Goal: Task Accomplishment & Management: Manage account settings

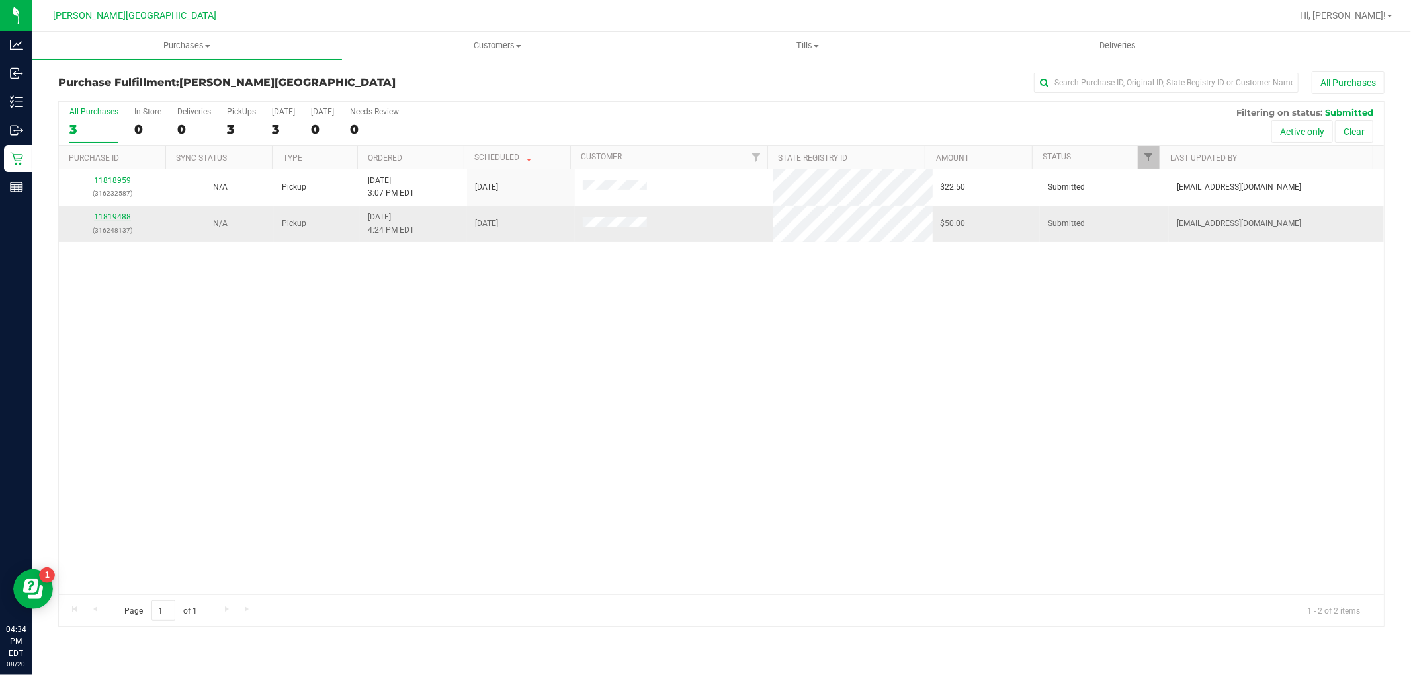
click at [117, 217] on link "11819488" at bounding box center [112, 216] width 37 height 9
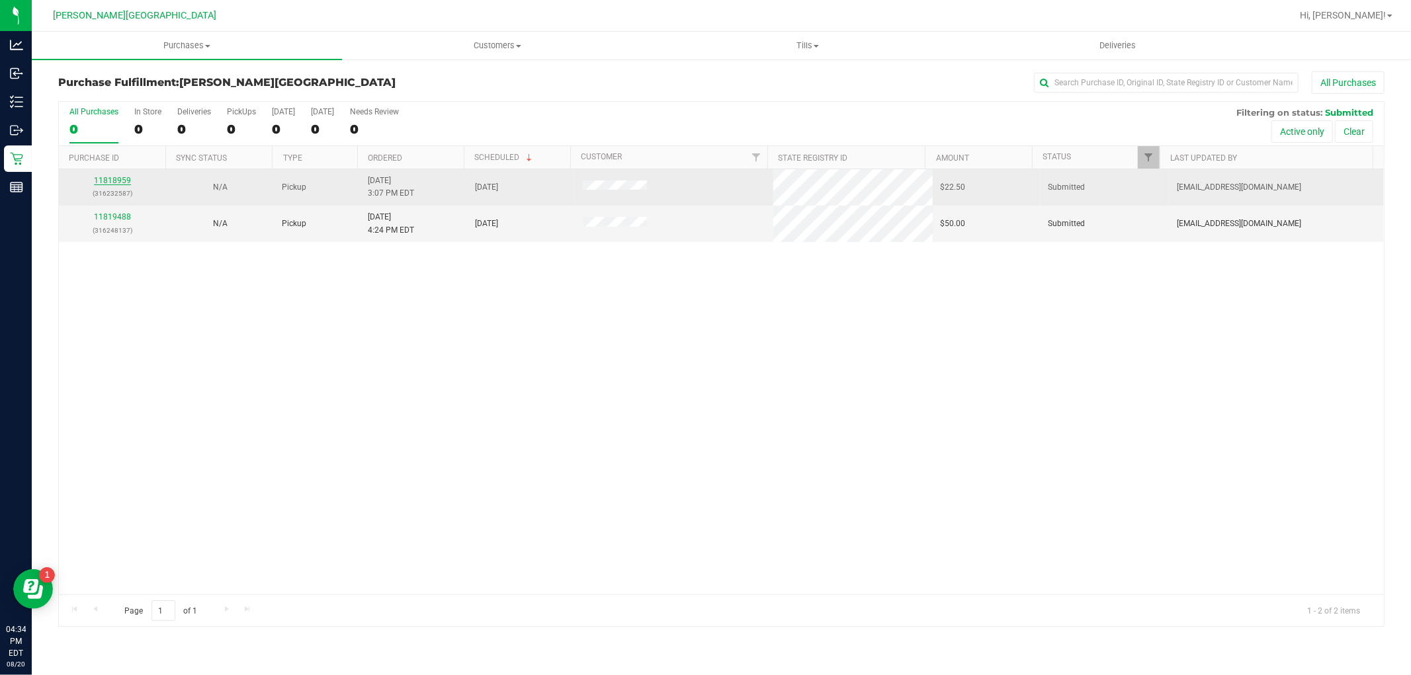
click at [126, 181] on link "11818959" at bounding box center [112, 180] width 37 height 9
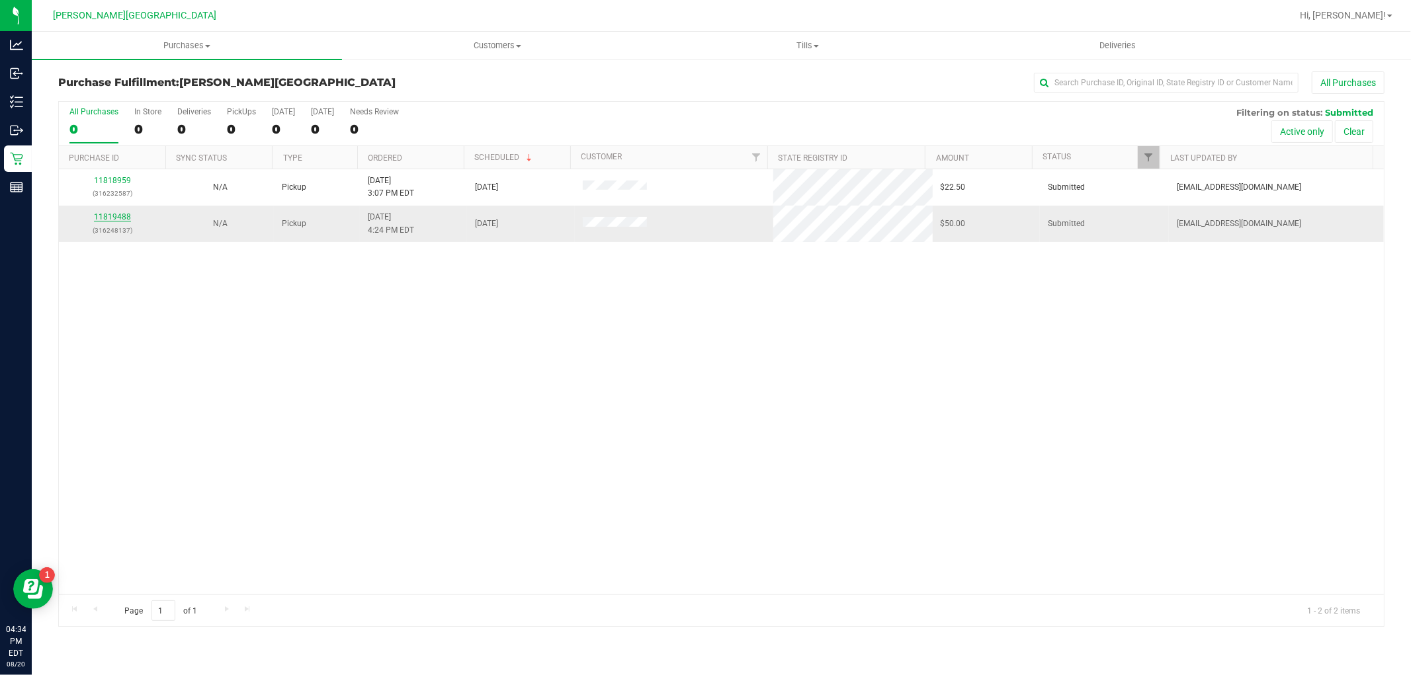
click at [116, 221] on link "11819488" at bounding box center [112, 216] width 37 height 9
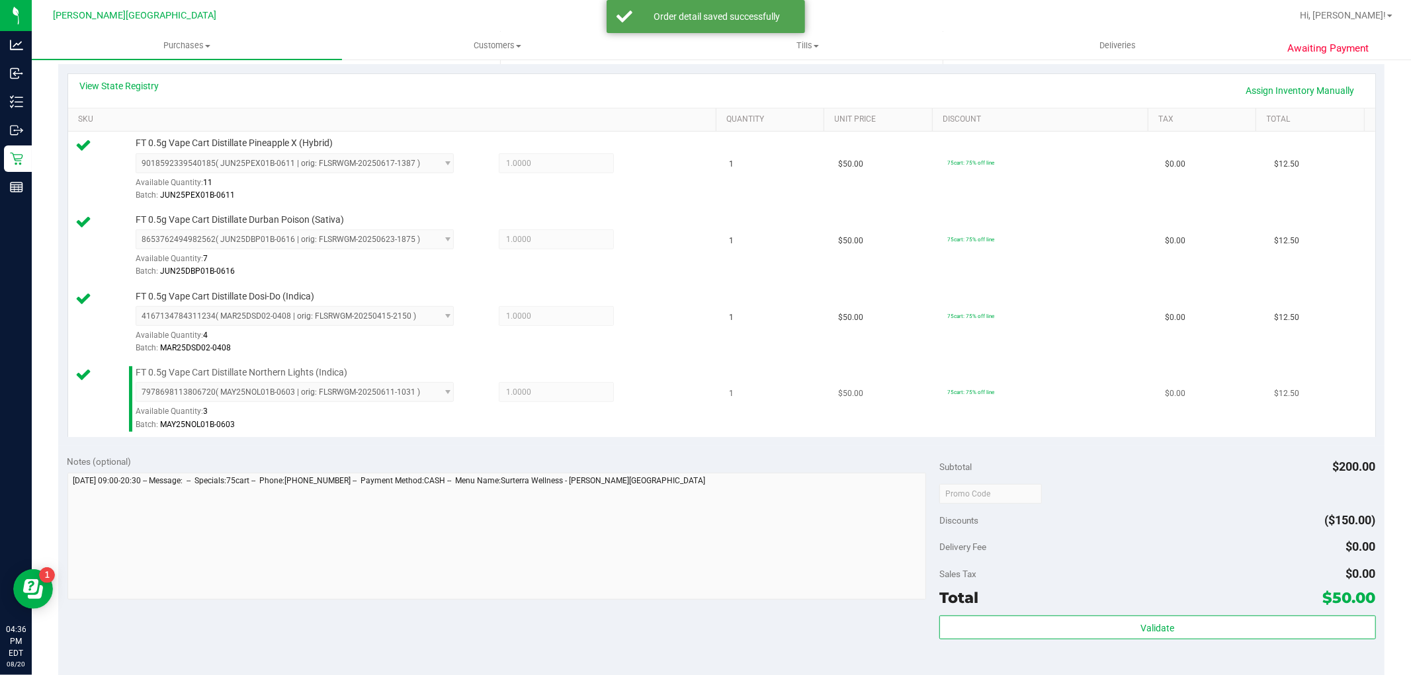
scroll to position [294, 0]
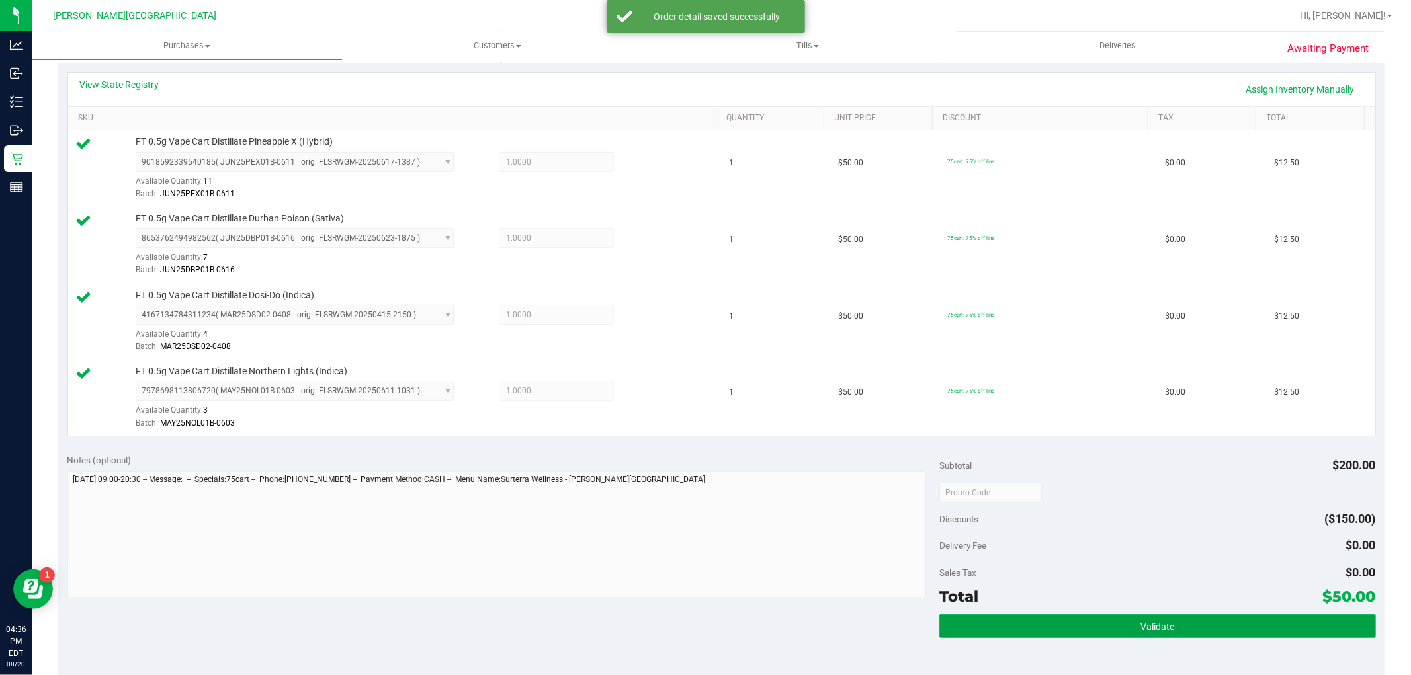
click at [1247, 616] on button "Validate" at bounding box center [1157, 626] width 436 height 24
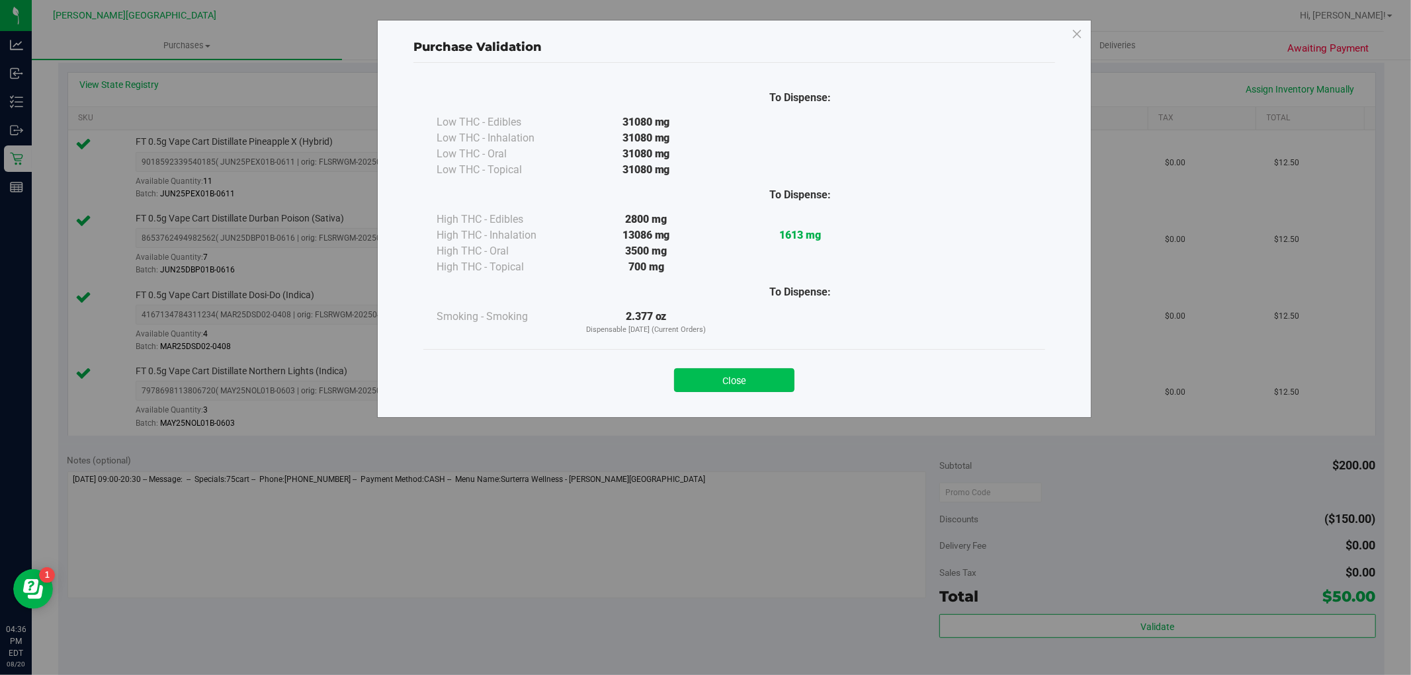
click at [787, 378] on button "Close" at bounding box center [734, 380] width 120 height 24
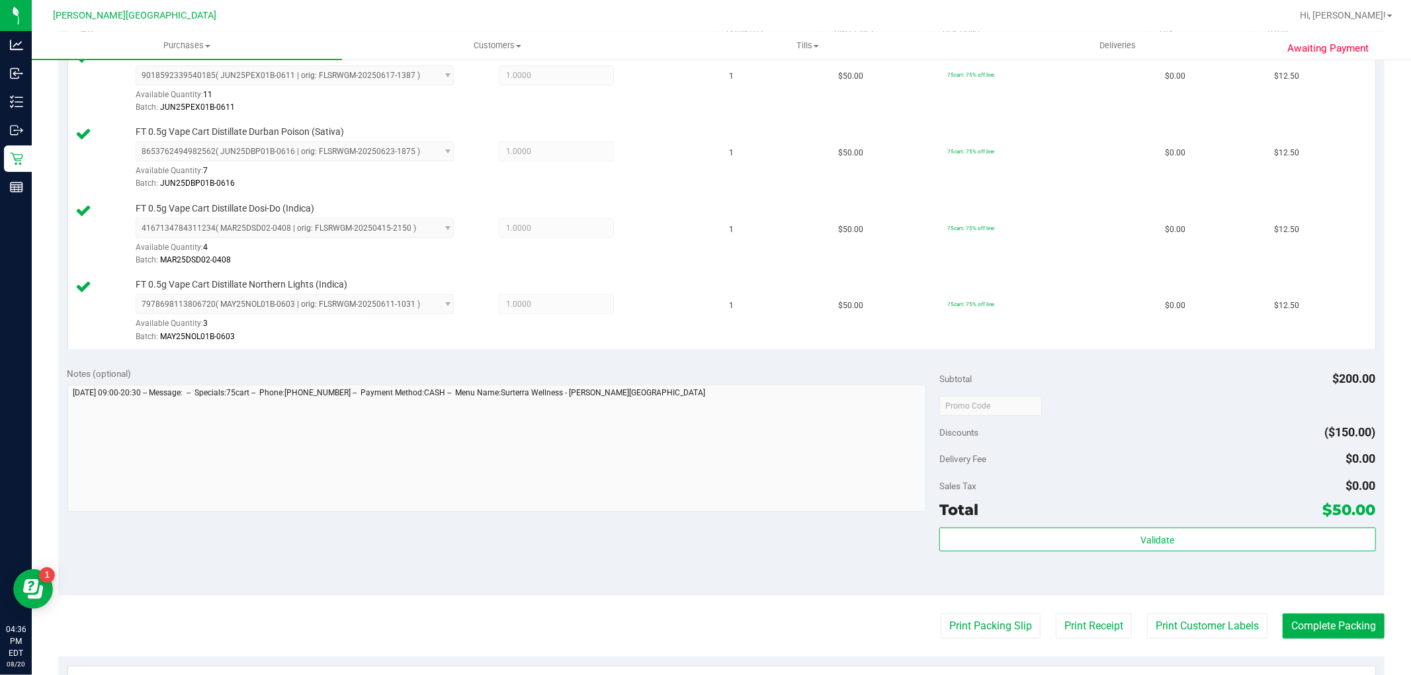
scroll to position [514, 0]
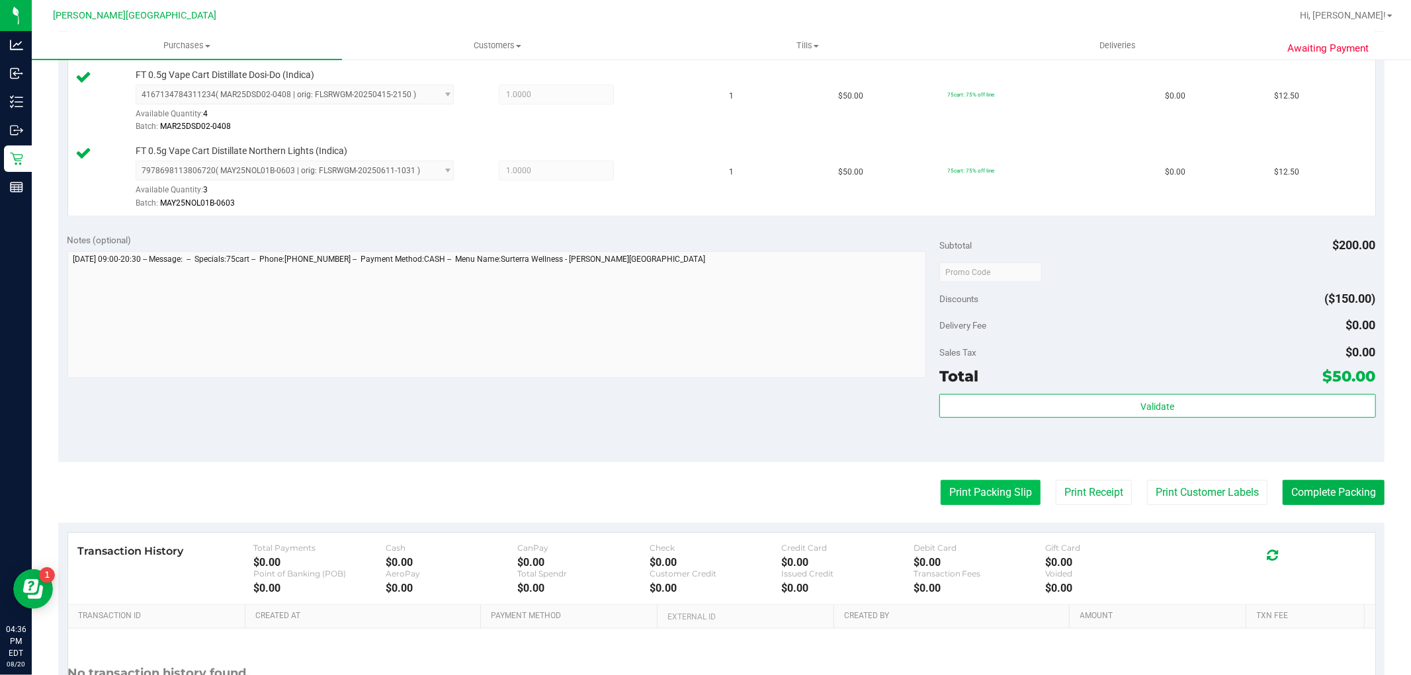
click at [997, 483] on button "Print Packing Slip" at bounding box center [991, 492] width 100 height 25
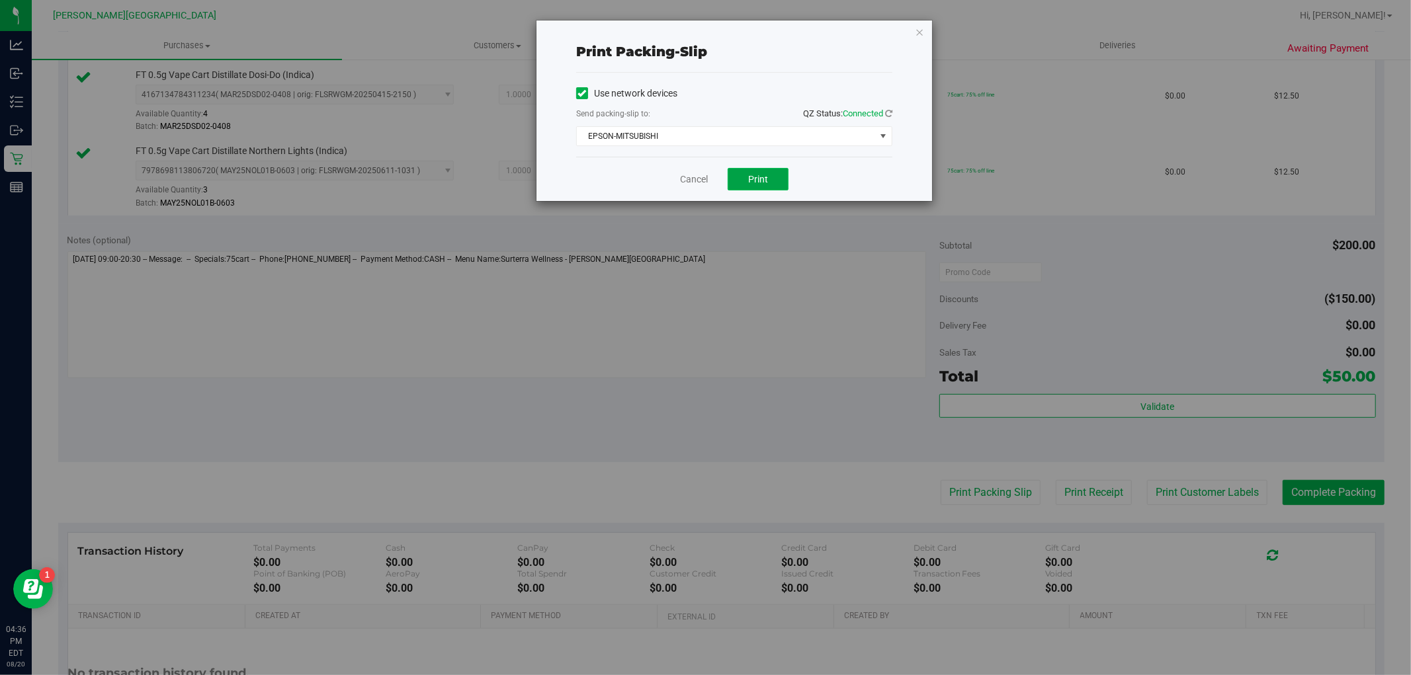
click at [779, 177] on button "Print" at bounding box center [758, 179] width 61 height 22
click at [919, 31] on icon "button" at bounding box center [919, 32] width 9 height 16
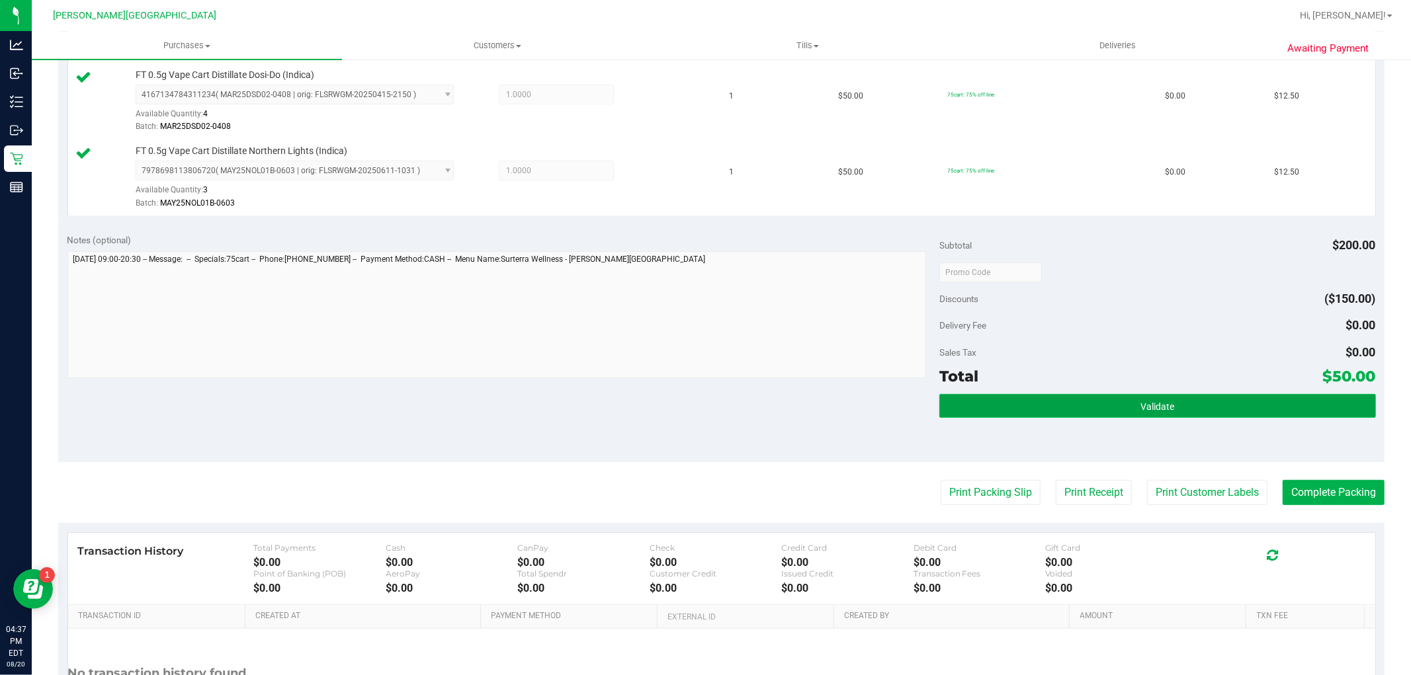
click at [1128, 396] on button "Validate" at bounding box center [1157, 406] width 436 height 24
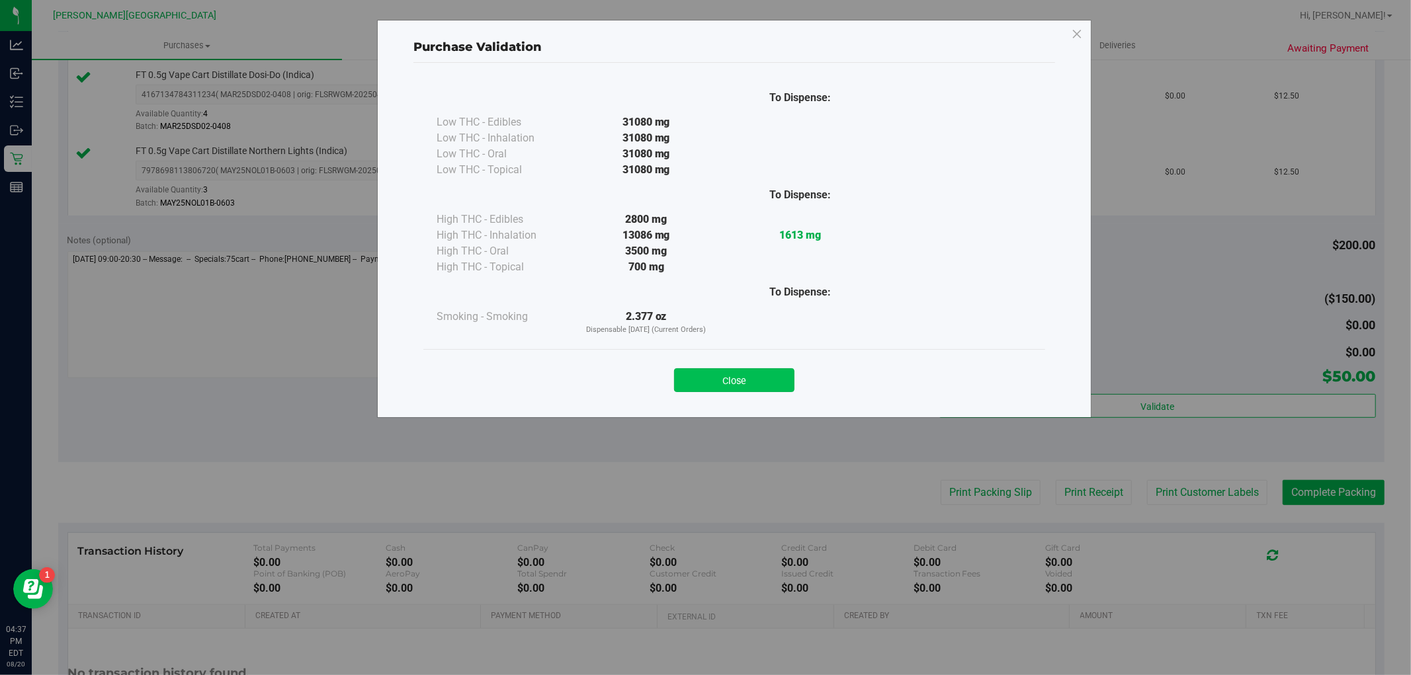
click at [784, 382] on button "Close" at bounding box center [734, 380] width 120 height 24
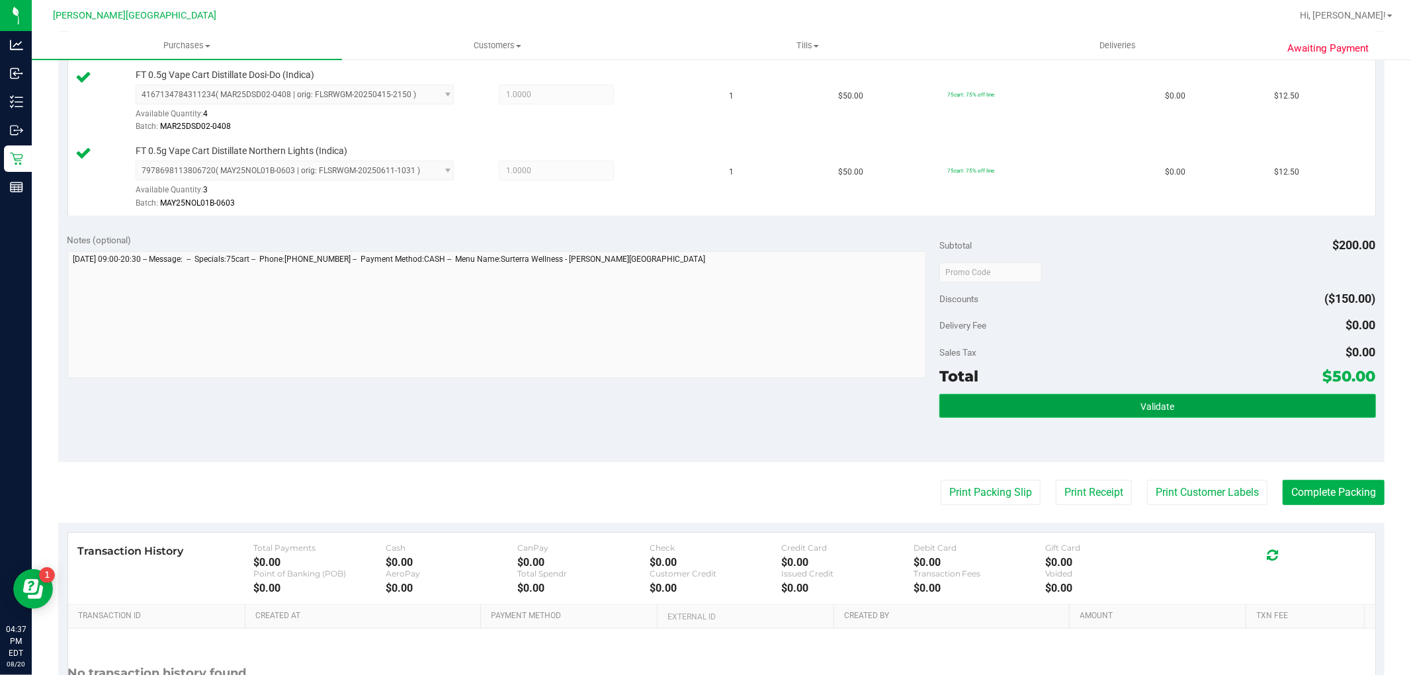
click at [1083, 410] on button "Validate" at bounding box center [1157, 406] width 436 height 24
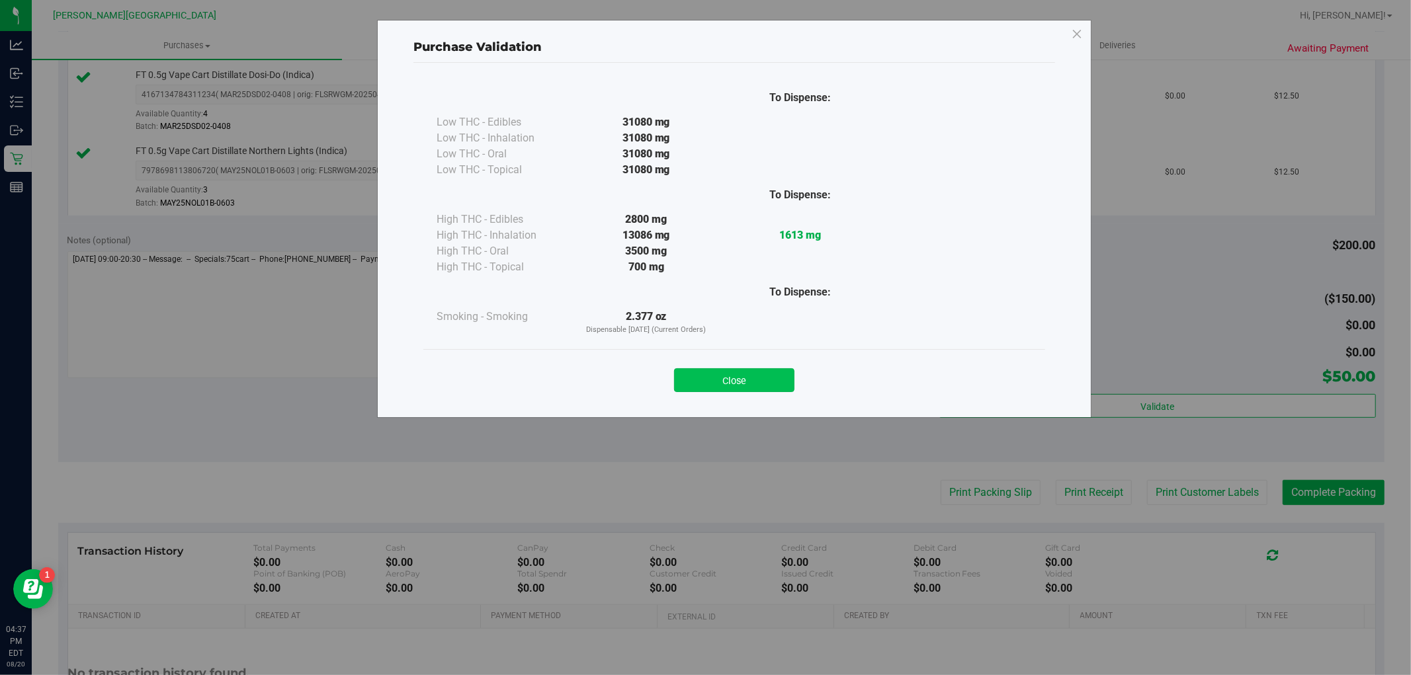
click at [782, 369] on button "Close" at bounding box center [734, 380] width 120 height 24
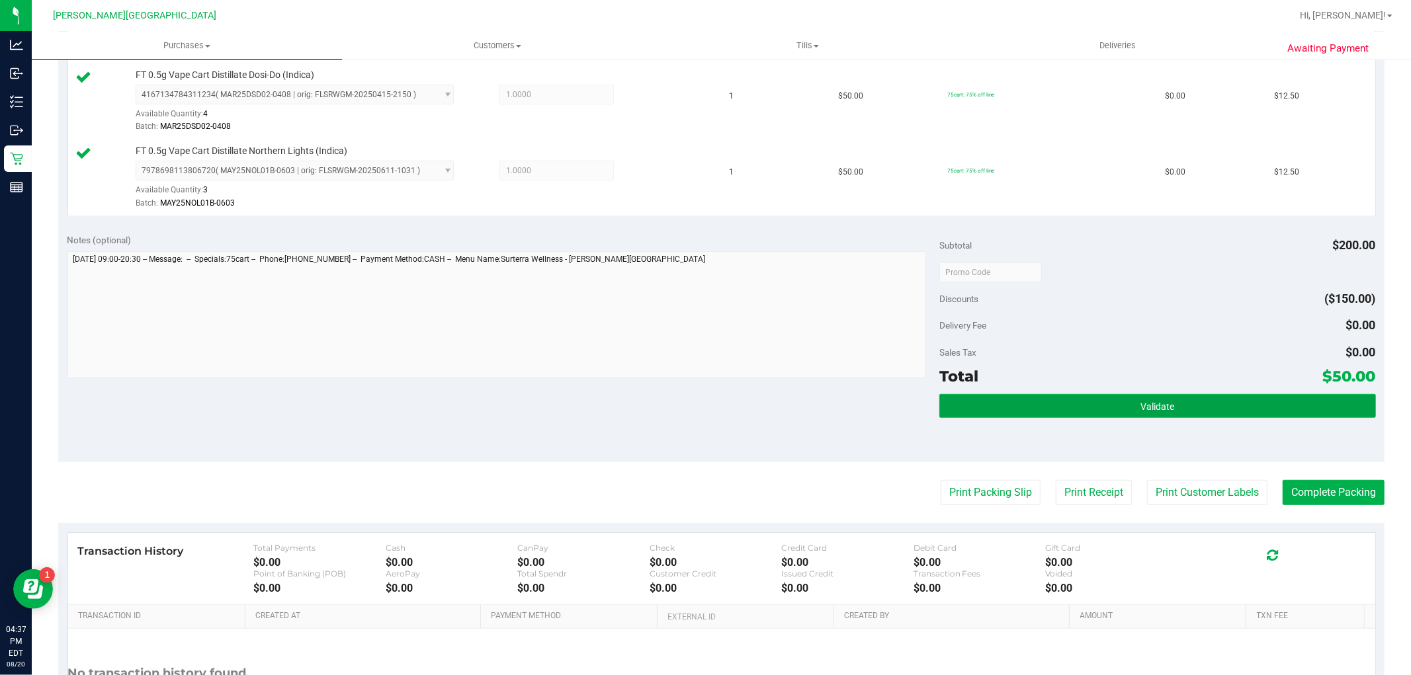
click at [1155, 405] on span "Validate" at bounding box center [1157, 406] width 34 height 11
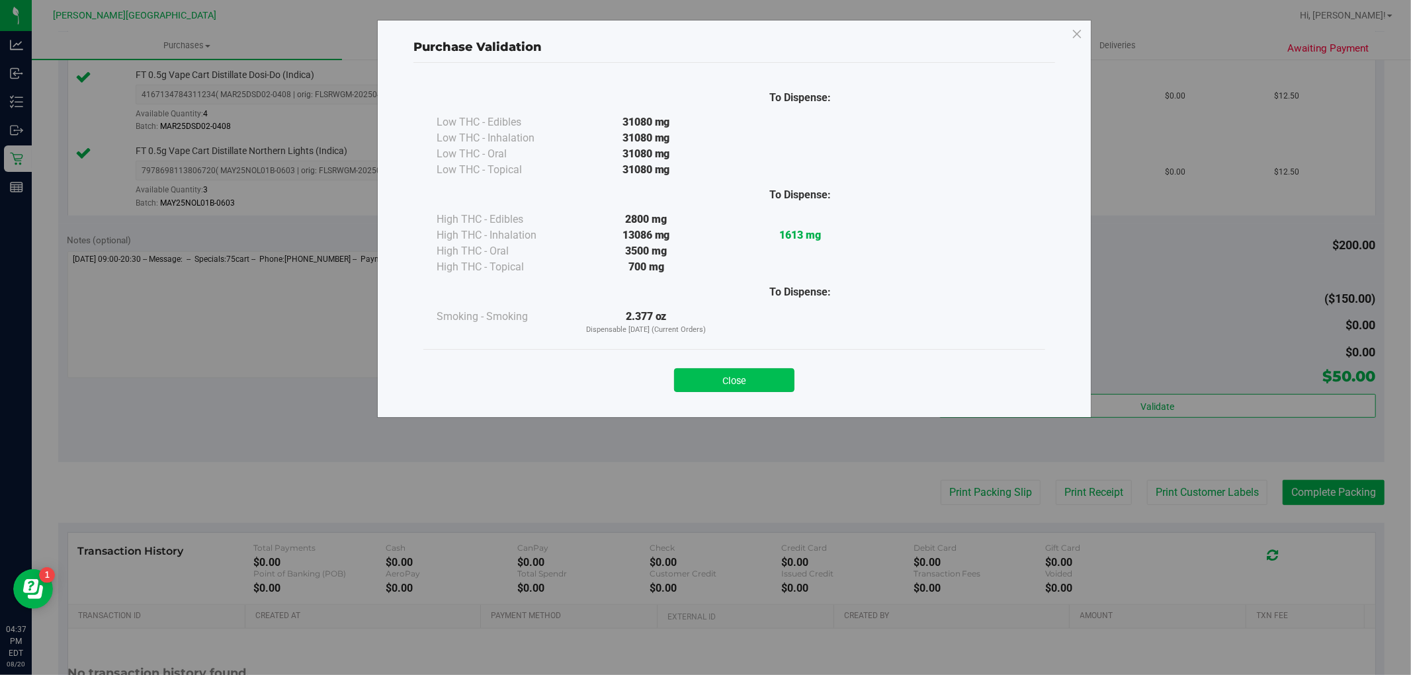
click at [778, 392] on button "Close" at bounding box center [734, 380] width 120 height 24
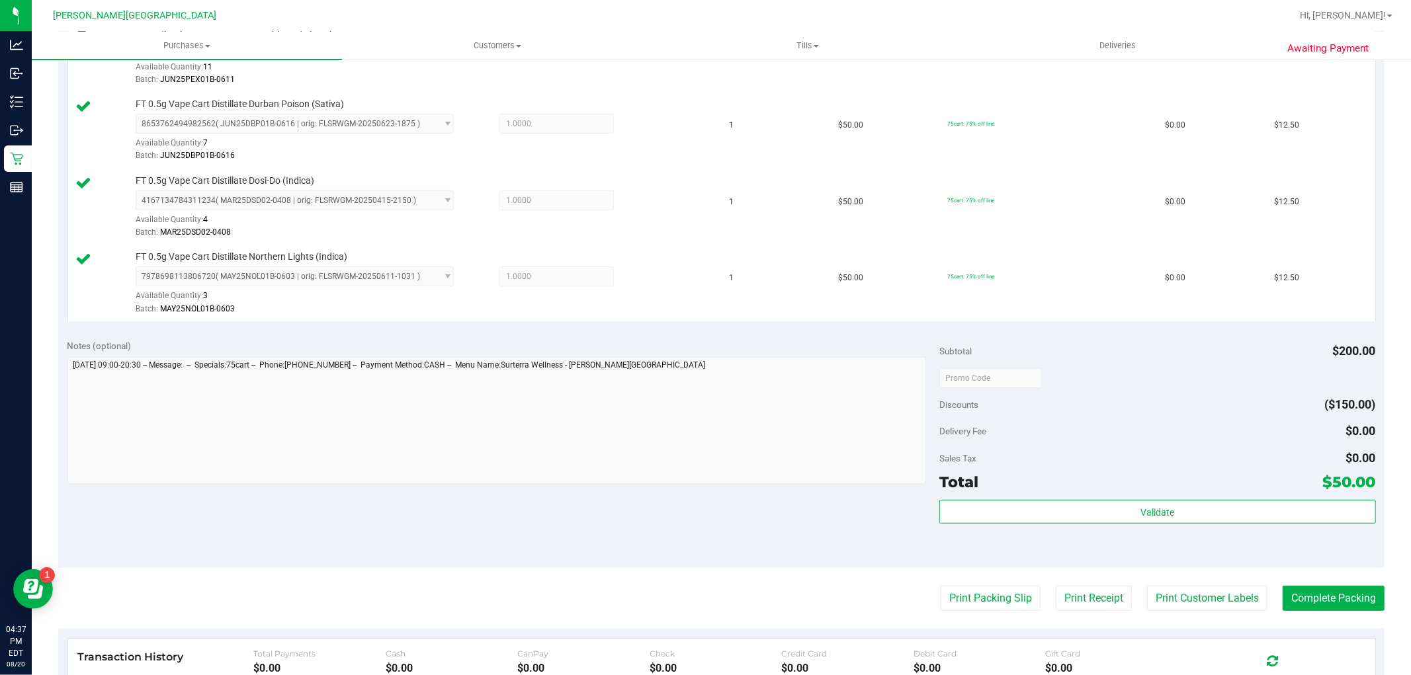
scroll to position [587, 0]
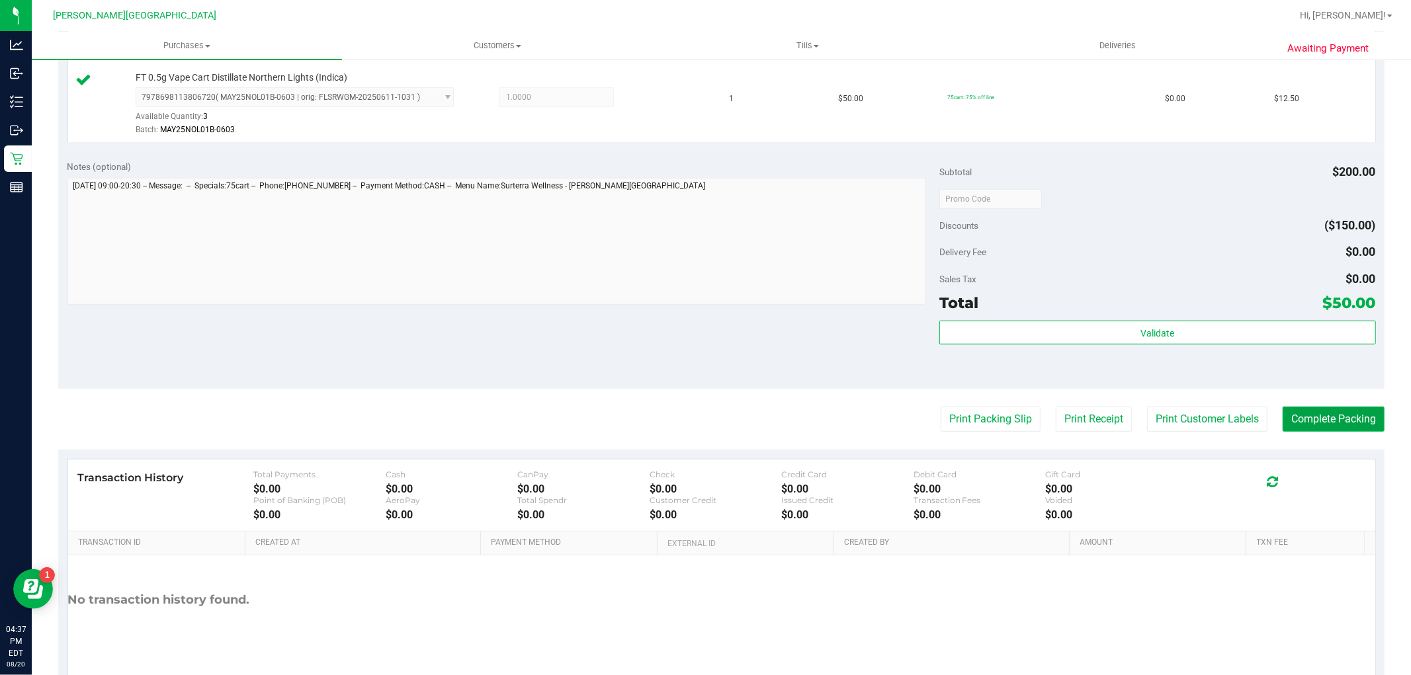
click at [1339, 422] on button "Complete Packing" at bounding box center [1334, 419] width 102 height 25
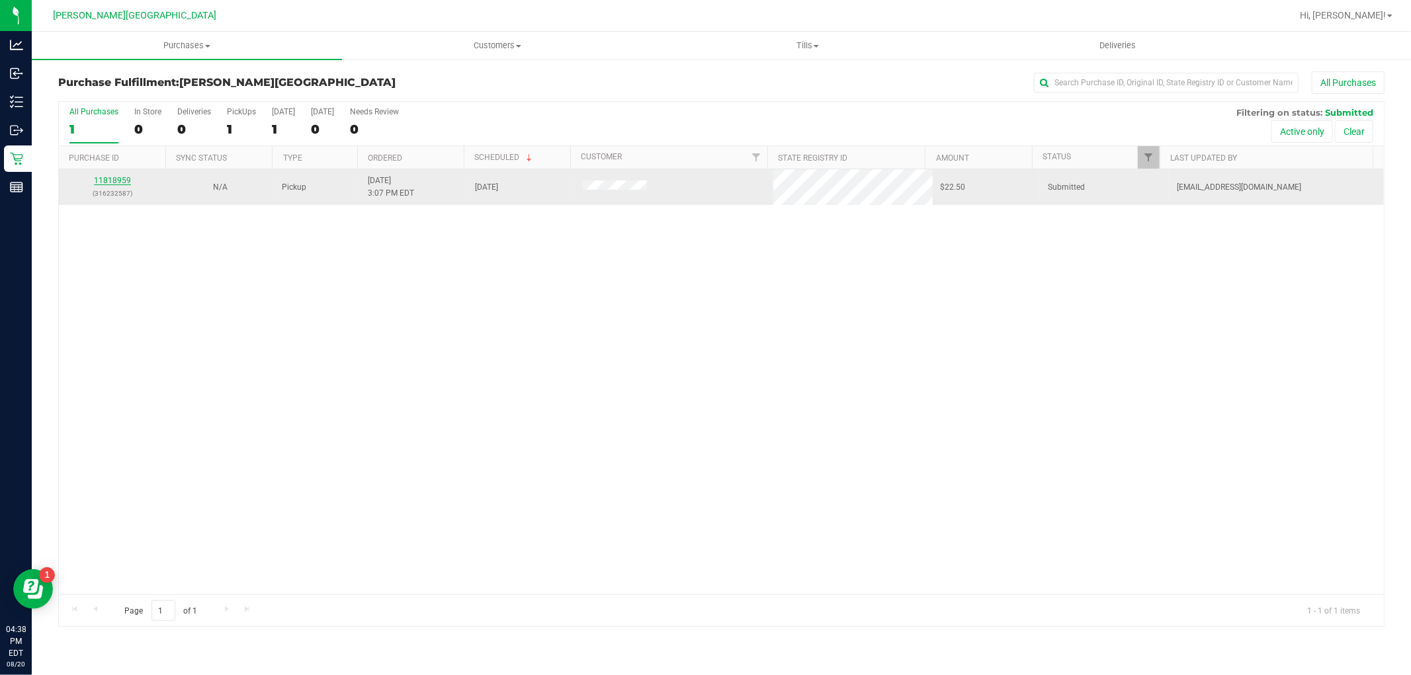
click at [107, 177] on link "11818959" at bounding box center [112, 180] width 37 height 9
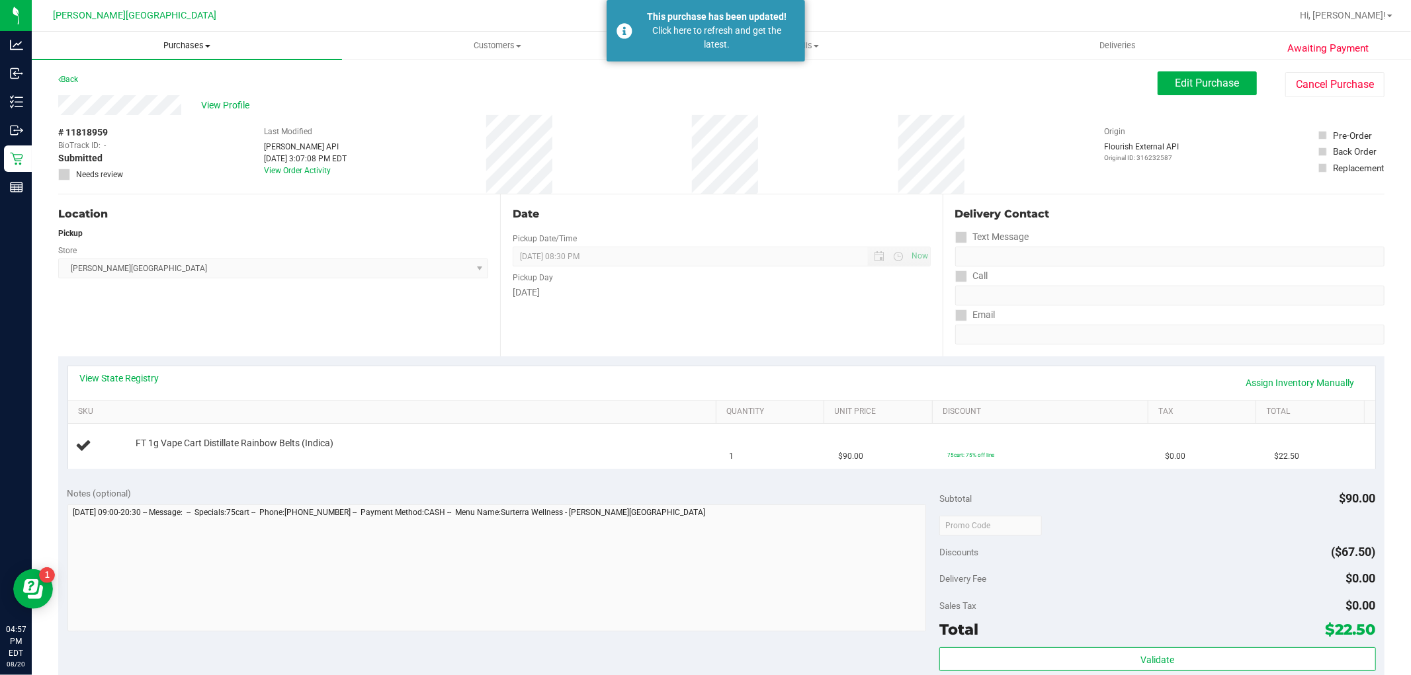
click at [184, 40] on span "Purchases" at bounding box center [187, 46] width 310 height 12
click at [113, 93] on li "Fulfillment" at bounding box center [187, 96] width 310 height 16
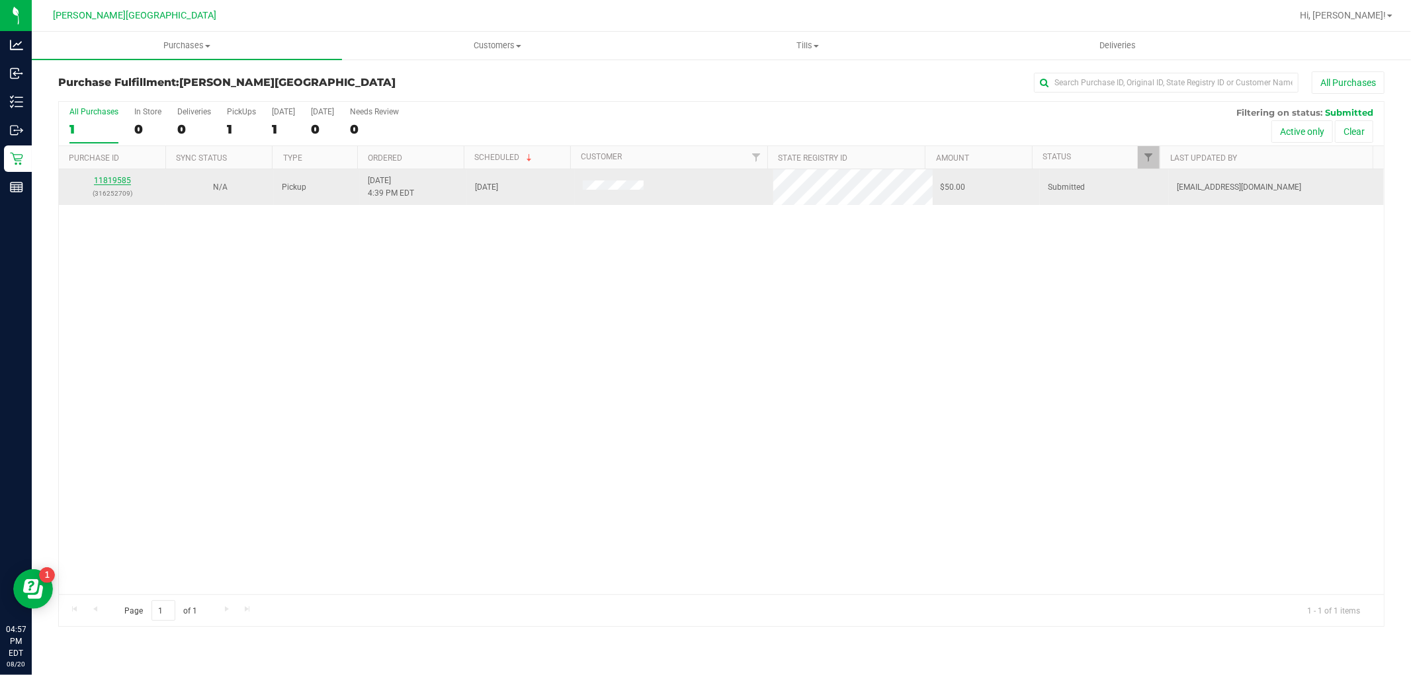
click at [128, 177] on link "11819585" at bounding box center [112, 180] width 37 height 9
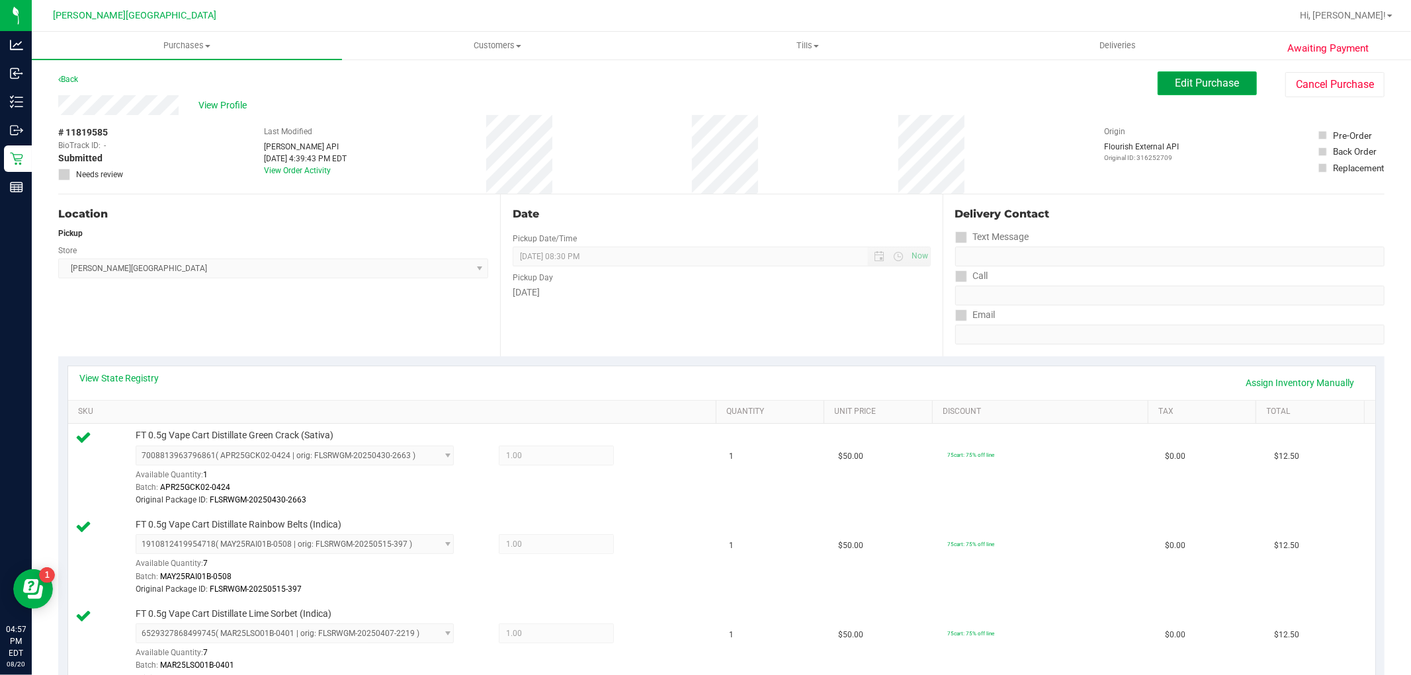
click at [1175, 86] on span "Edit Purchase" at bounding box center [1207, 83] width 64 height 13
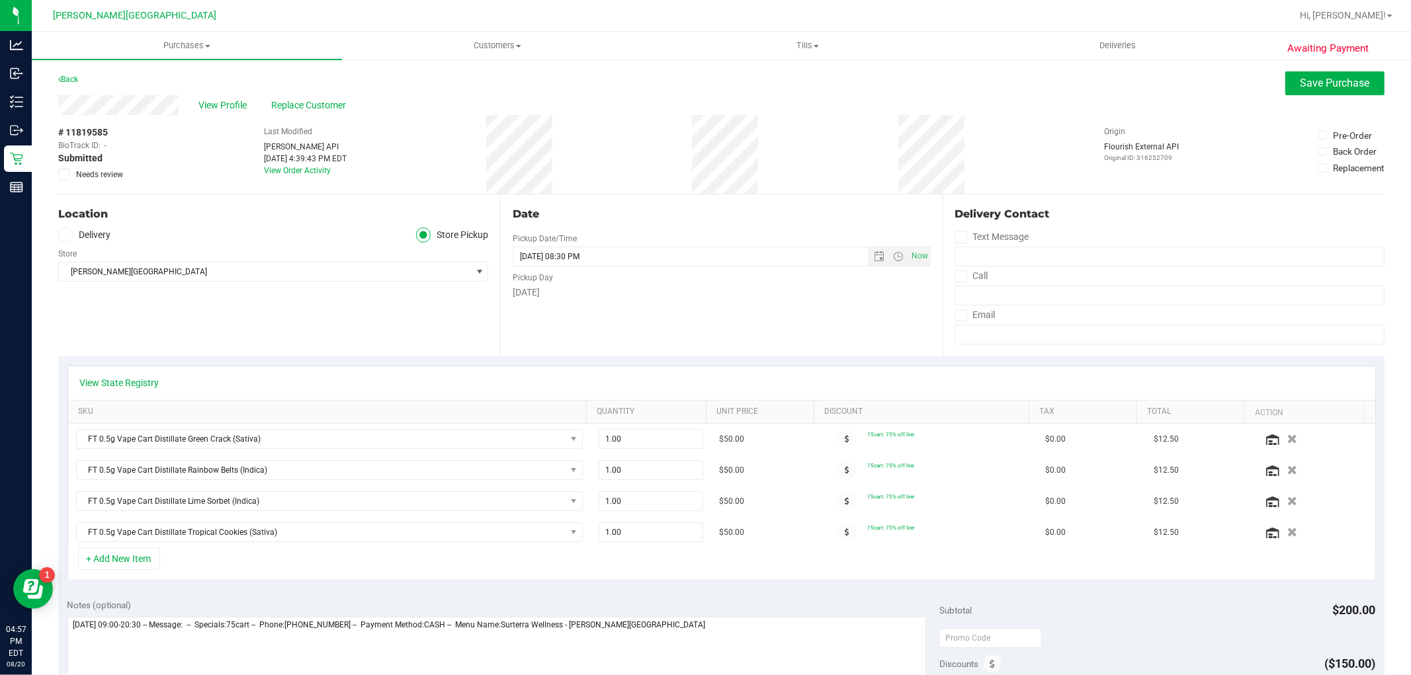
click at [65, 175] on icon at bounding box center [64, 175] width 9 height 0
click at [0, 0] on input "Needs review" at bounding box center [0, 0] width 0 height 0
click at [1319, 93] on button "Save Purchase" at bounding box center [1334, 83] width 99 height 24
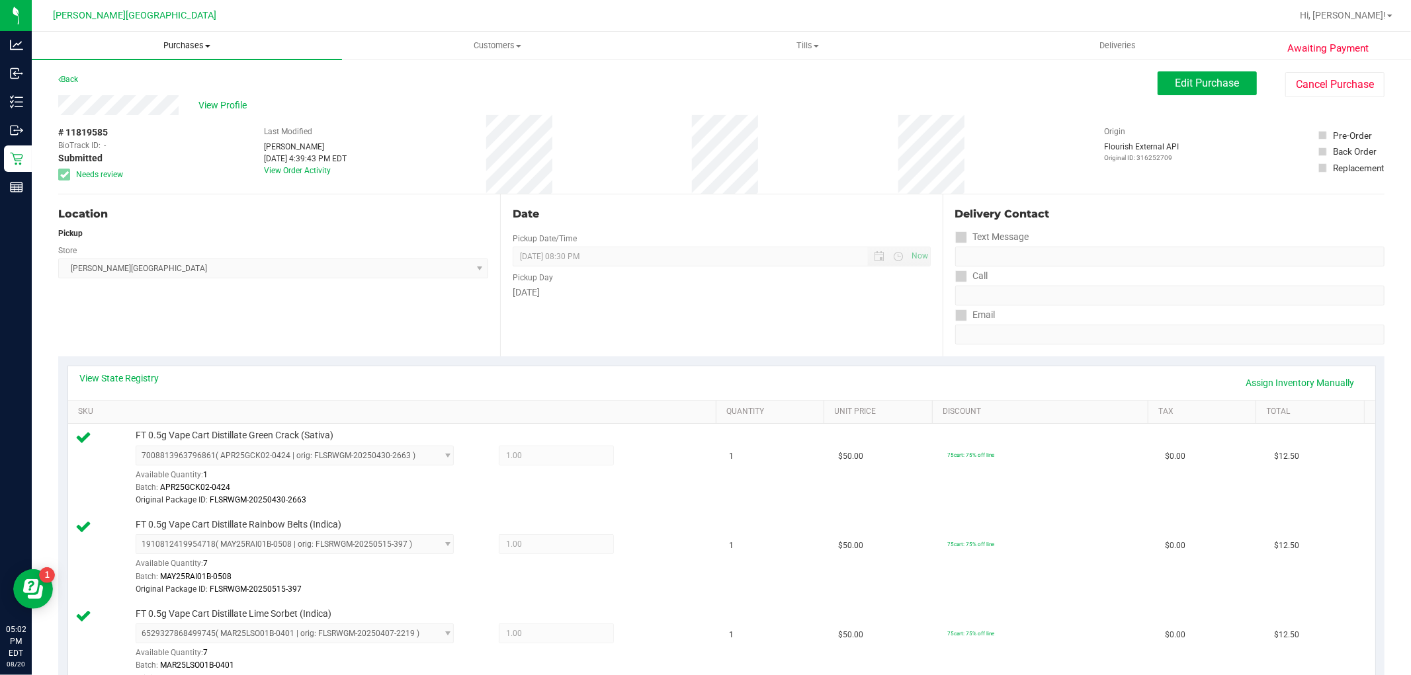
click at [174, 42] on span "Purchases" at bounding box center [187, 46] width 310 height 12
click at [132, 97] on li "Fulfillment" at bounding box center [187, 96] width 310 height 16
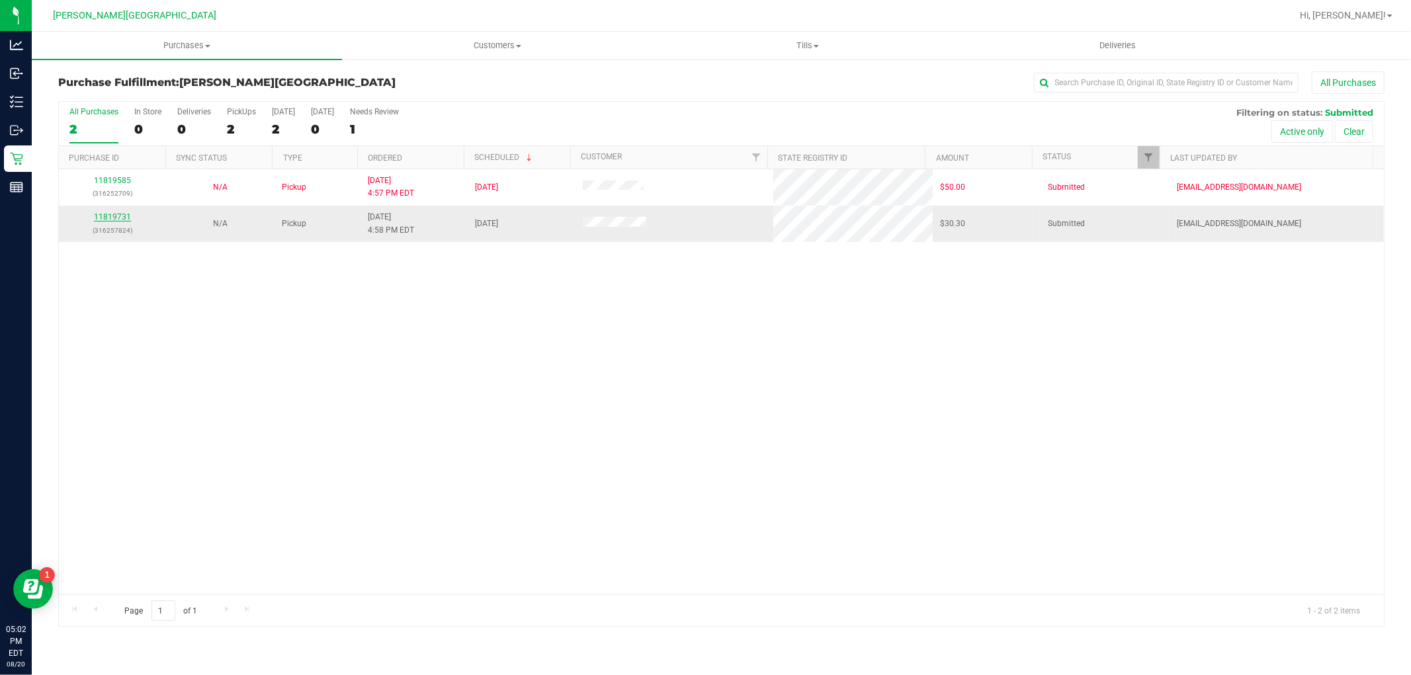
click at [123, 214] on link "11819731" at bounding box center [112, 216] width 37 height 9
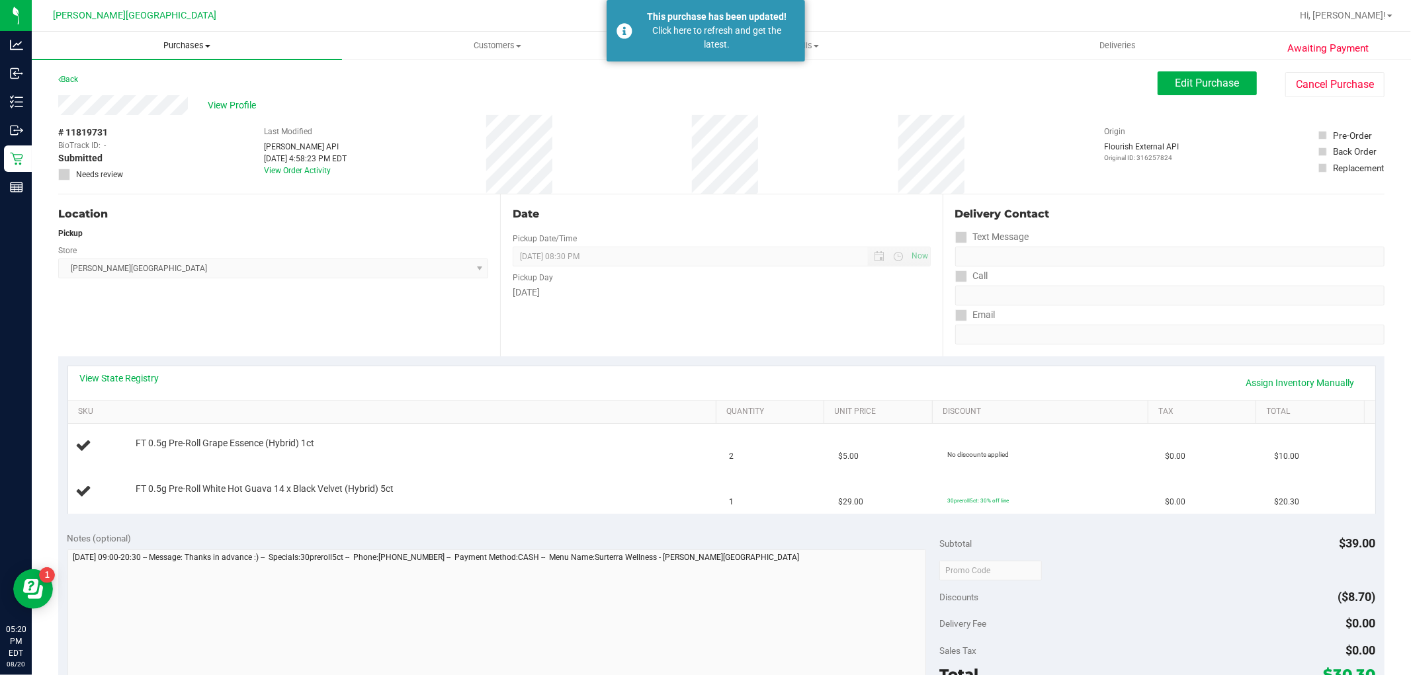
click at [173, 50] on span "Purchases" at bounding box center [187, 46] width 310 height 12
click at [144, 88] on li "Fulfillment" at bounding box center [187, 96] width 310 height 16
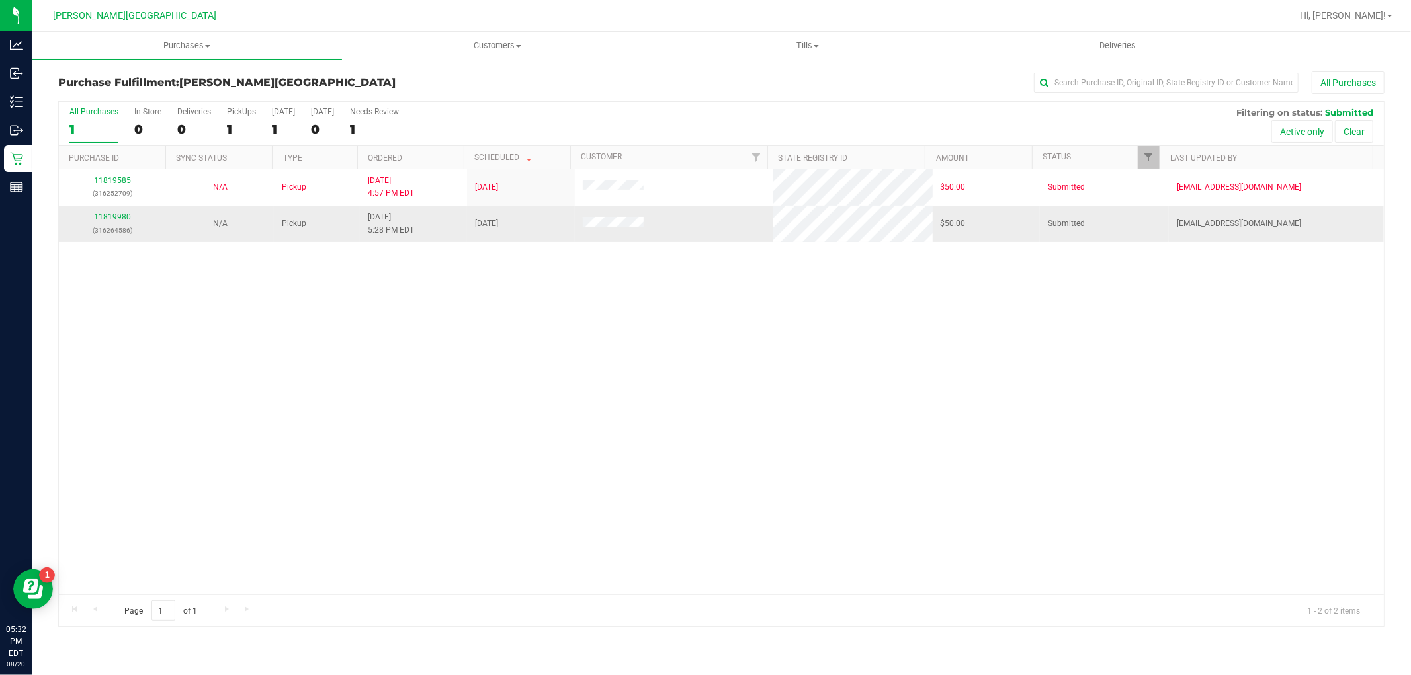
click at [134, 213] on div "11819980 (316264586)" at bounding box center [112, 223] width 91 height 25
click at [119, 220] on link "11819980" at bounding box center [112, 216] width 37 height 9
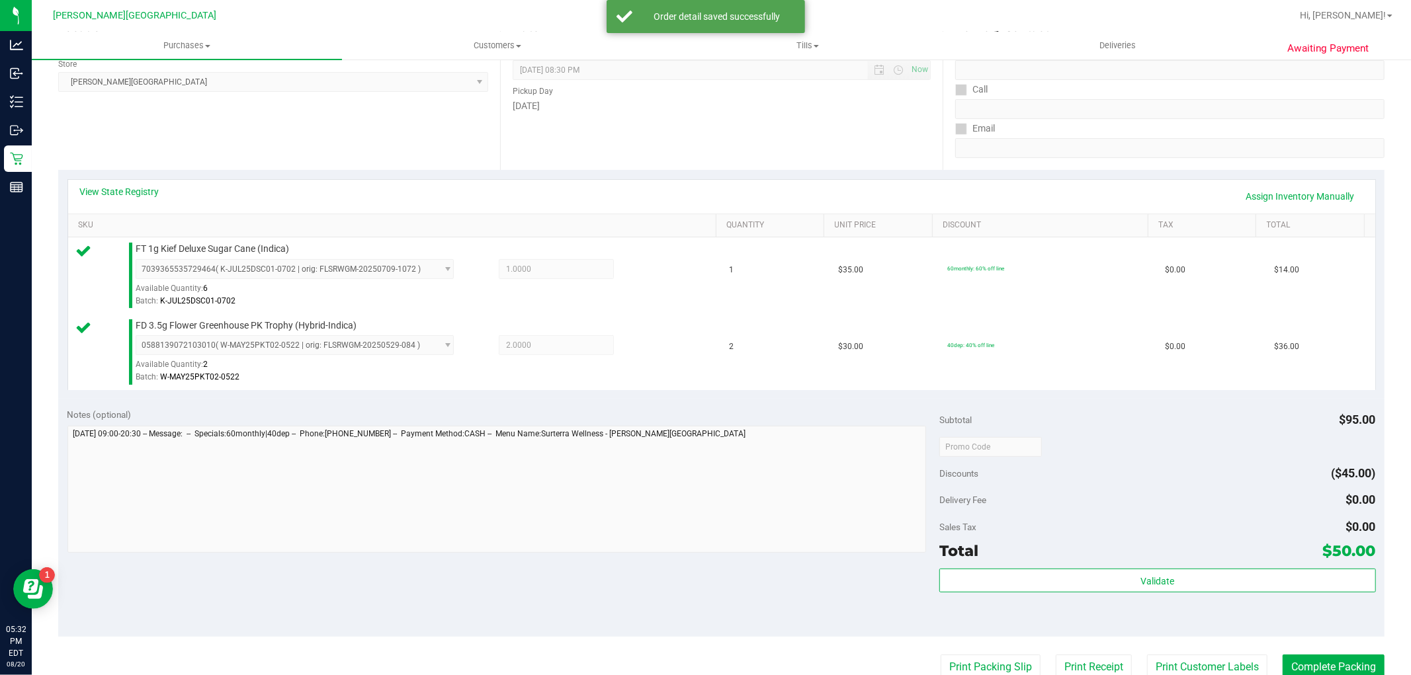
scroll to position [294, 0]
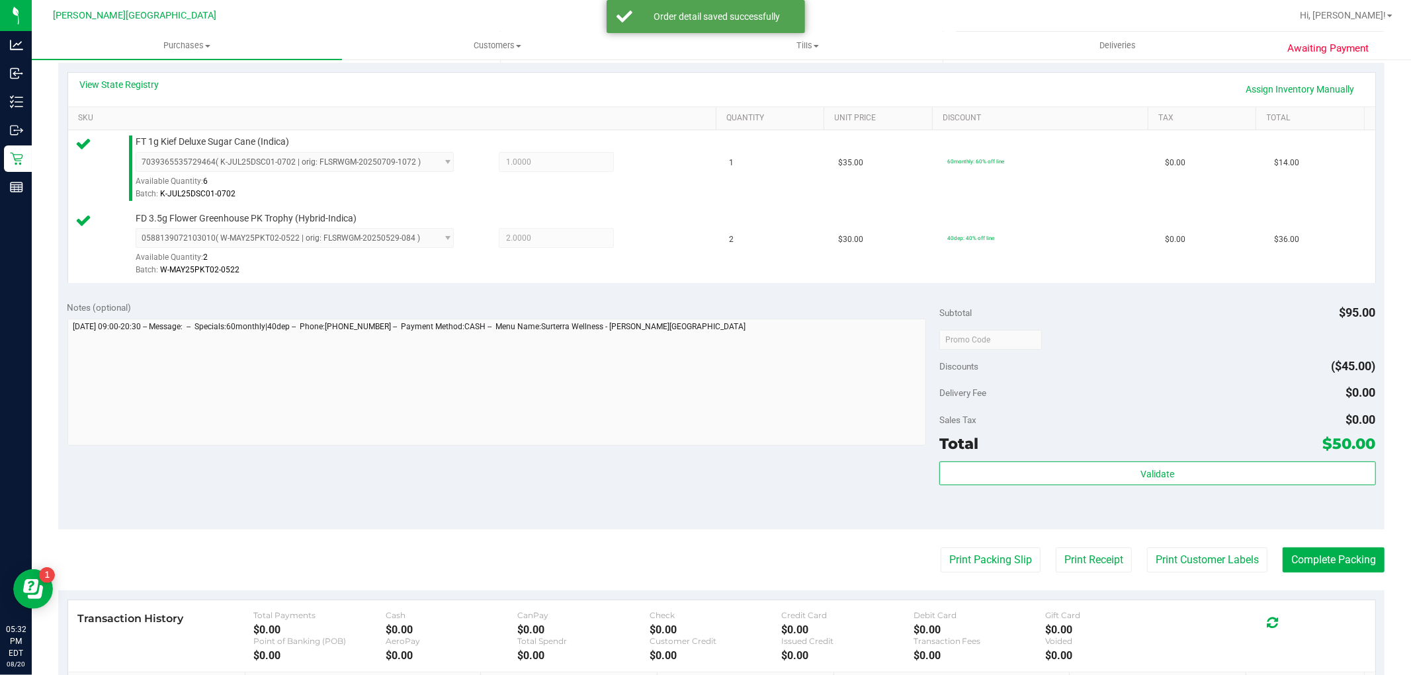
click at [987, 544] on purchase-details "Back Edit Purchase Cancel Purchase View Profile # 11819980 BioTrack ID: - Submi…" at bounding box center [721, 308] width 1326 height 1060
click at [986, 546] on purchase-details "Back Edit Purchase Cancel Purchase View Profile # 11819980 BioTrack ID: - Submi…" at bounding box center [721, 308] width 1326 height 1060
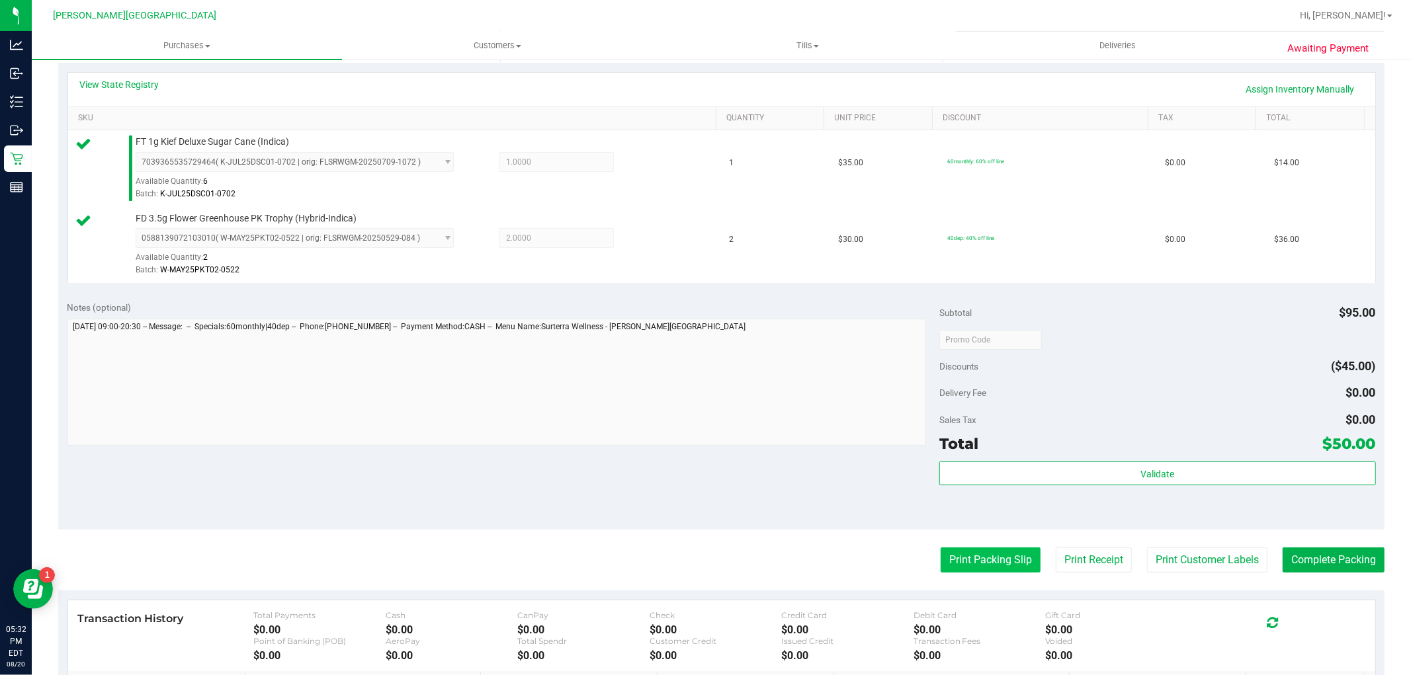
click at [989, 562] on button "Print Packing Slip" at bounding box center [991, 560] width 100 height 25
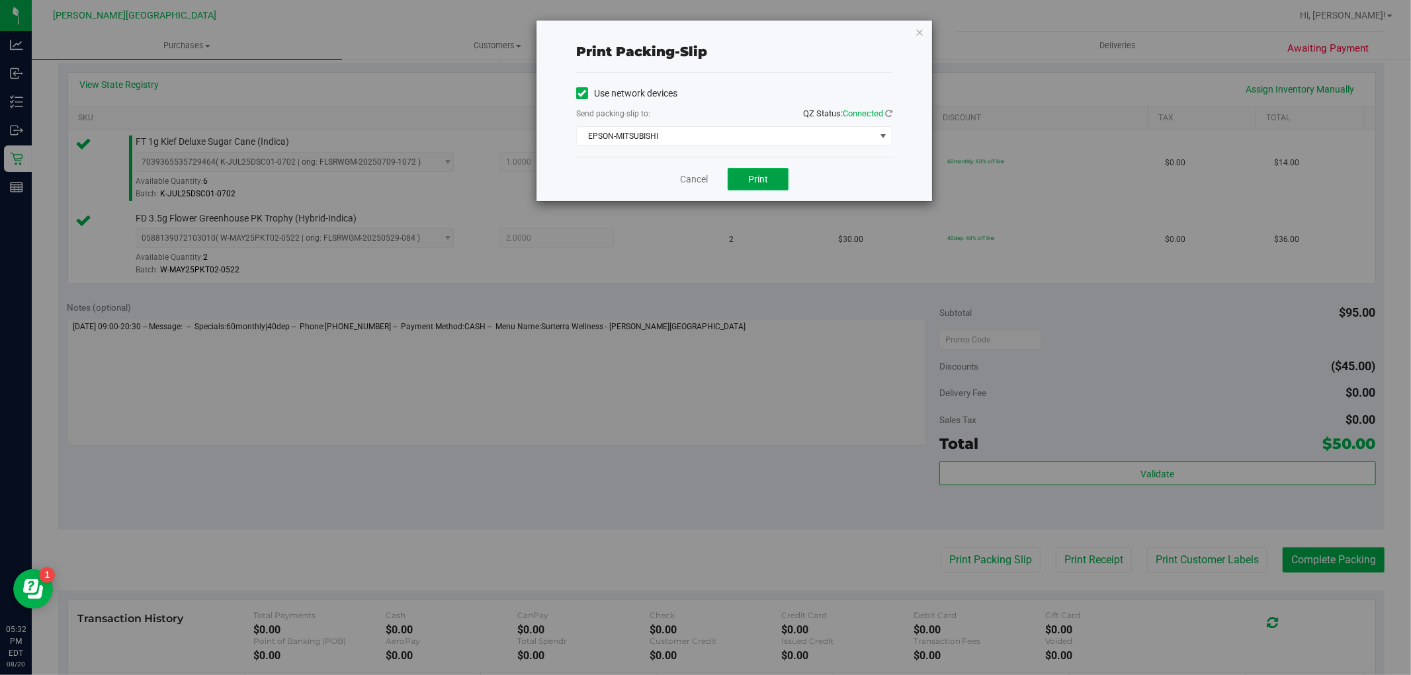
click at [759, 186] on button "Print" at bounding box center [758, 179] width 61 height 22
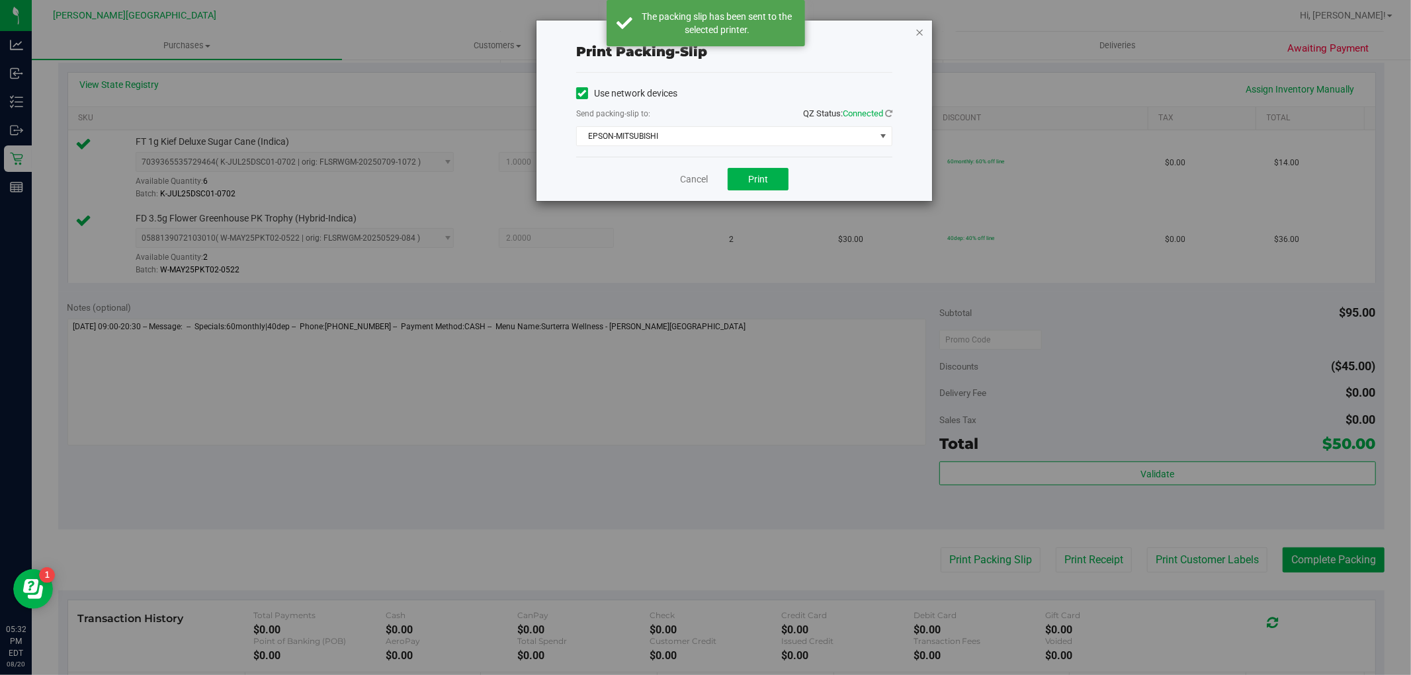
click at [920, 27] on icon "button" at bounding box center [919, 32] width 9 height 16
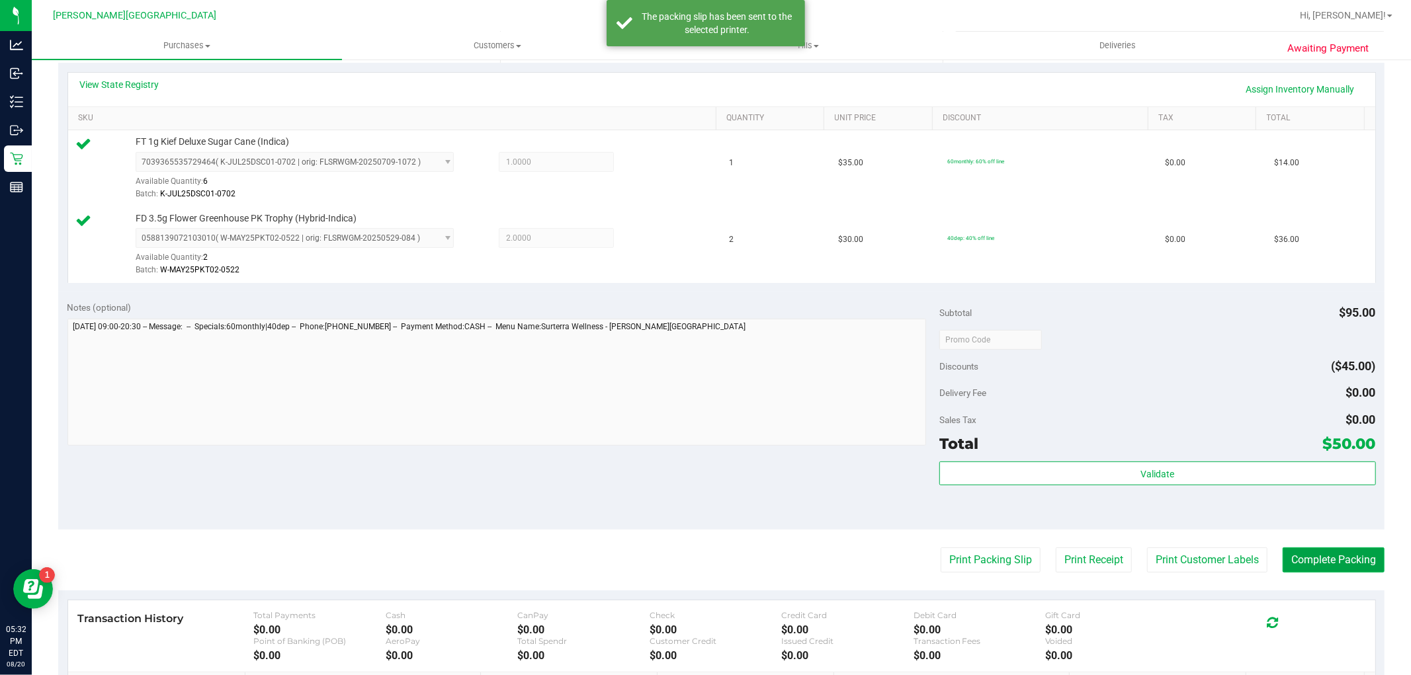
click at [1308, 567] on button "Complete Packing" at bounding box center [1334, 560] width 102 height 25
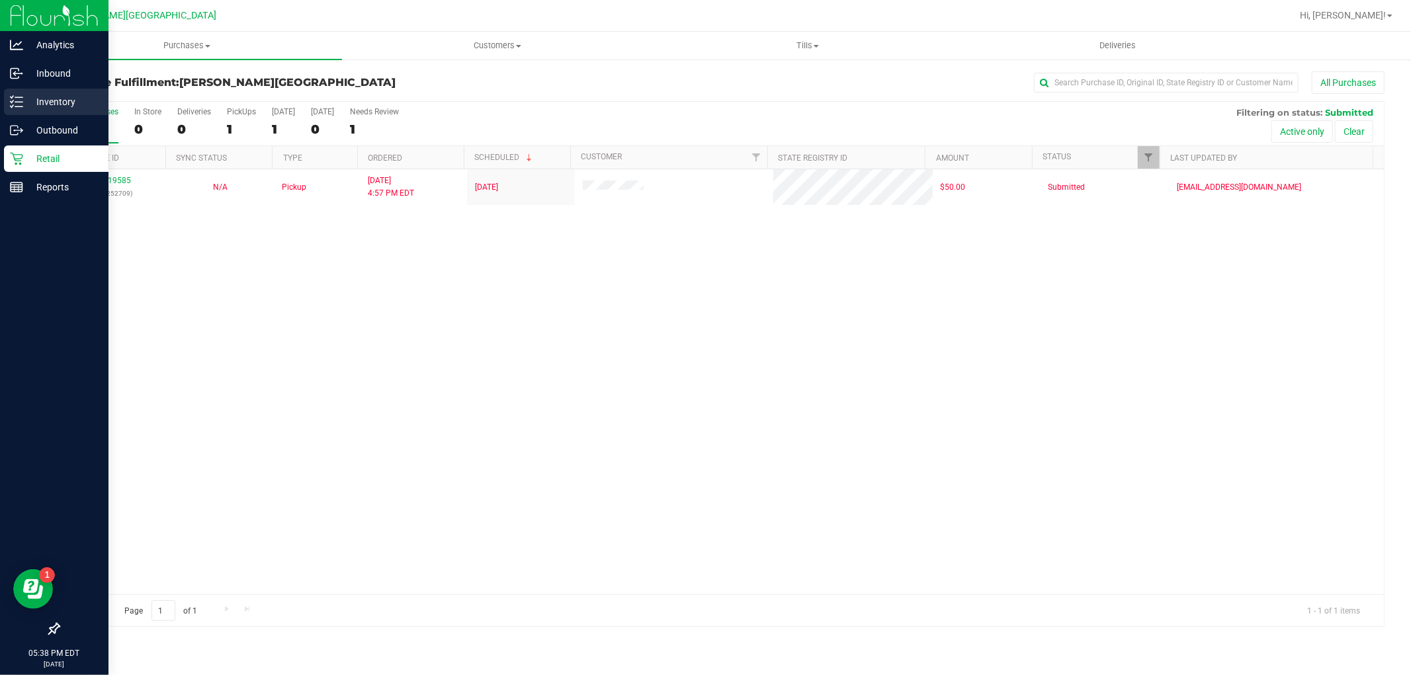
click at [77, 103] on p "Inventory" at bounding box center [62, 102] width 79 height 16
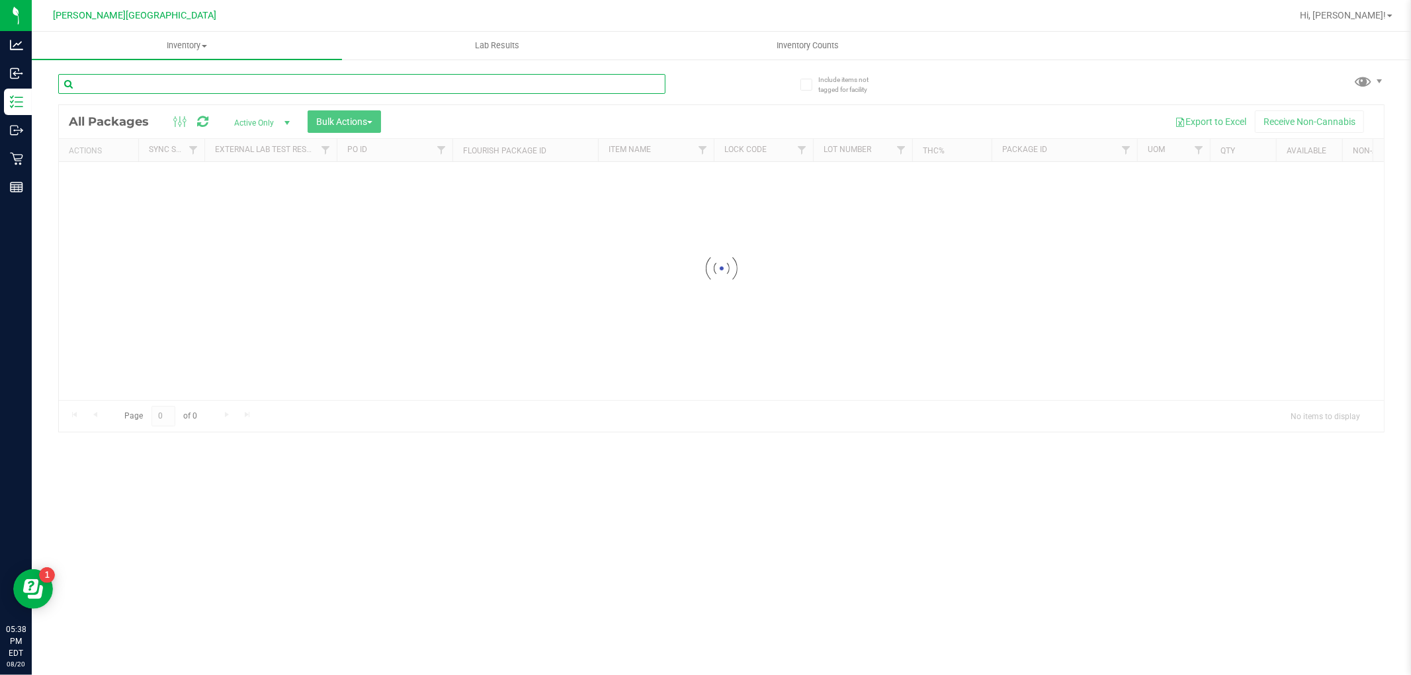
click at [209, 84] on input "text" at bounding box center [361, 84] width 607 height 20
click at [214, 90] on input "sui" at bounding box center [361, 84] width 607 height 20
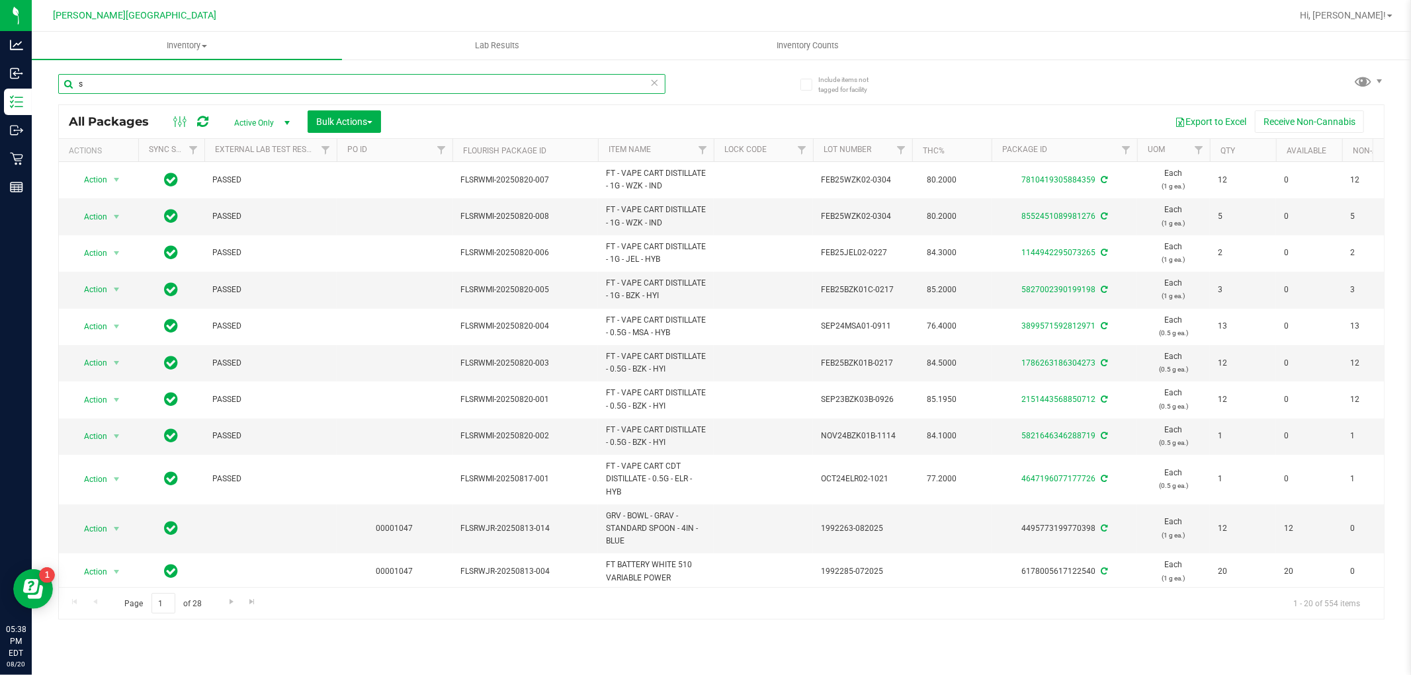
type input "s"
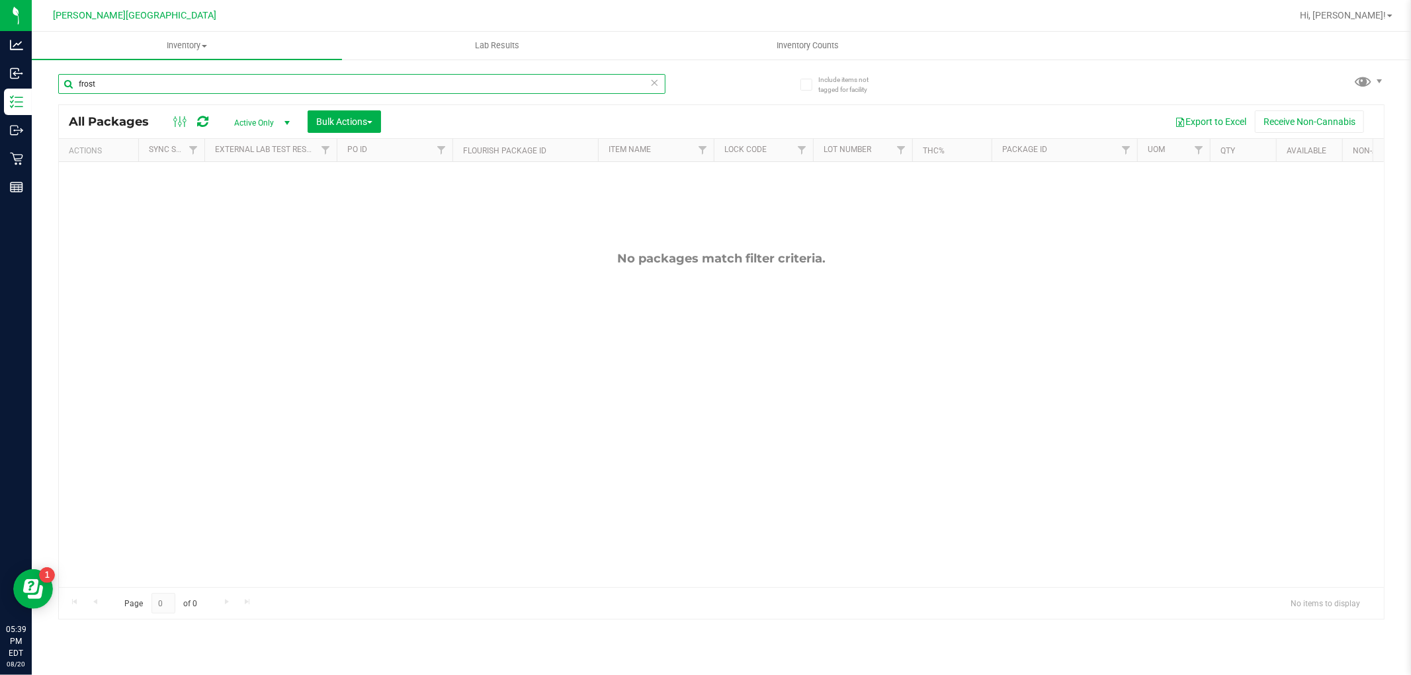
click at [198, 87] on input "frost" at bounding box center [361, 84] width 607 height 20
type input "f"
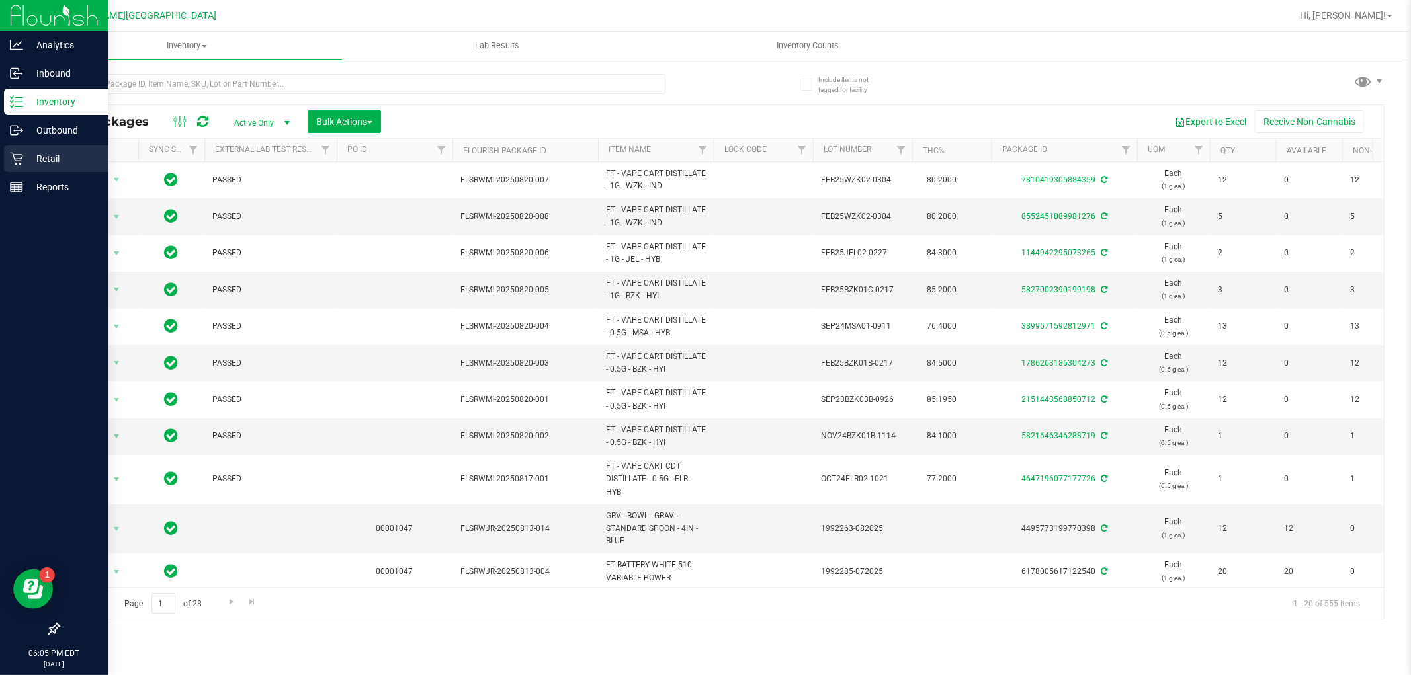
click at [41, 162] on p "Retail" at bounding box center [62, 159] width 79 height 16
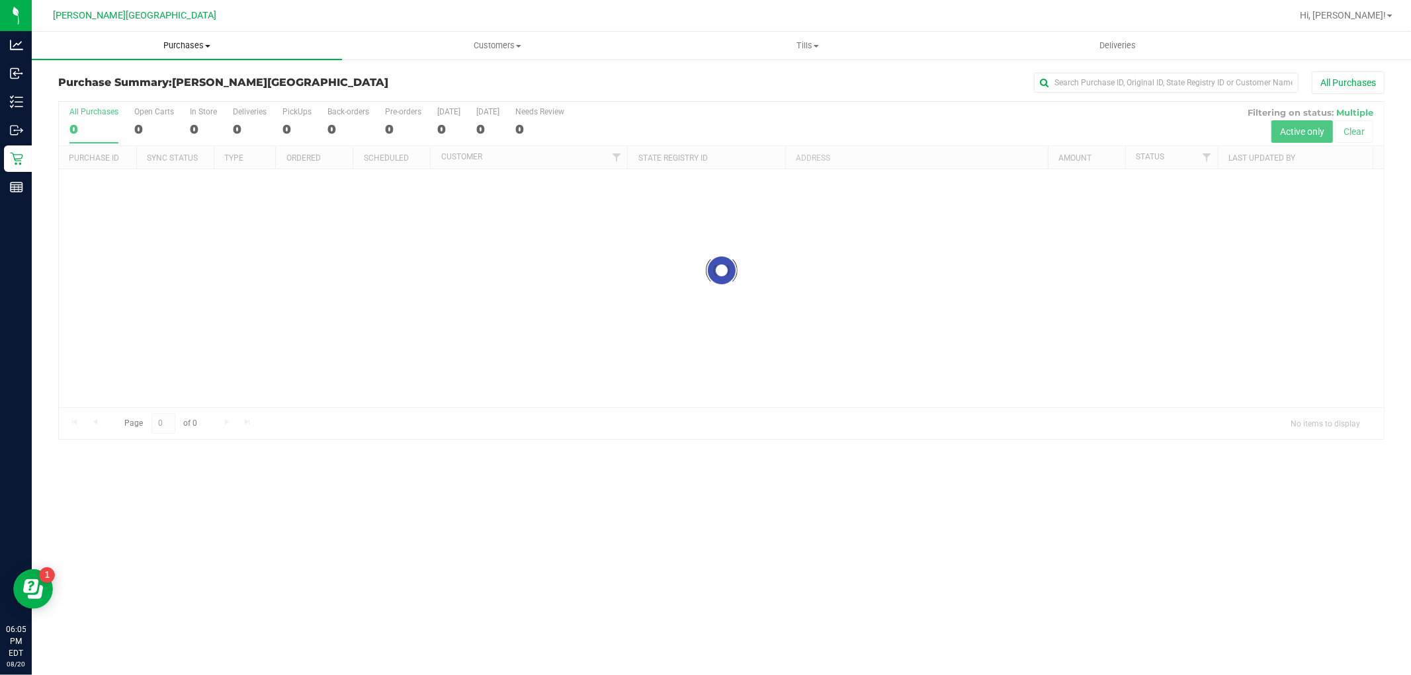
click at [187, 45] on span "Purchases" at bounding box center [187, 46] width 310 height 12
click at [115, 95] on li "Fulfillment" at bounding box center [187, 96] width 310 height 16
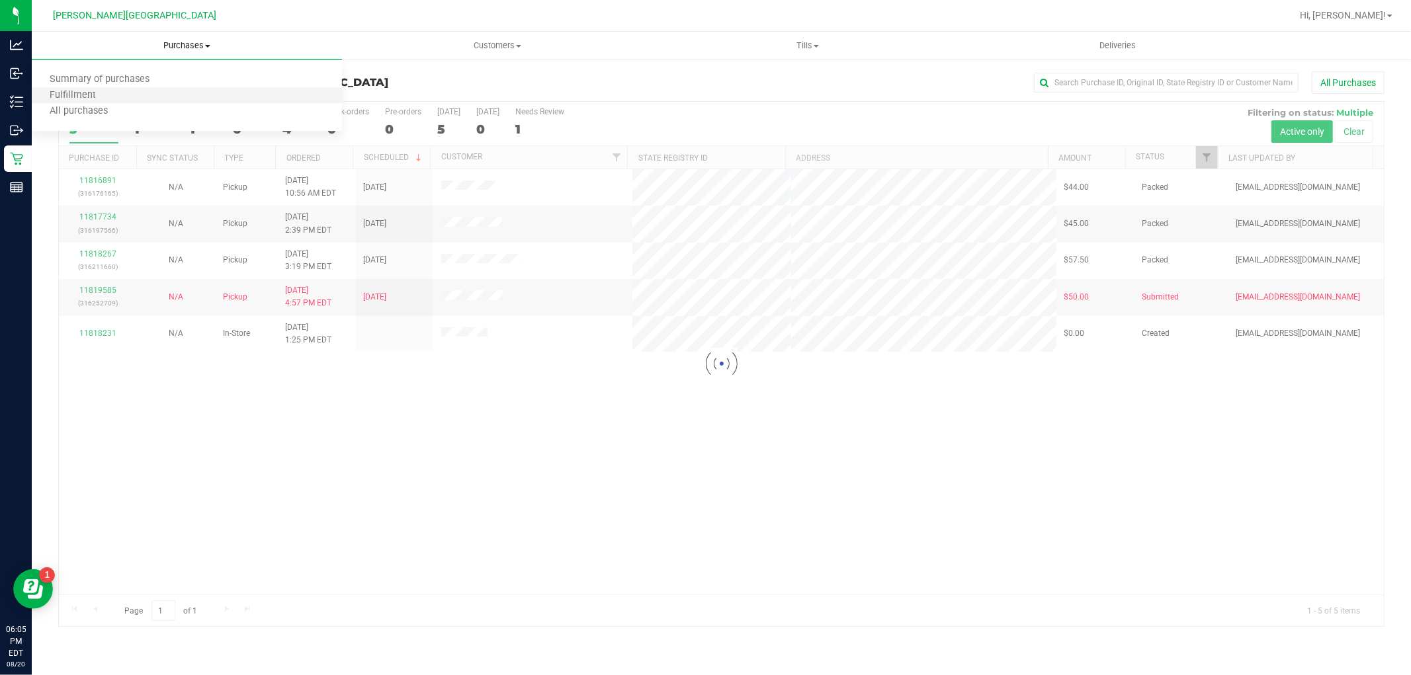
click at [115, 93] on li "Fulfillment" at bounding box center [187, 96] width 310 height 16
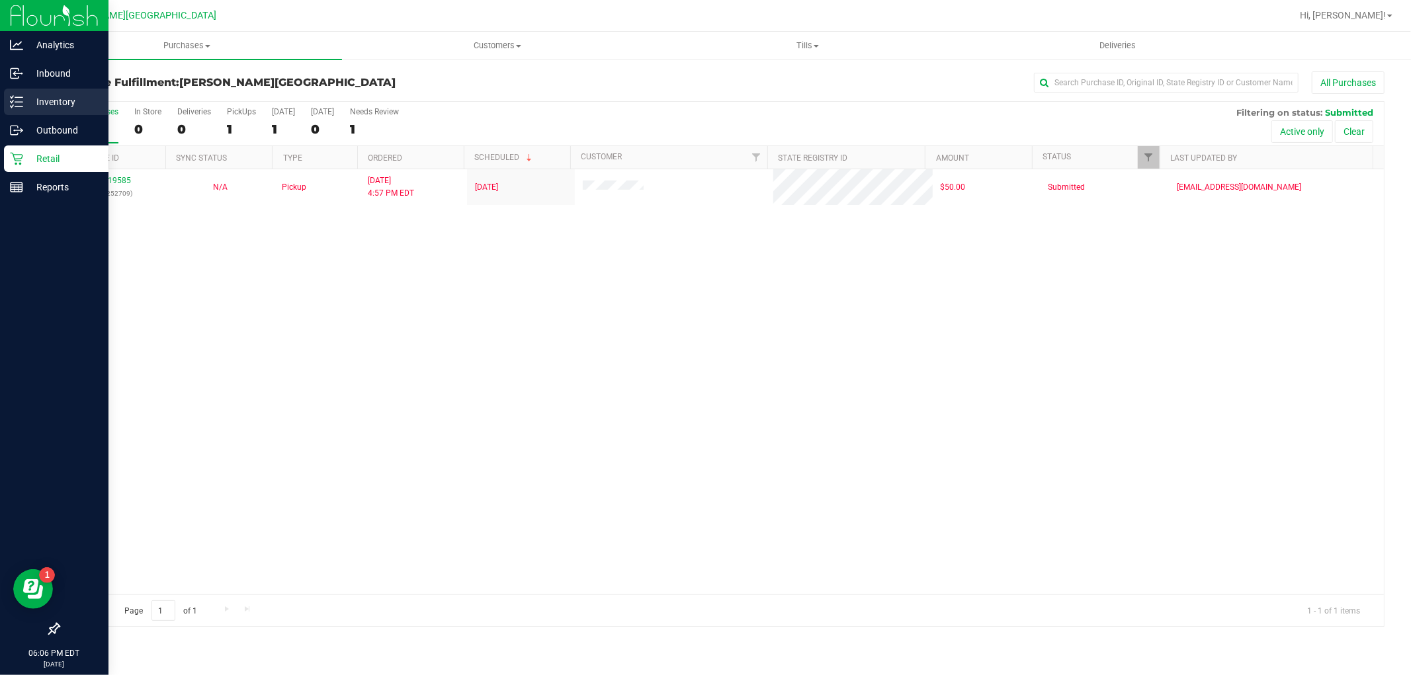
click at [56, 107] on p "Inventory" at bounding box center [62, 102] width 79 height 16
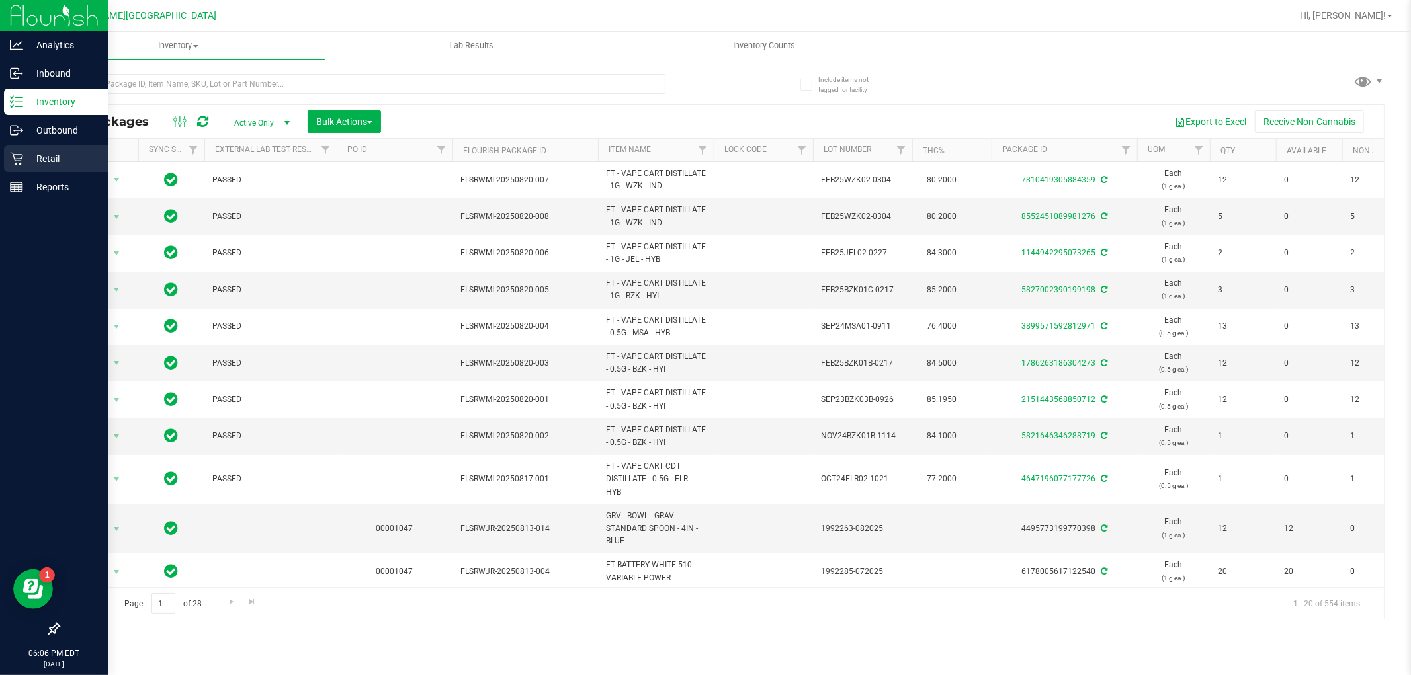
click at [82, 155] on p "Retail" at bounding box center [62, 159] width 79 height 16
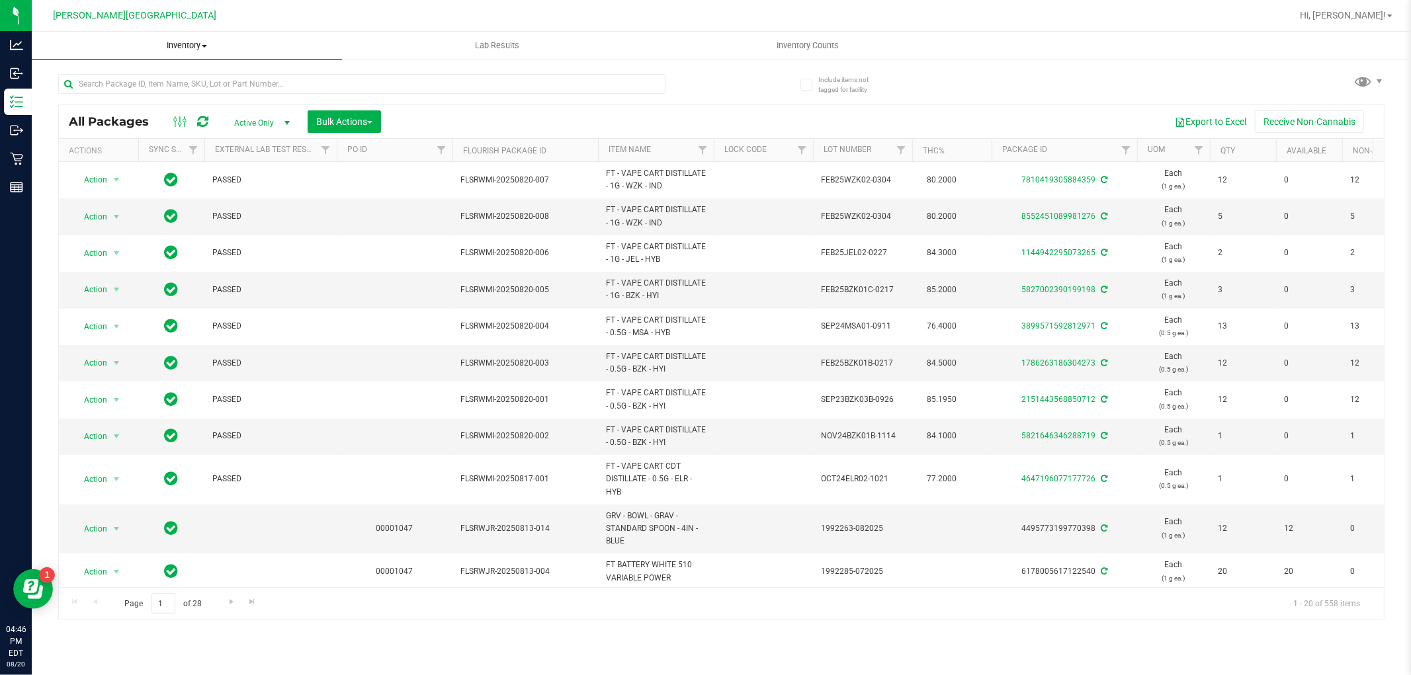
click at [170, 47] on span "Inventory" at bounding box center [187, 46] width 310 height 12
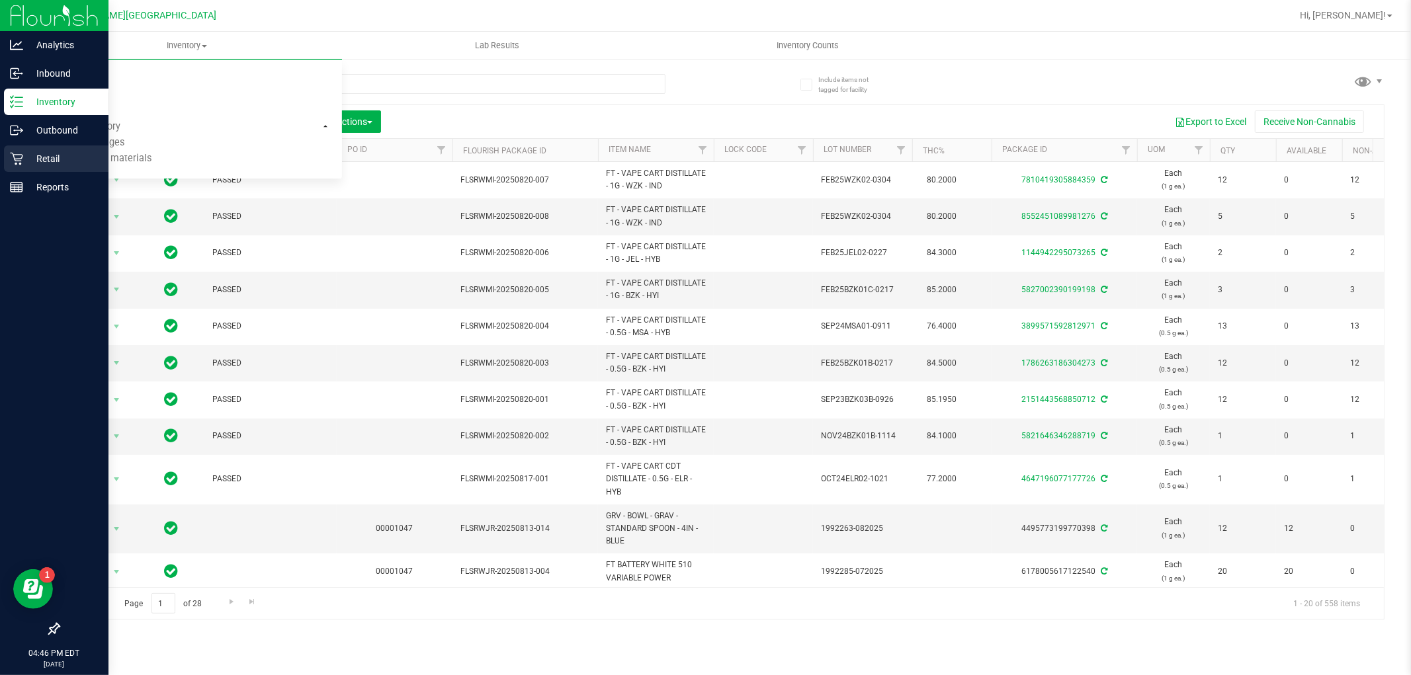
click at [32, 165] on p "Retail" at bounding box center [62, 159] width 79 height 16
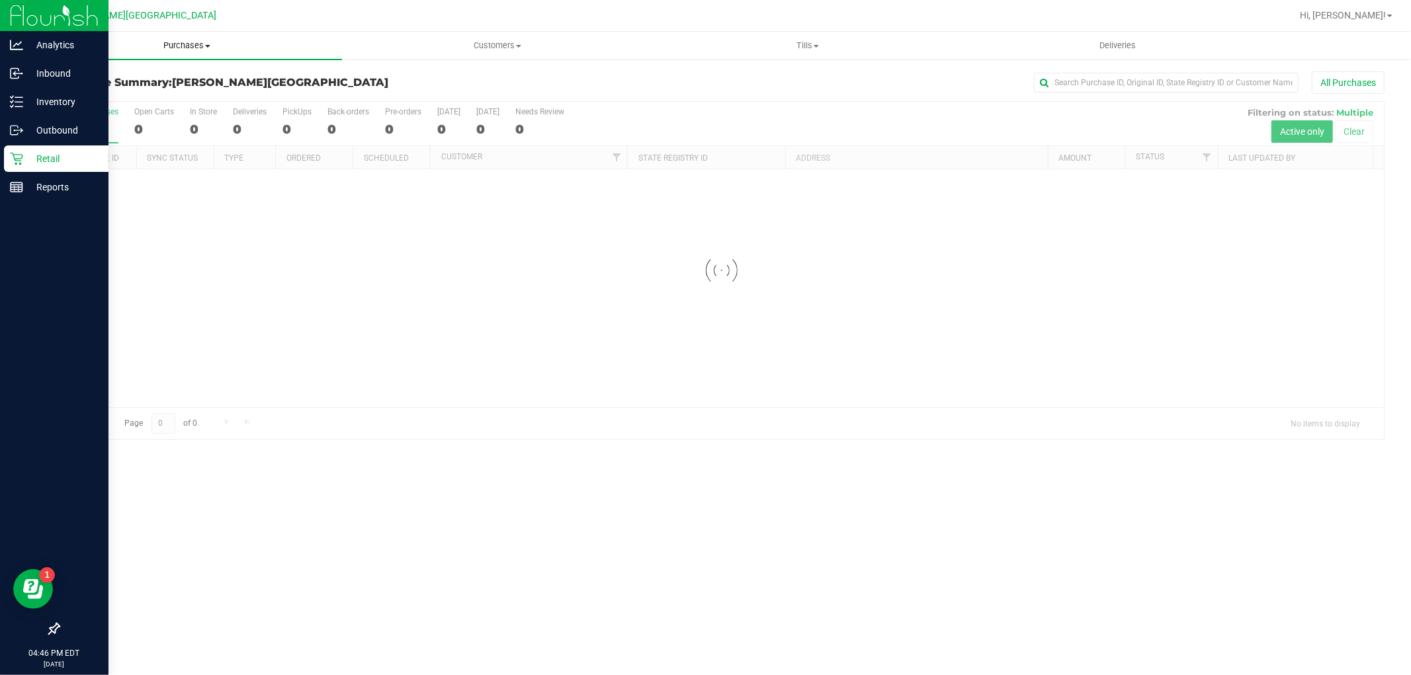
click at [167, 44] on span "Purchases" at bounding box center [187, 46] width 310 height 12
click at [122, 89] on li "Fulfillment" at bounding box center [187, 96] width 310 height 16
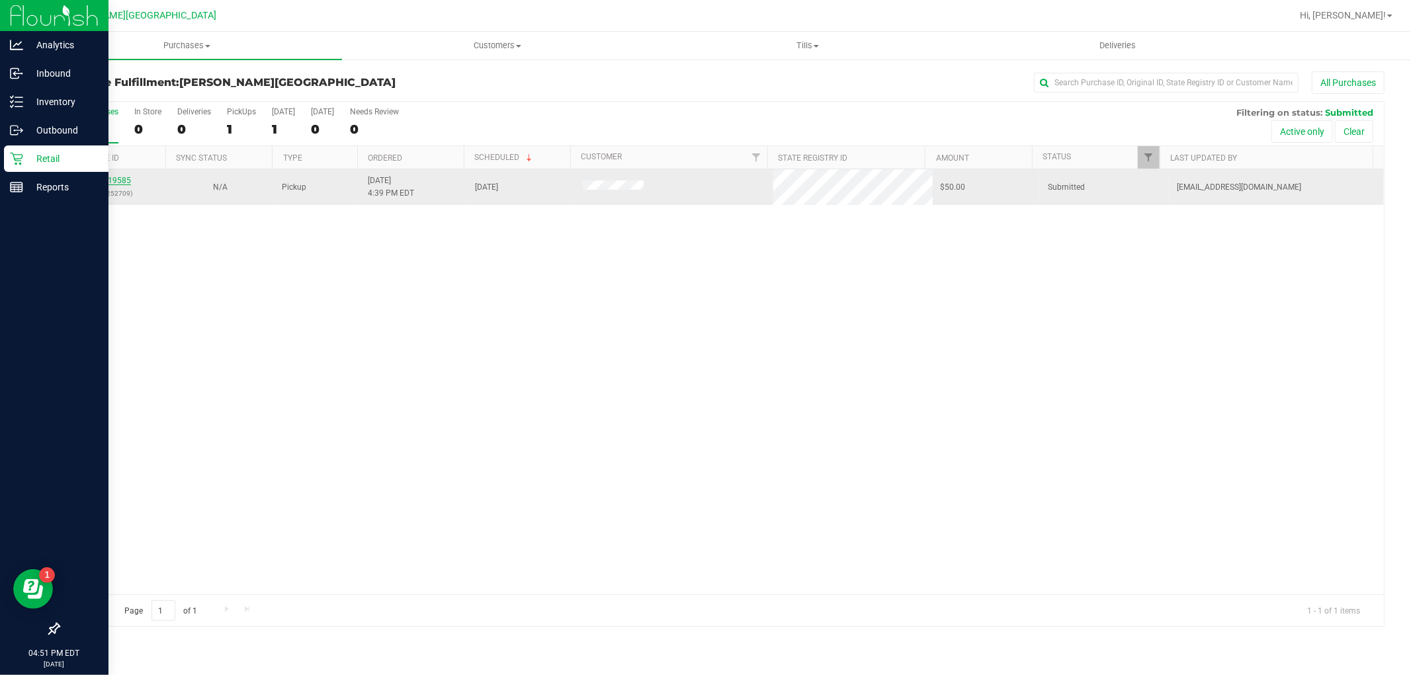
click at [115, 185] on link "11819585" at bounding box center [112, 180] width 37 height 9
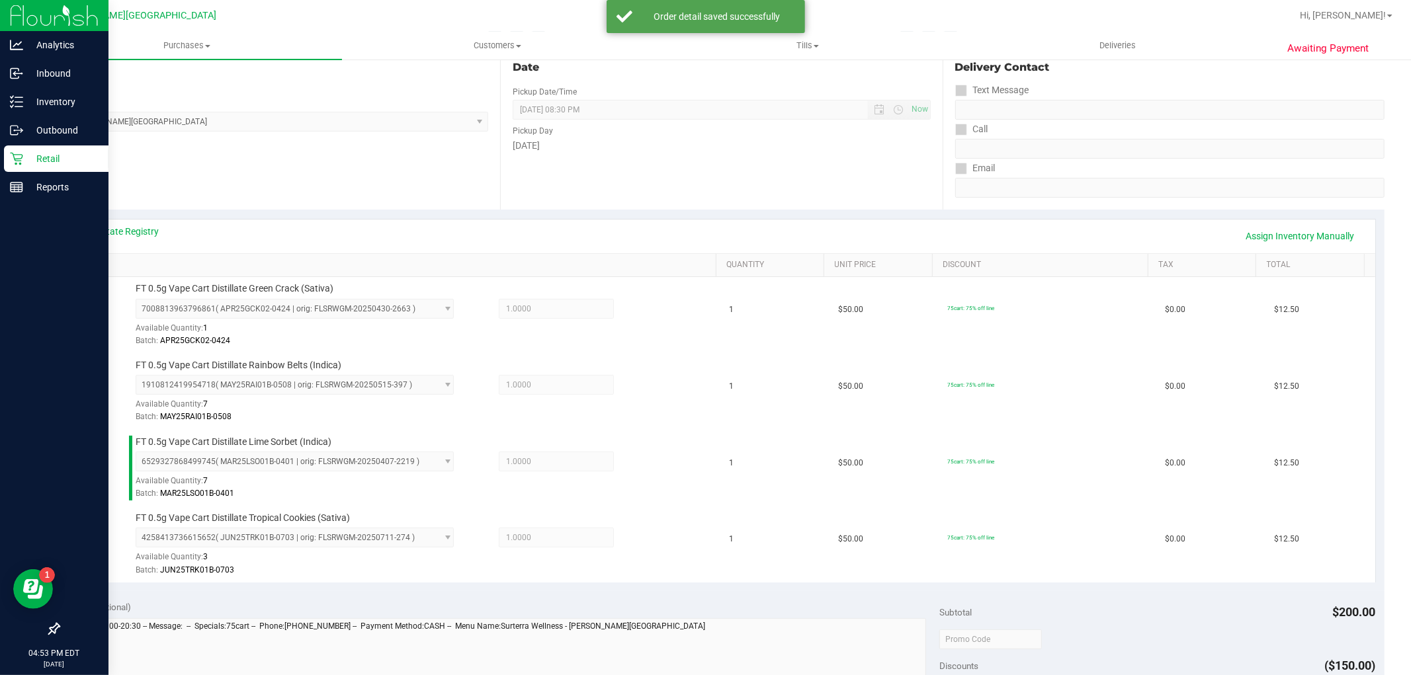
scroll to position [587, 0]
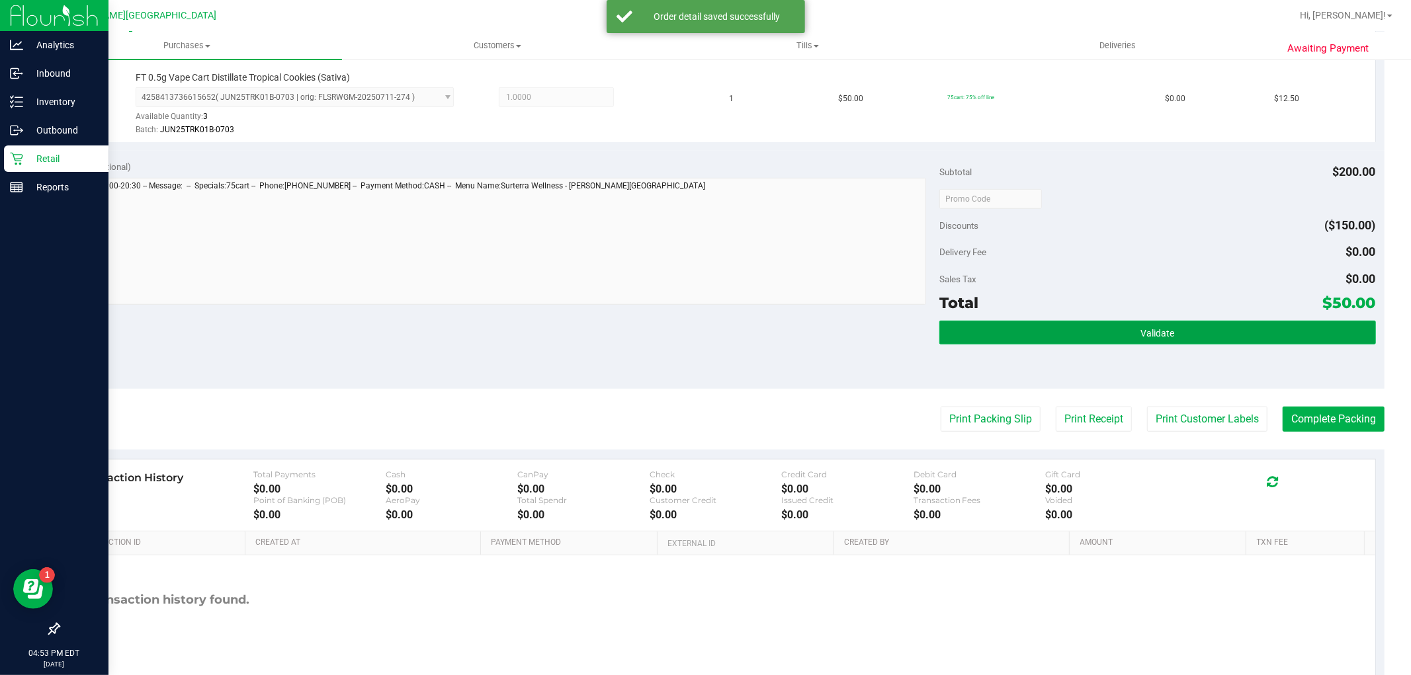
click at [1042, 335] on button "Validate" at bounding box center [1157, 333] width 436 height 24
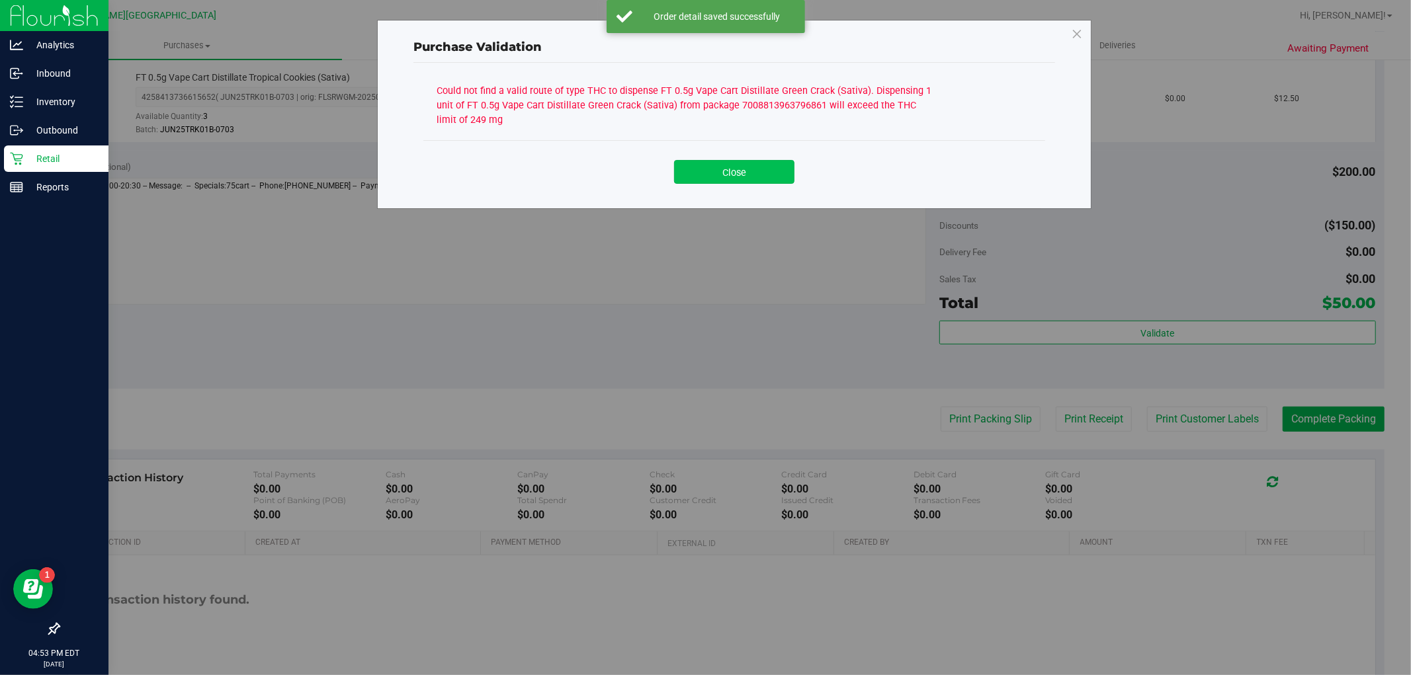
click at [739, 180] on button "Close" at bounding box center [734, 172] width 120 height 24
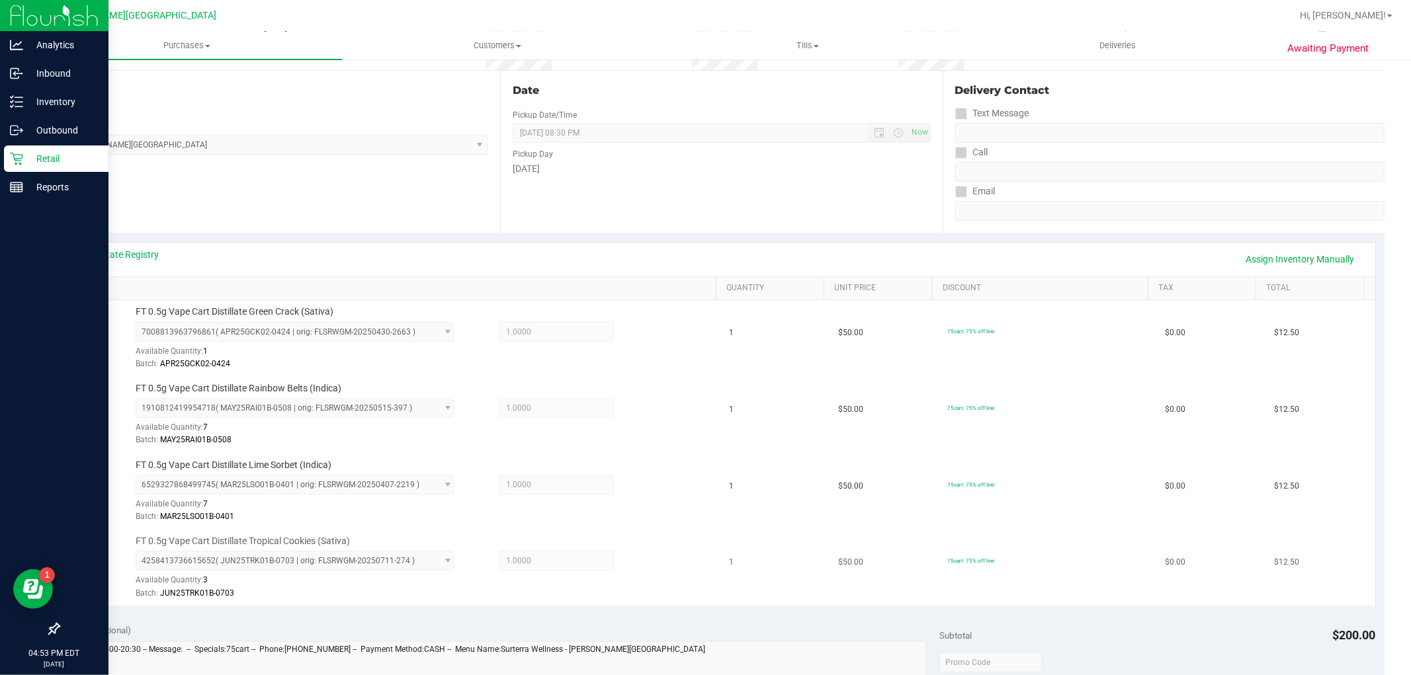
scroll to position [294, 0]
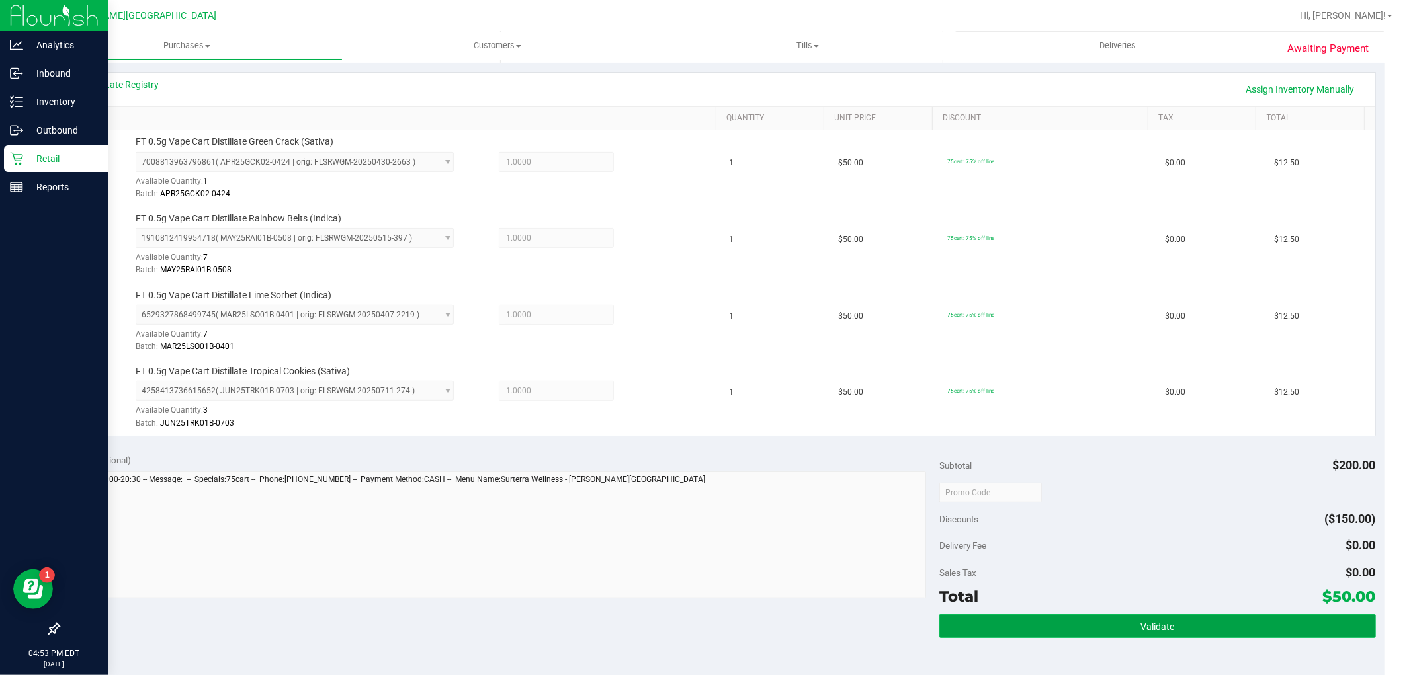
click at [1109, 619] on button "Validate" at bounding box center [1157, 626] width 436 height 24
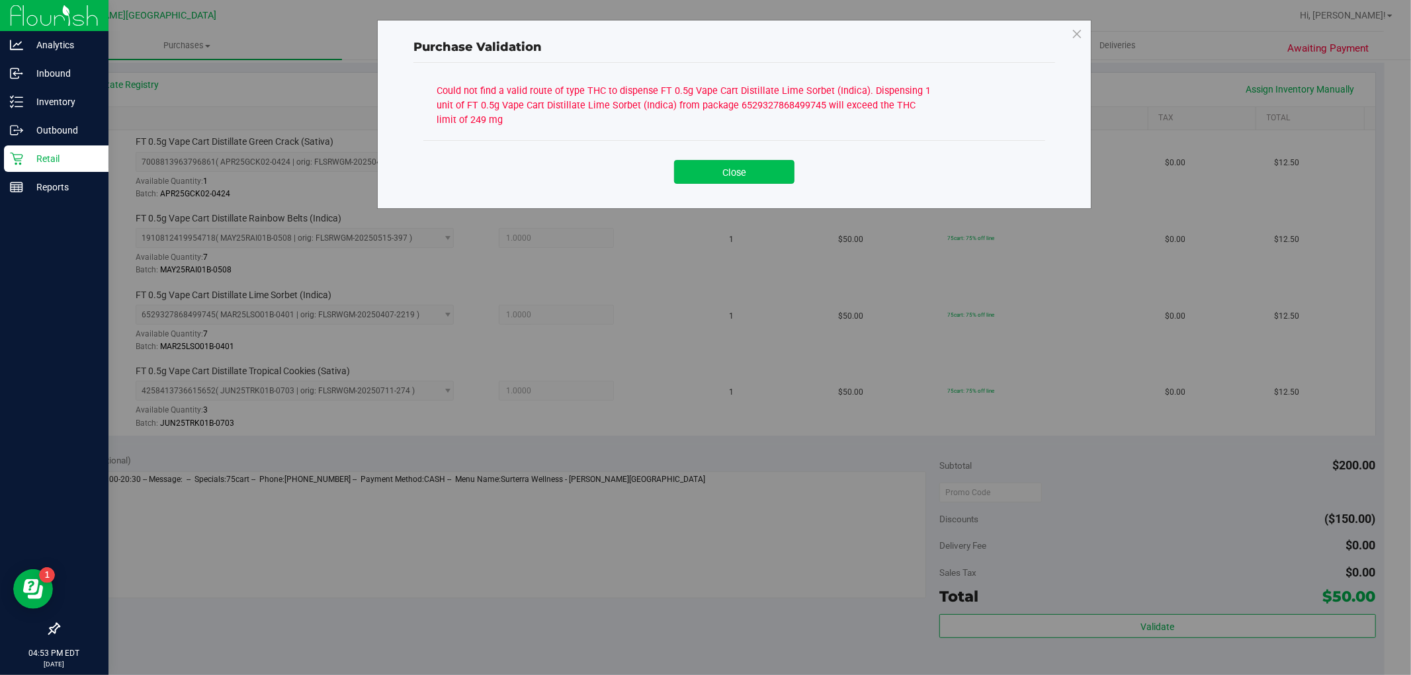
click at [755, 175] on button "Close" at bounding box center [734, 172] width 120 height 24
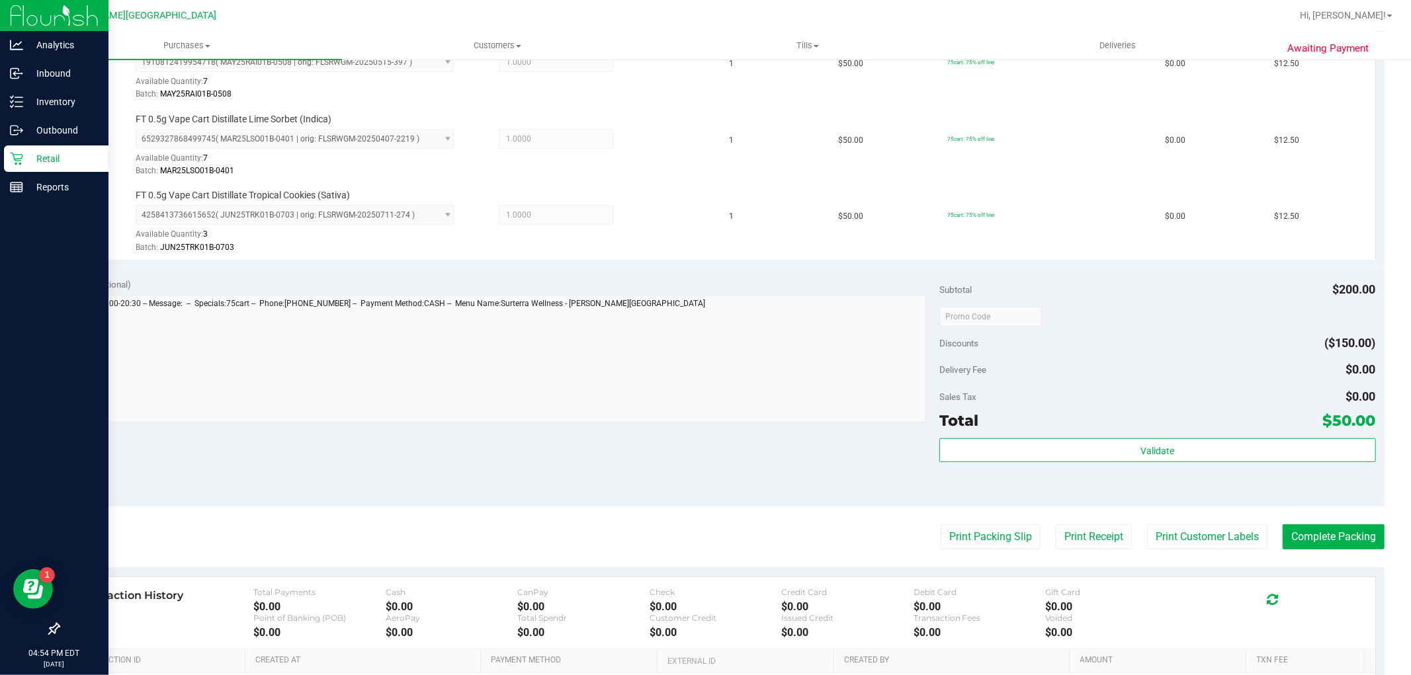
scroll to position [367, 0]
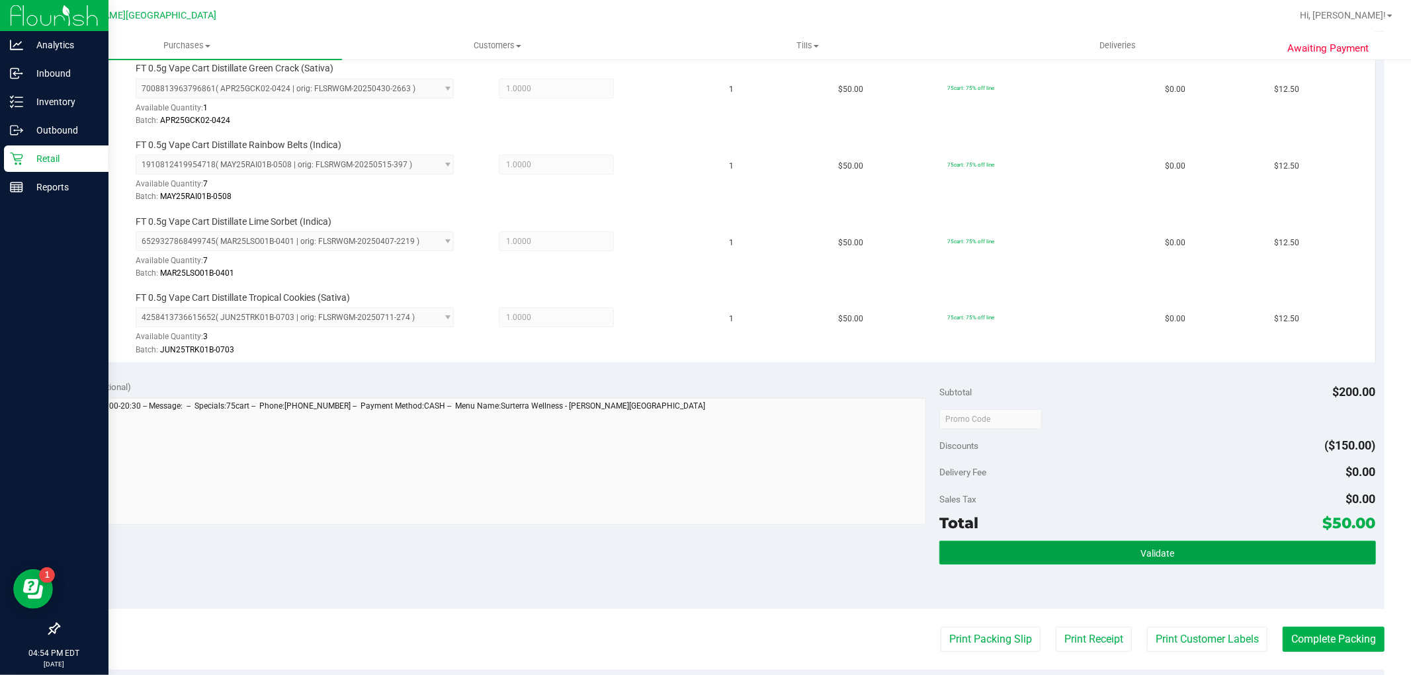
click at [1099, 544] on button "Validate" at bounding box center [1157, 553] width 436 height 24
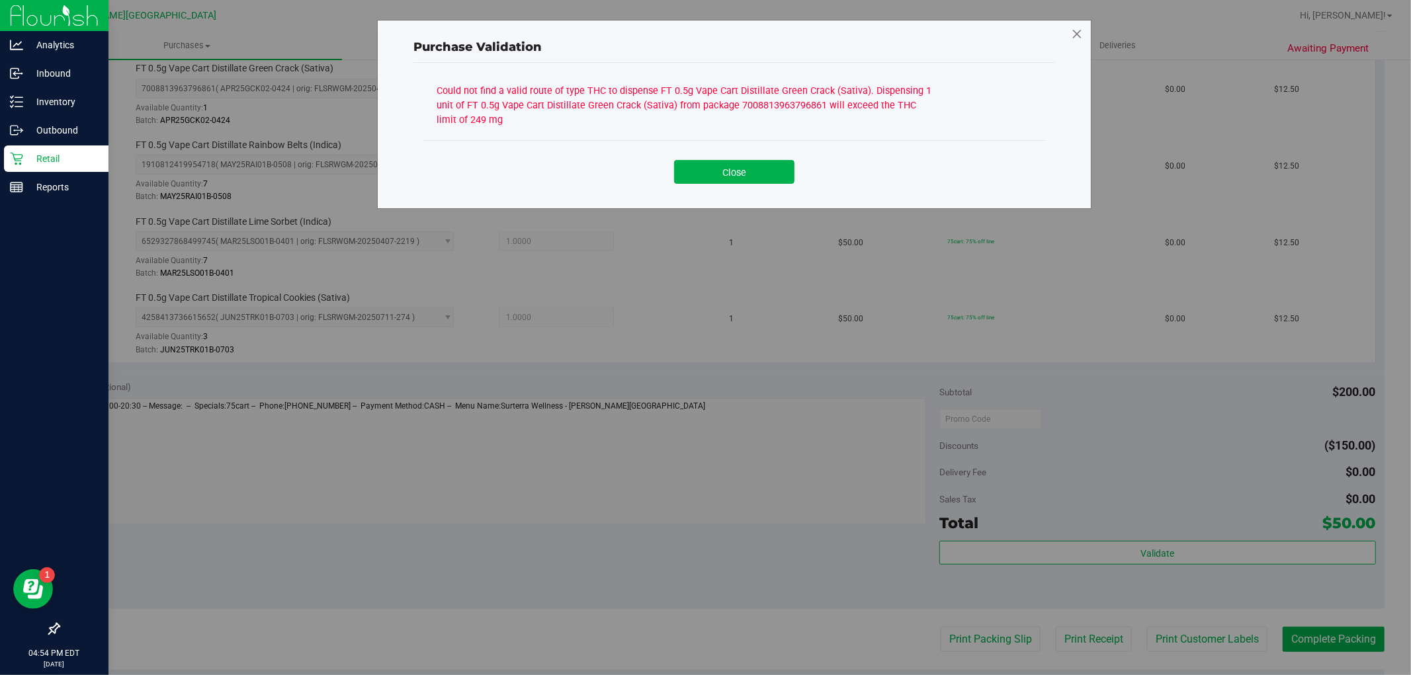
click at [1081, 30] on icon at bounding box center [1077, 34] width 12 height 21
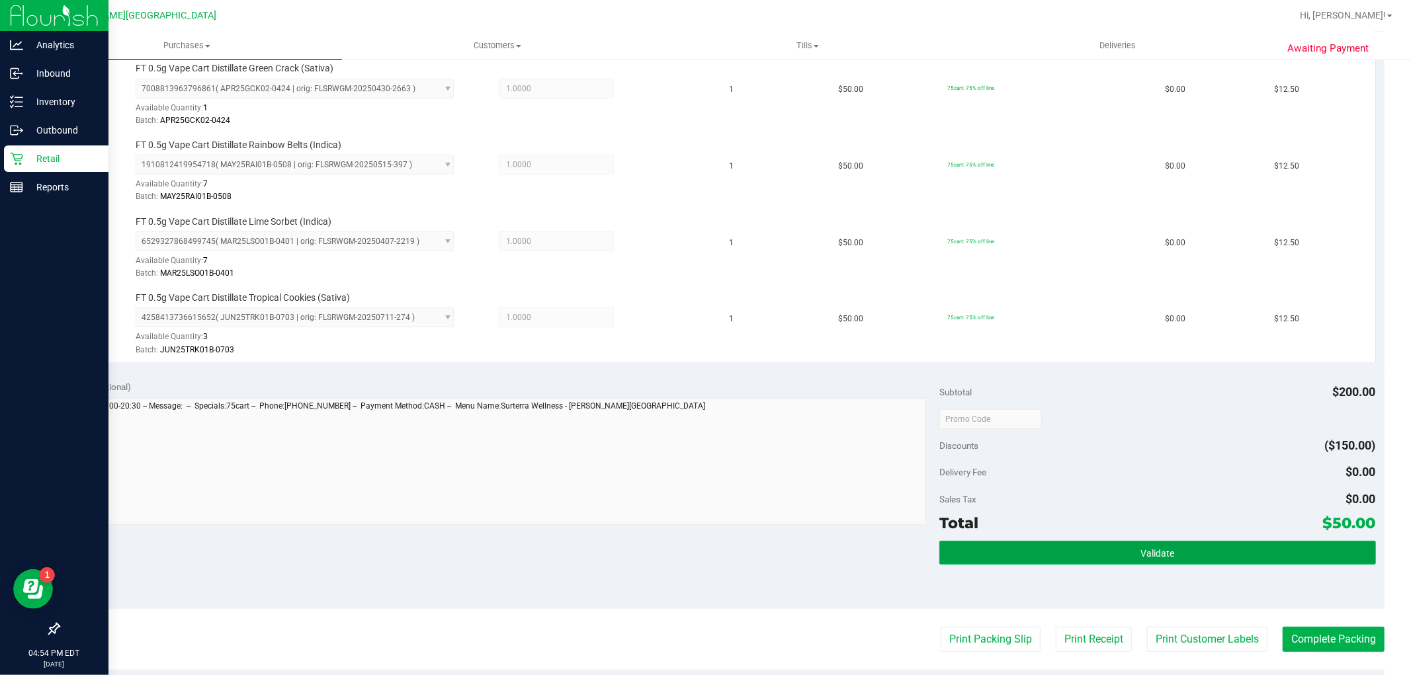
click at [1164, 565] on button "Validate" at bounding box center [1157, 553] width 436 height 24
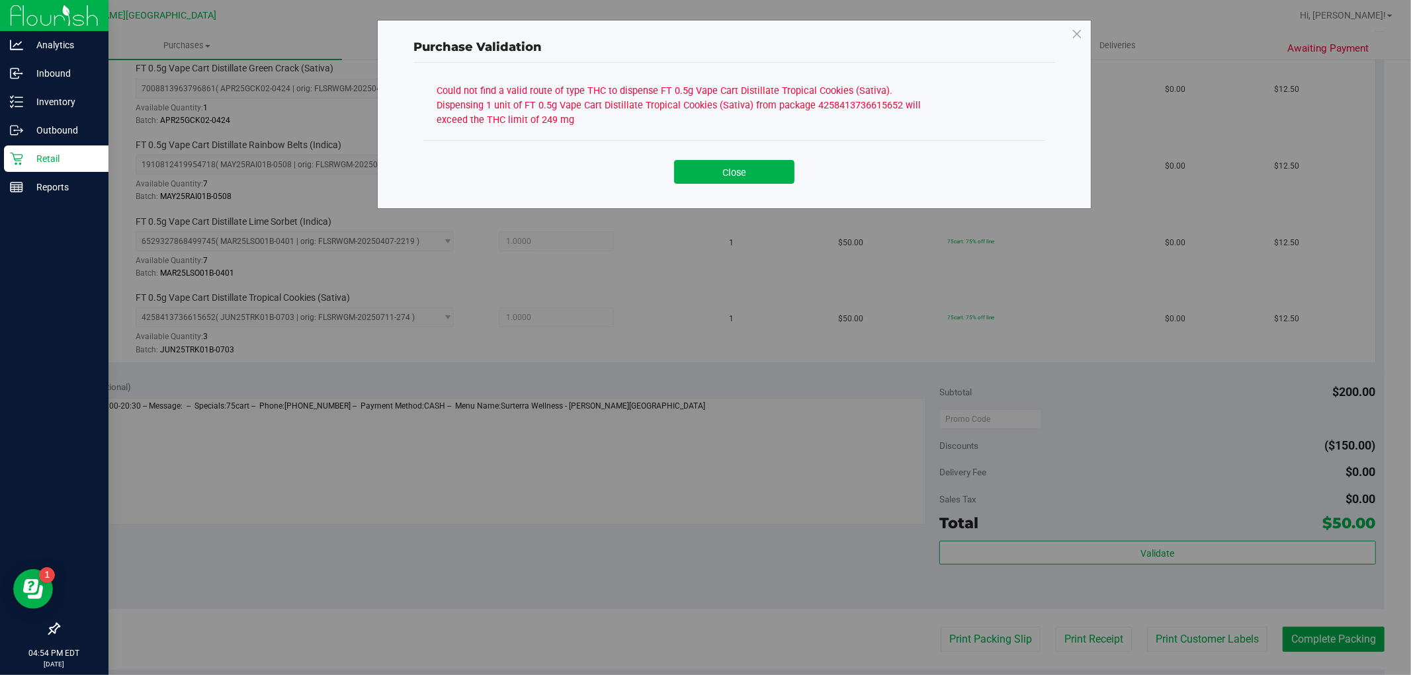
click at [715, 189] on div "Close" at bounding box center [734, 167] width 622 height 54
click at [715, 179] on button "Close" at bounding box center [734, 172] width 120 height 24
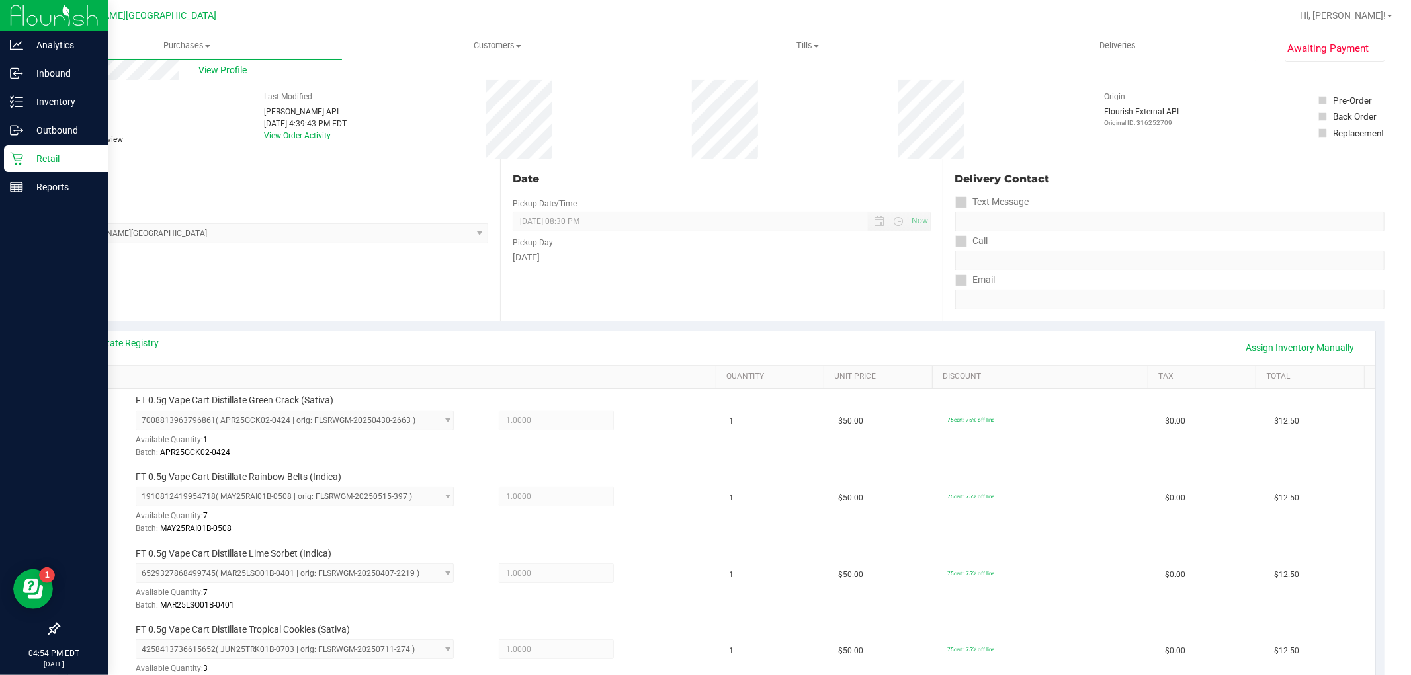
scroll to position [0, 0]
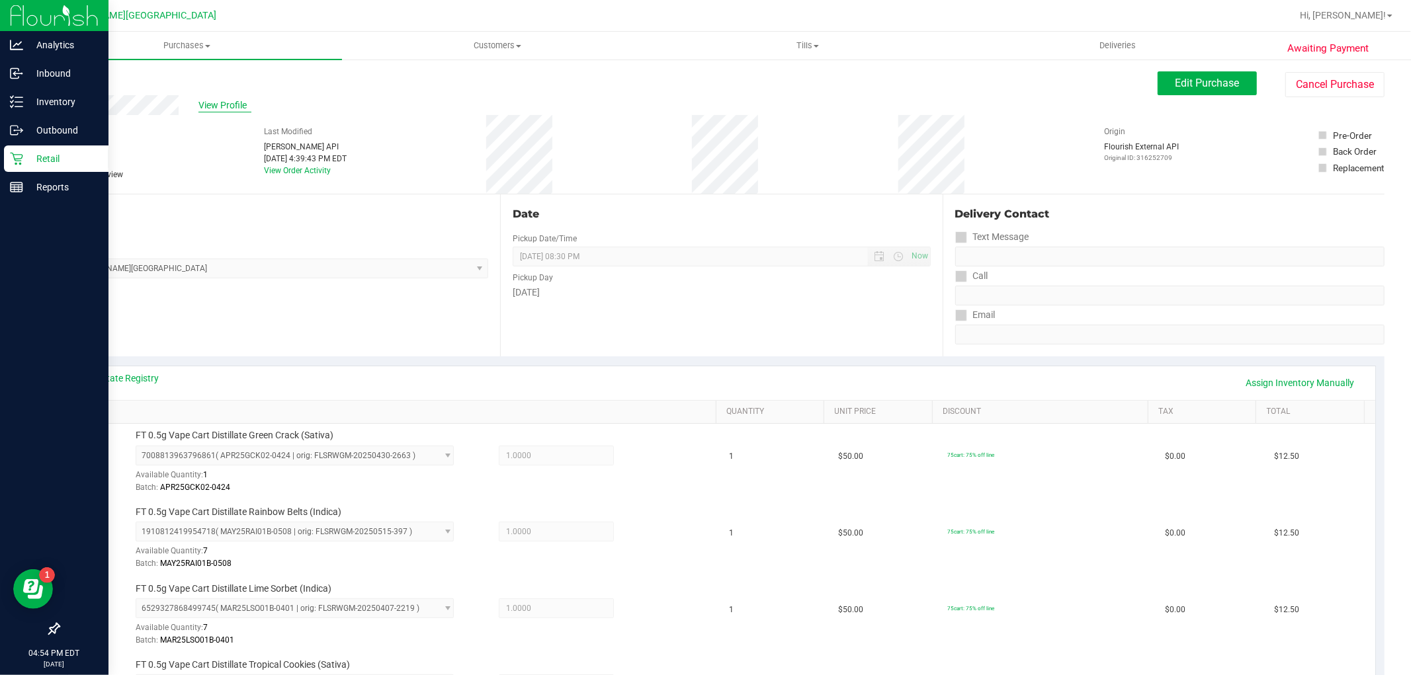
click at [204, 100] on span "View Profile" at bounding box center [224, 106] width 53 height 14
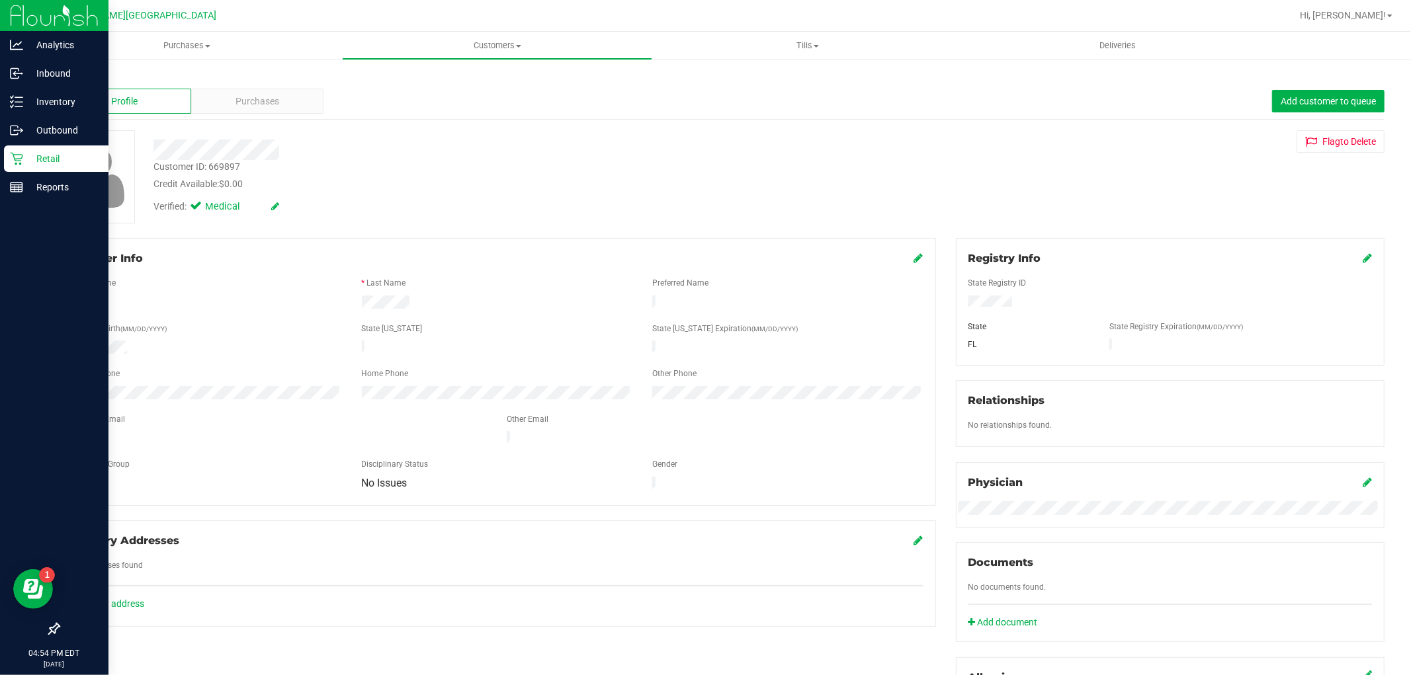
click at [196, 166] on div "Customer ID: 669897" at bounding box center [196, 167] width 87 height 14
copy div "Customer ID: 669897"
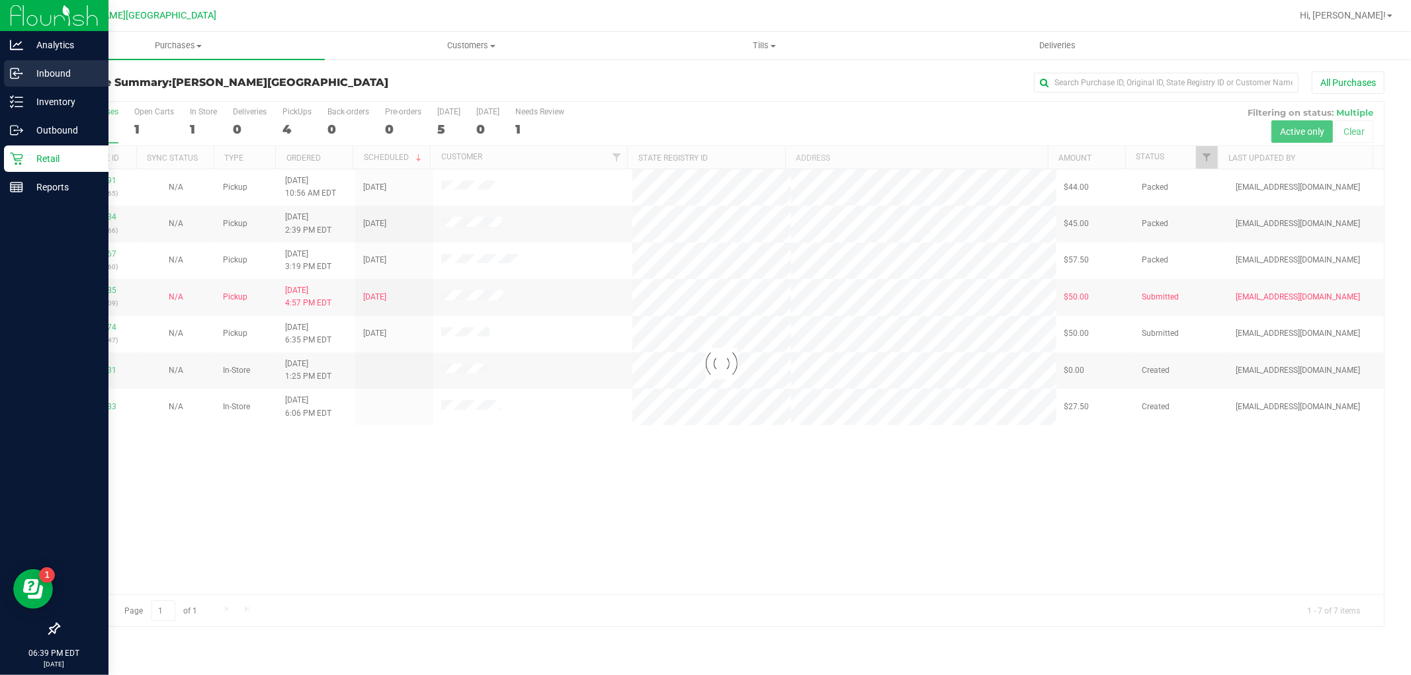
click at [53, 74] on p "Inbound" at bounding box center [62, 73] width 79 height 16
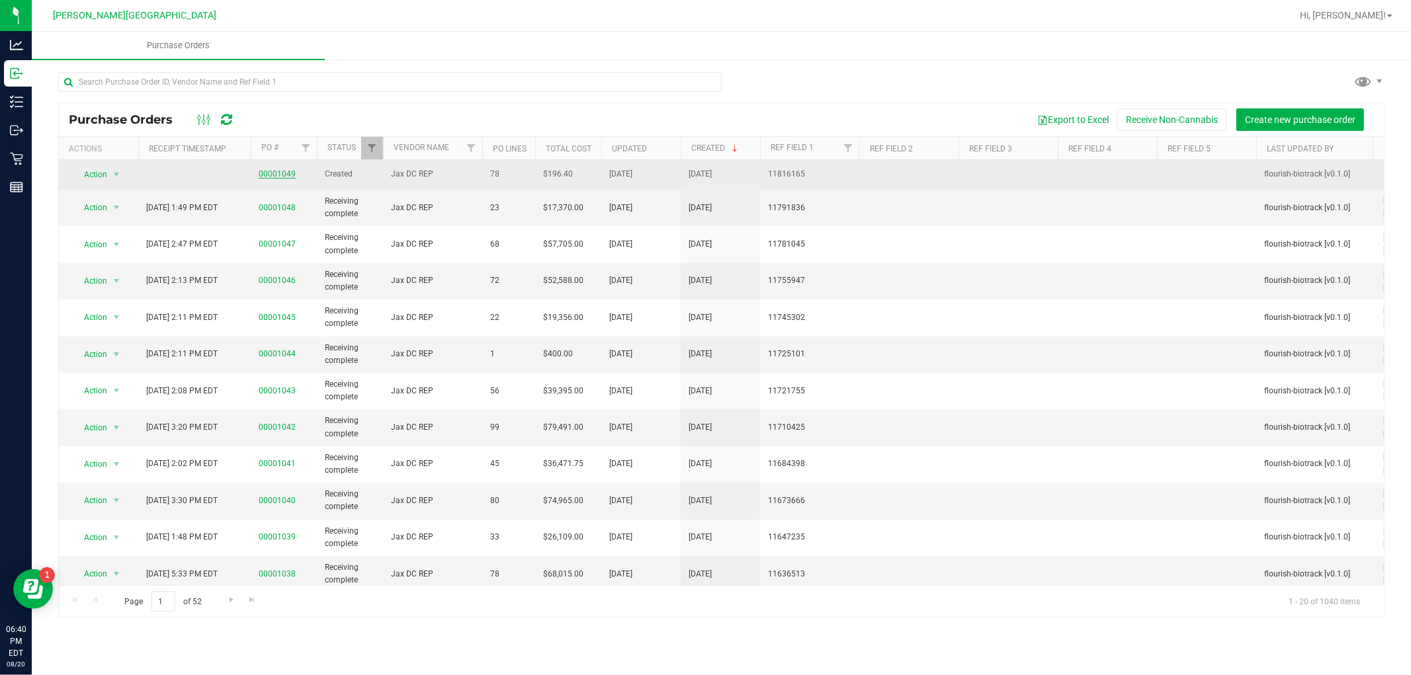
click at [273, 174] on link "00001049" at bounding box center [277, 173] width 37 height 9
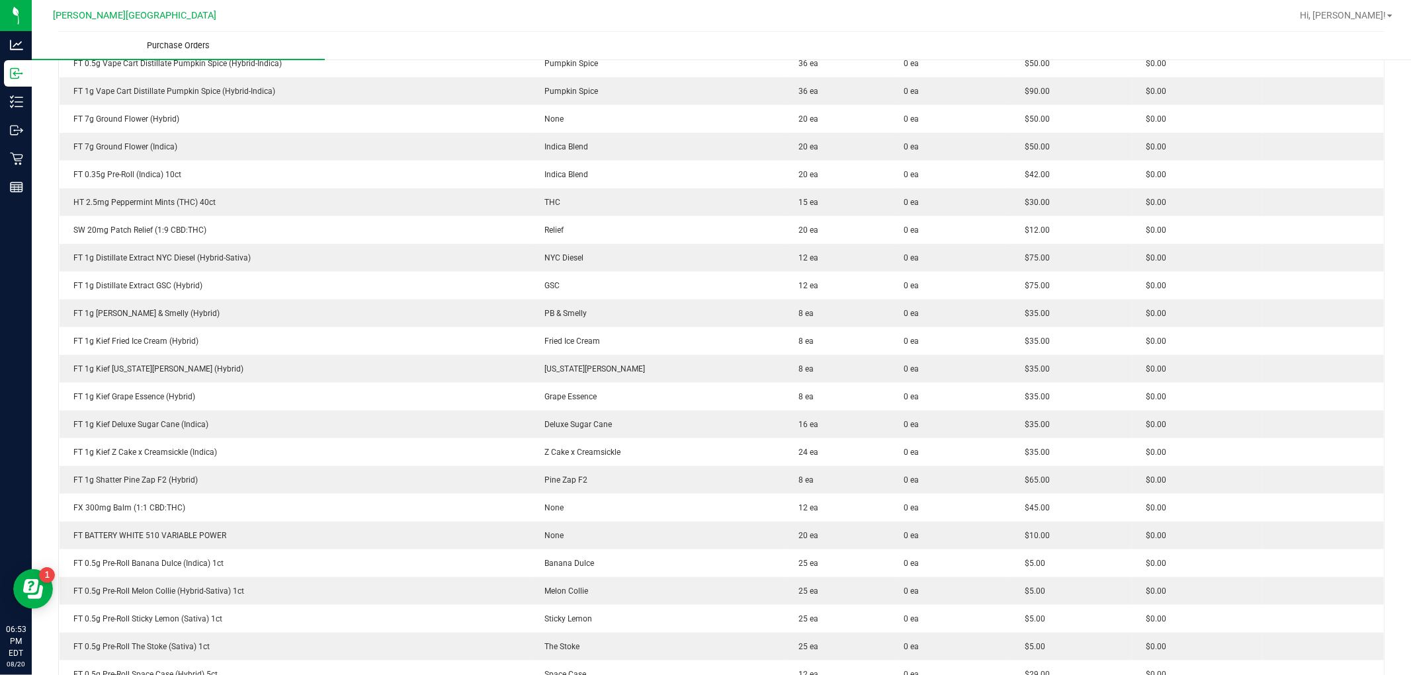
scroll to position [735, 0]
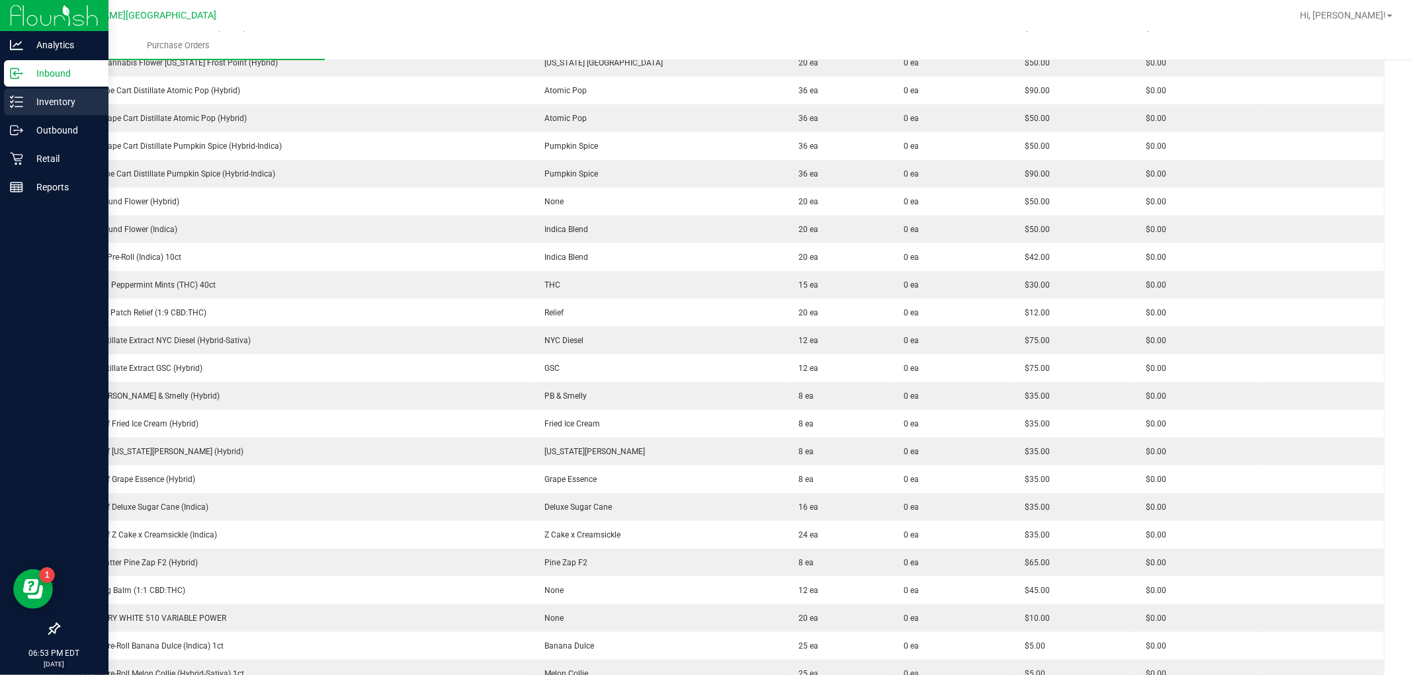
click at [54, 98] on p "Inventory" at bounding box center [62, 102] width 79 height 16
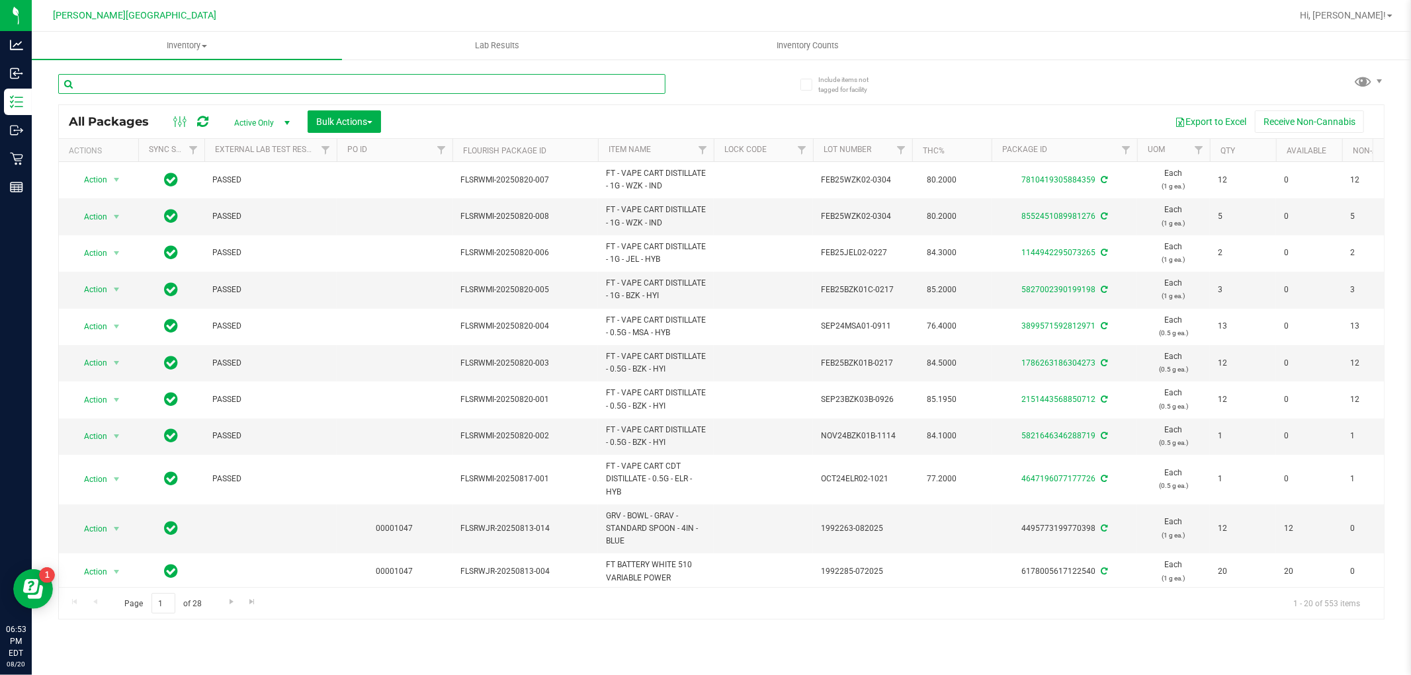
click at [249, 85] on input "text" at bounding box center [361, 84] width 607 height 20
type input "fruity"
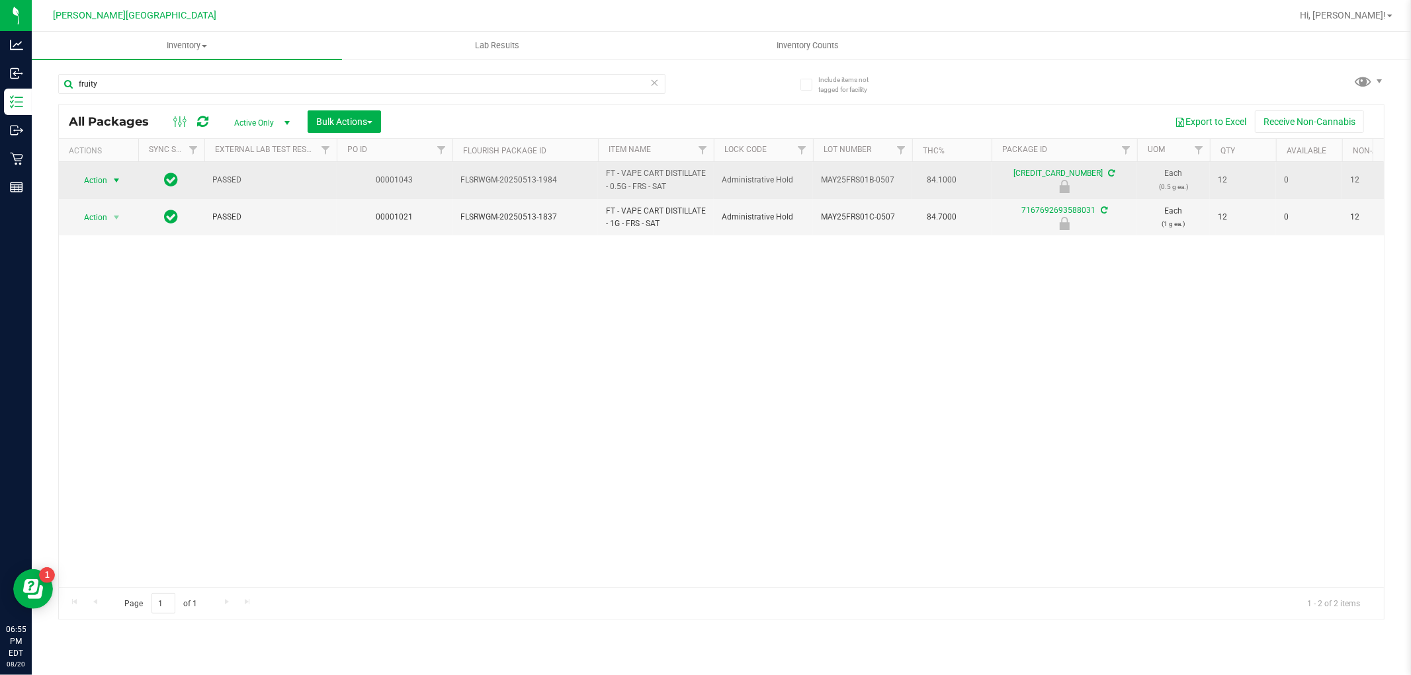
click at [113, 183] on span "select" at bounding box center [116, 180] width 11 height 11
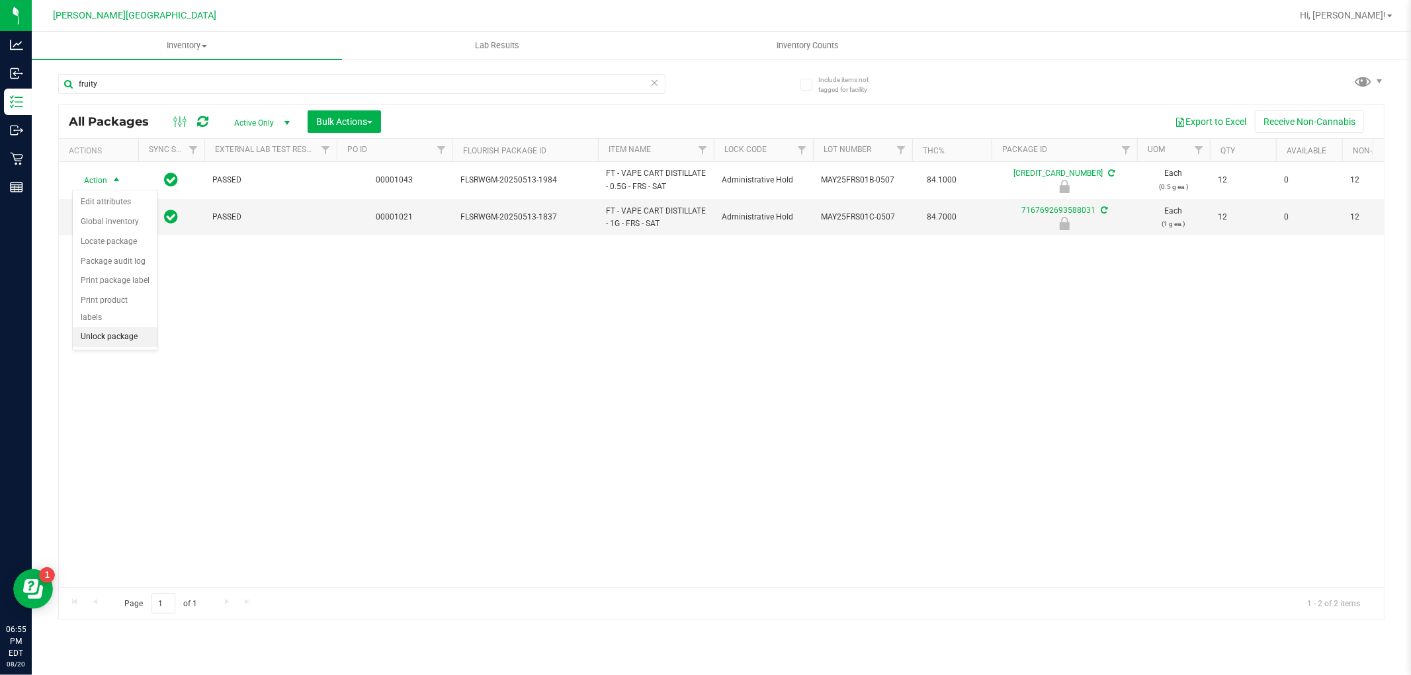
click at [124, 343] on li "Unlock package" at bounding box center [115, 337] width 85 height 20
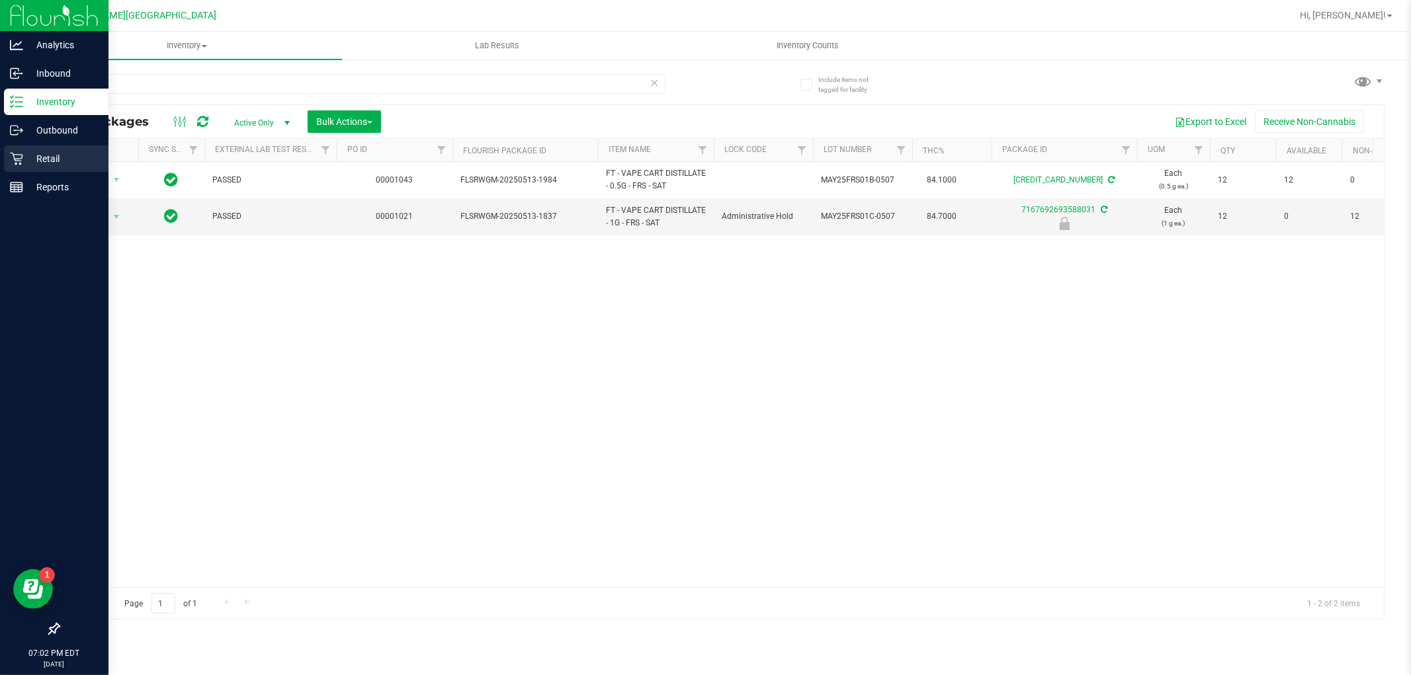
click at [31, 157] on p "Retail" at bounding box center [62, 159] width 79 height 16
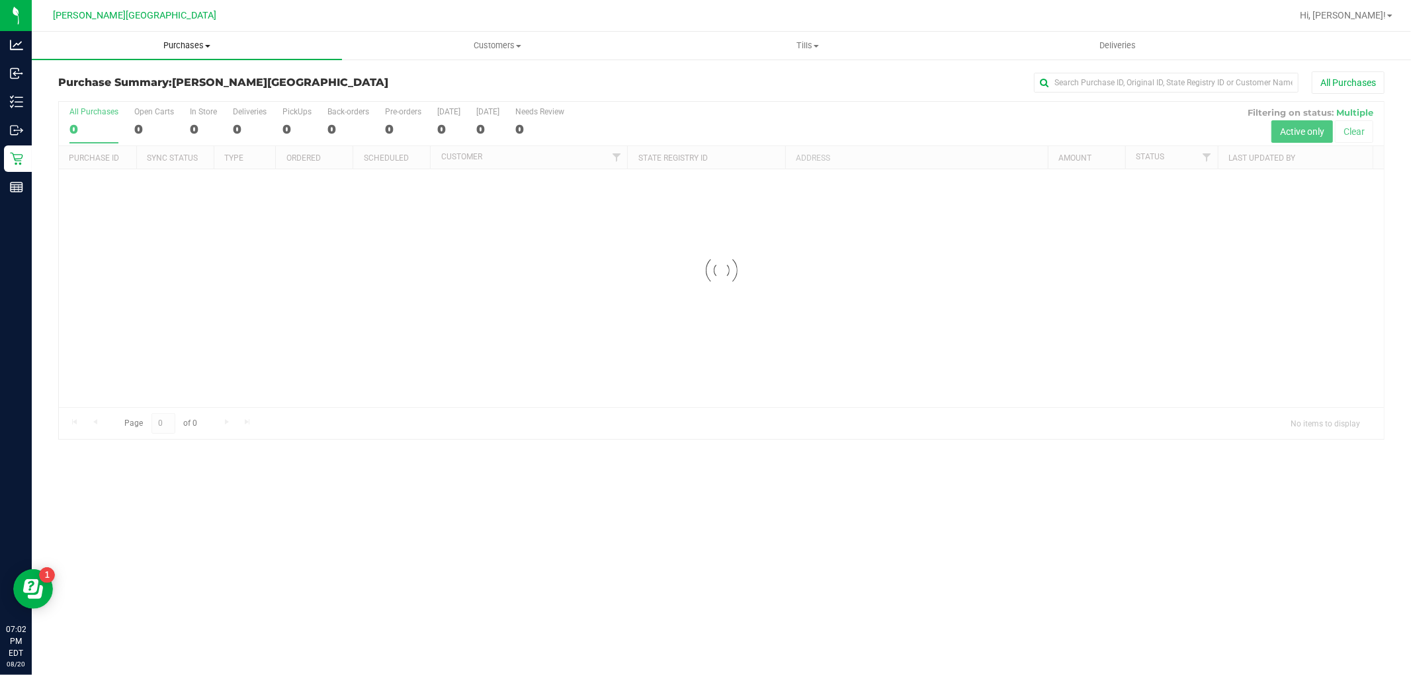
click at [181, 44] on span "Purchases" at bounding box center [187, 46] width 310 height 12
click at [133, 93] on li "Fulfillment" at bounding box center [187, 96] width 310 height 16
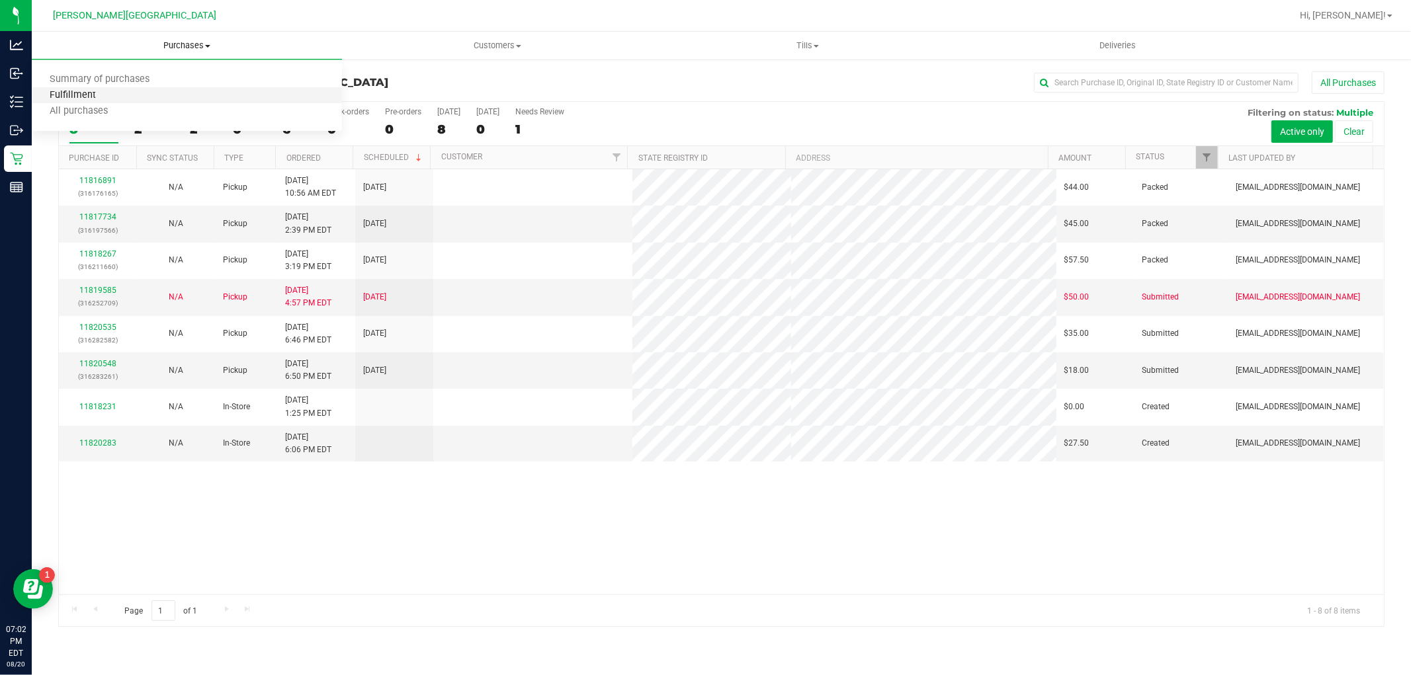
click at [94, 101] on span "Fulfillment" at bounding box center [73, 95] width 82 height 11
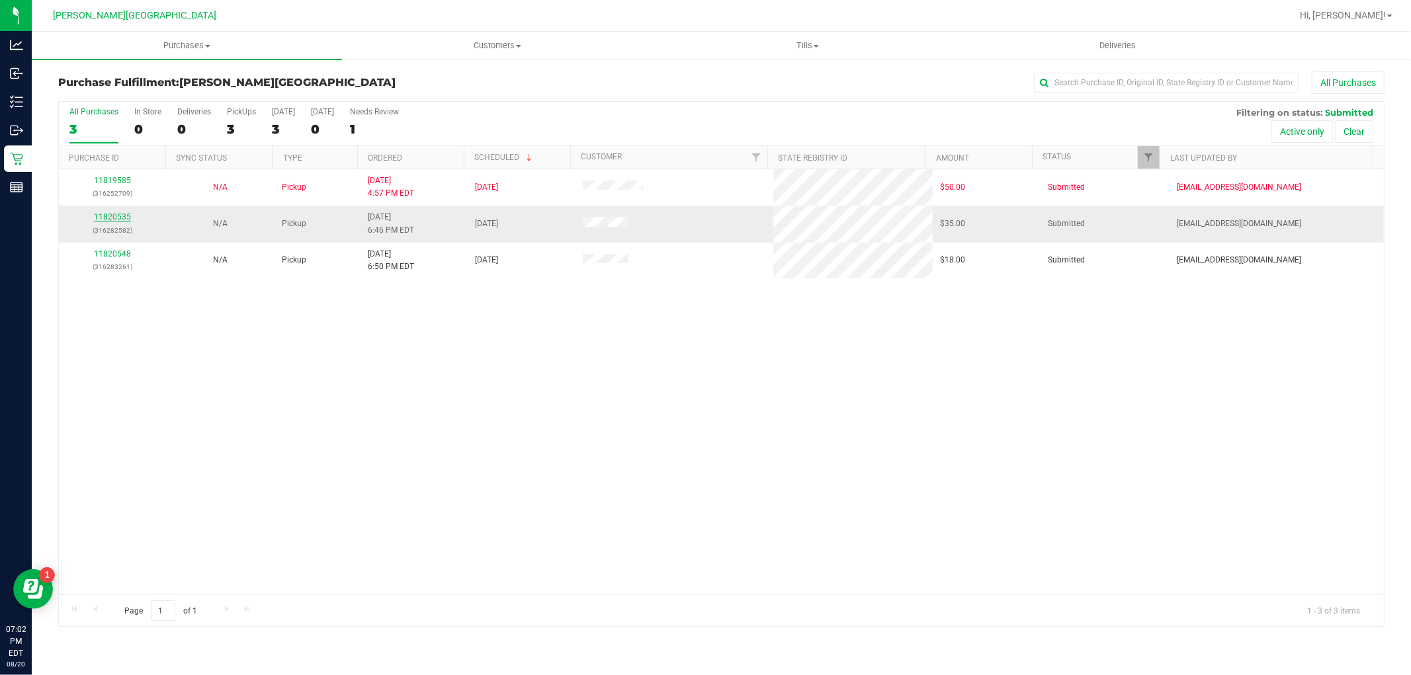
click at [107, 214] on link "11820535" at bounding box center [112, 216] width 37 height 9
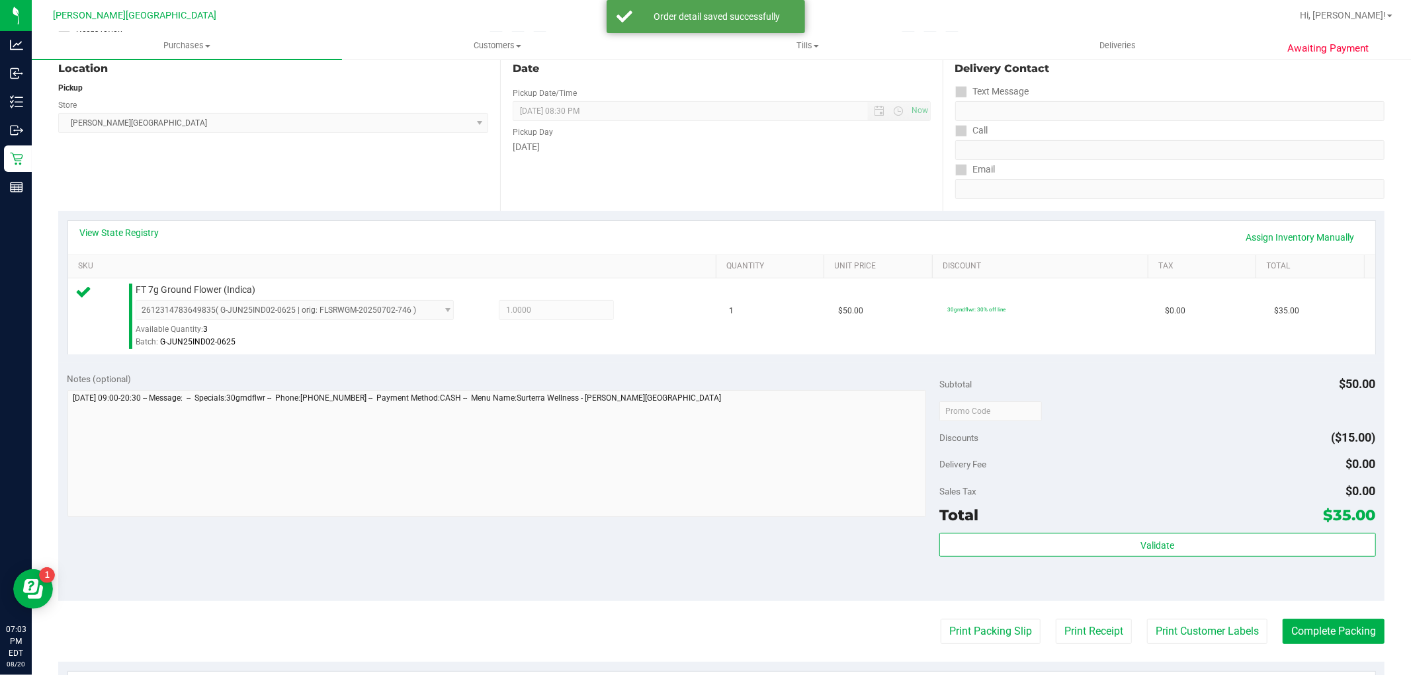
scroll to position [294, 0]
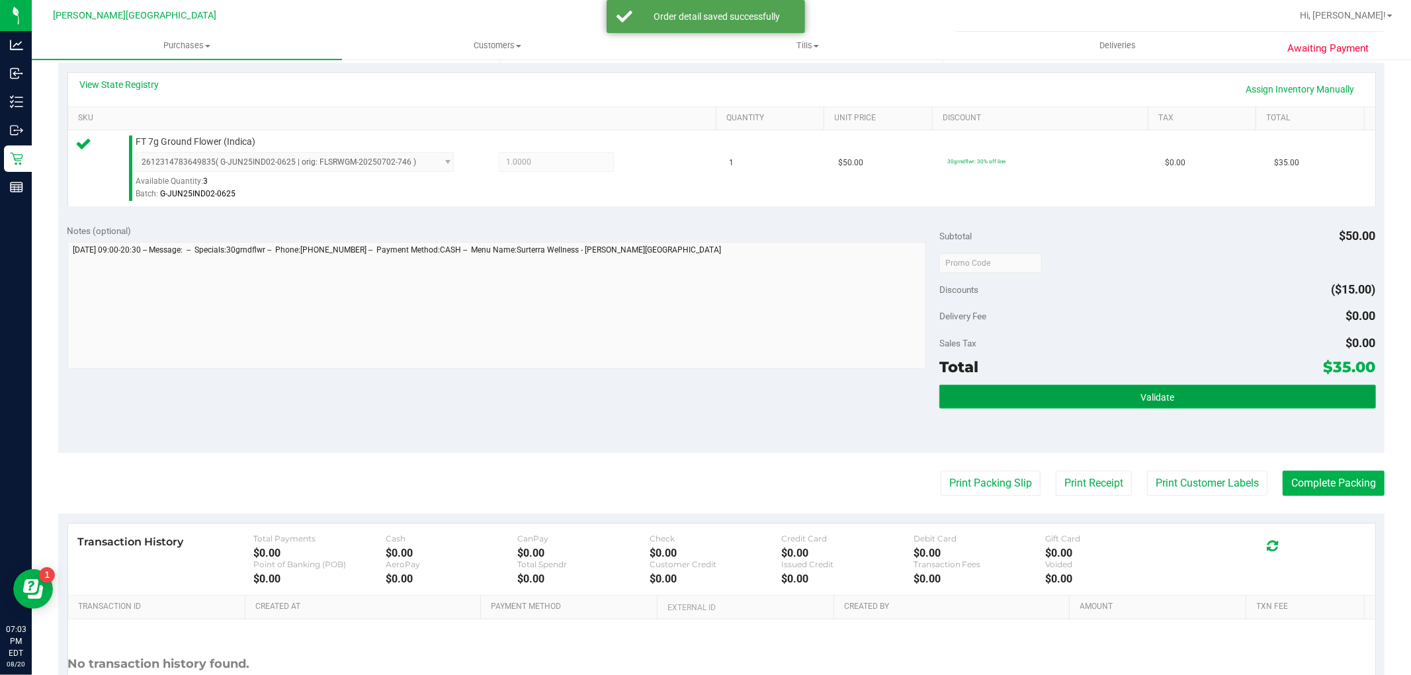
click at [1205, 405] on button "Validate" at bounding box center [1157, 397] width 436 height 24
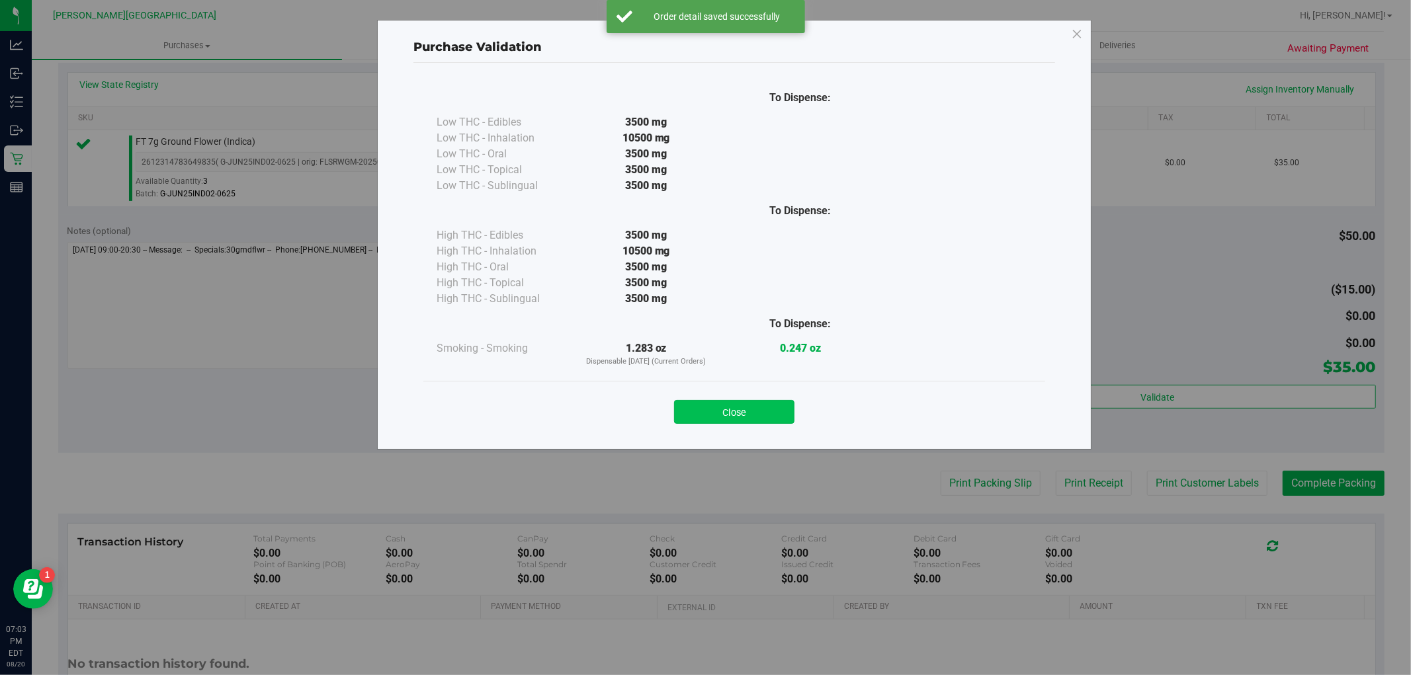
click at [741, 411] on button "Close" at bounding box center [734, 412] width 120 height 24
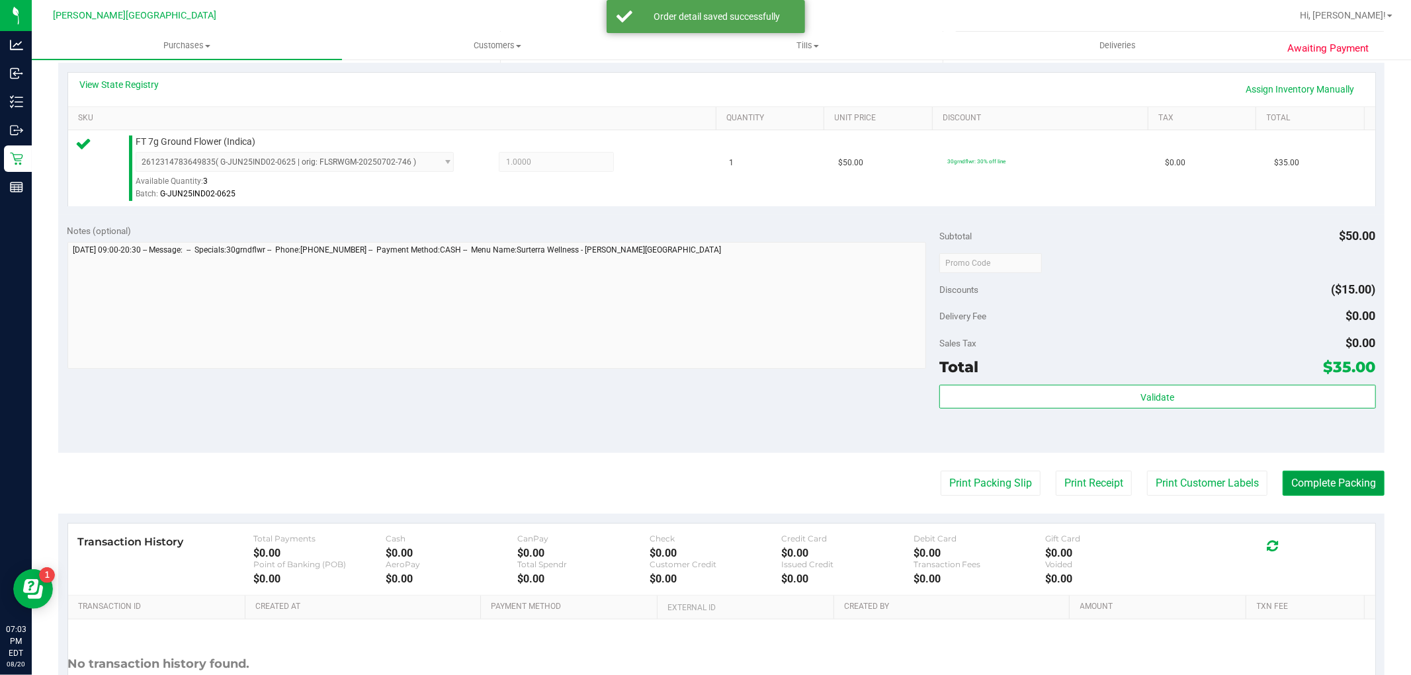
click at [1316, 480] on button "Complete Packing" at bounding box center [1334, 483] width 102 height 25
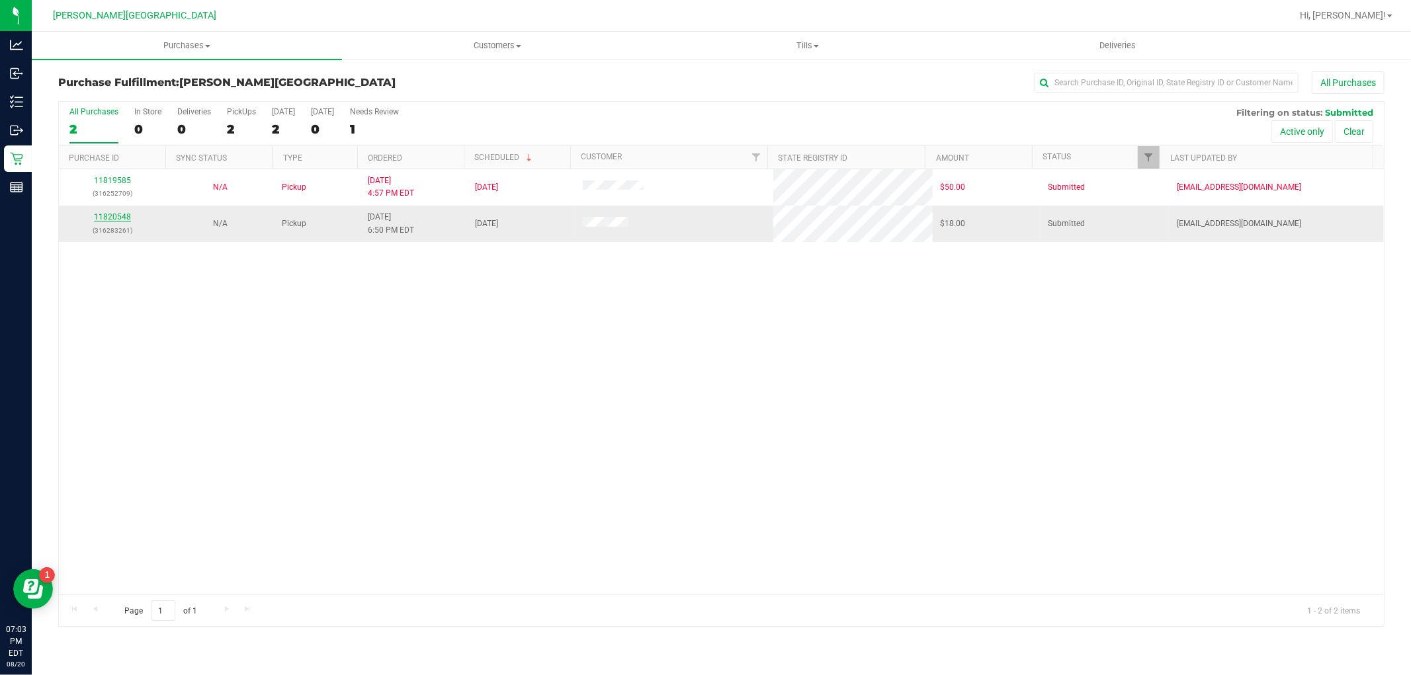
click at [127, 217] on link "11820548" at bounding box center [112, 216] width 37 height 9
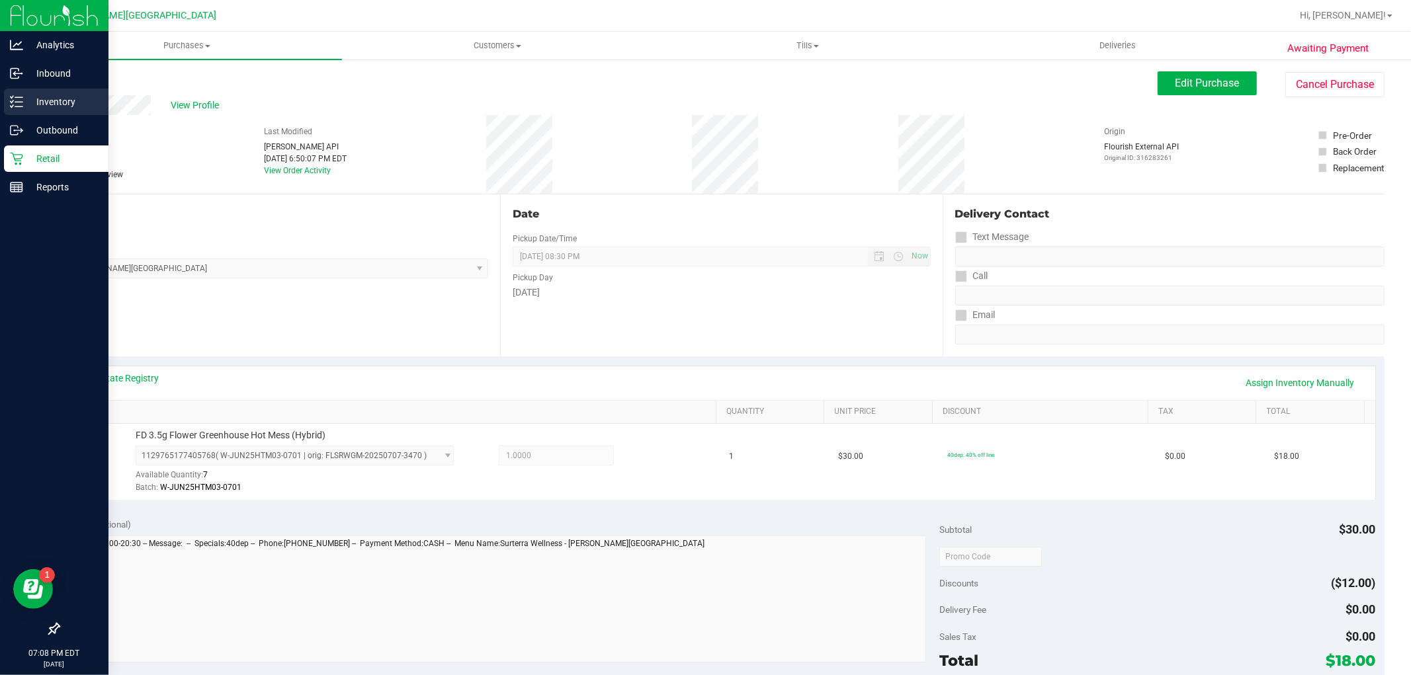
click at [56, 104] on p "Inventory" at bounding box center [62, 102] width 79 height 16
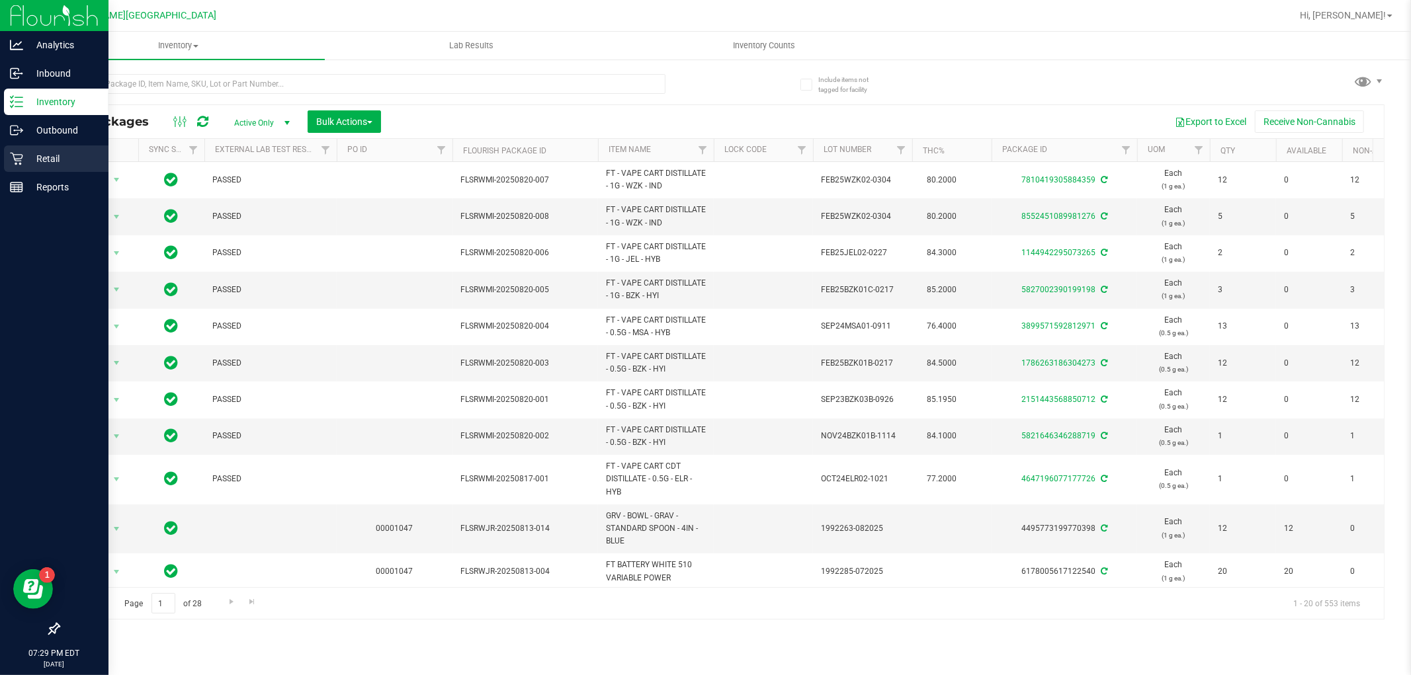
click at [69, 164] on p "Retail" at bounding box center [62, 159] width 79 height 16
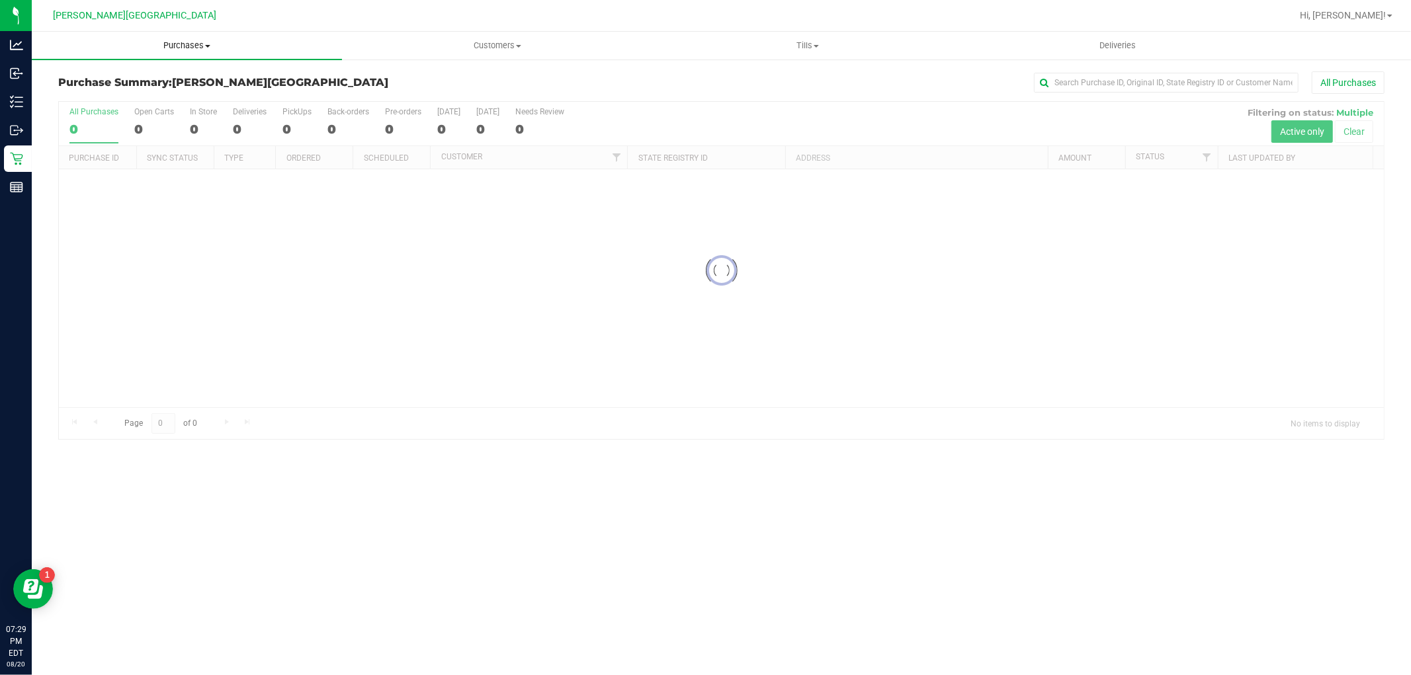
click at [194, 41] on span "Purchases" at bounding box center [187, 46] width 310 height 12
click at [116, 97] on li "Fulfillment" at bounding box center [187, 96] width 310 height 16
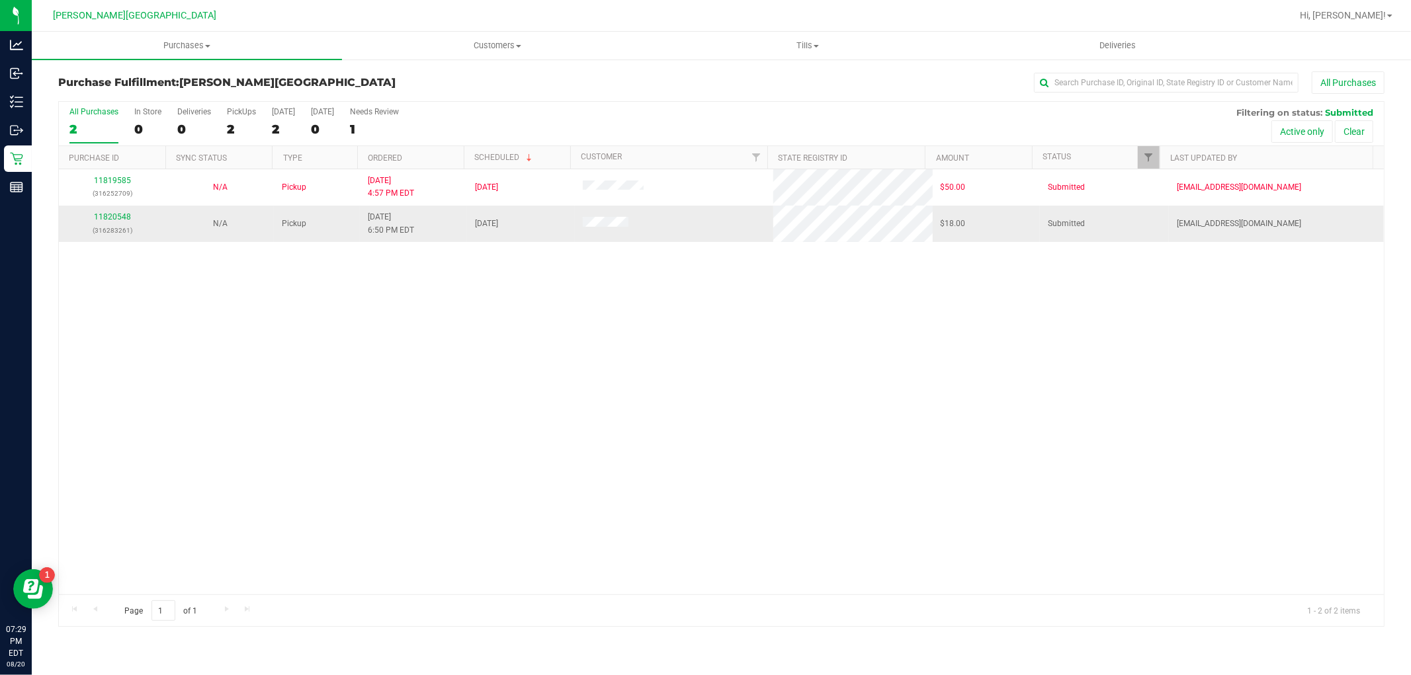
click at [120, 222] on div "11820548 (316283261)" at bounding box center [112, 223] width 91 height 25
click at [120, 219] on link "11820548" at bounding box center [112, 216] width 37 height 9
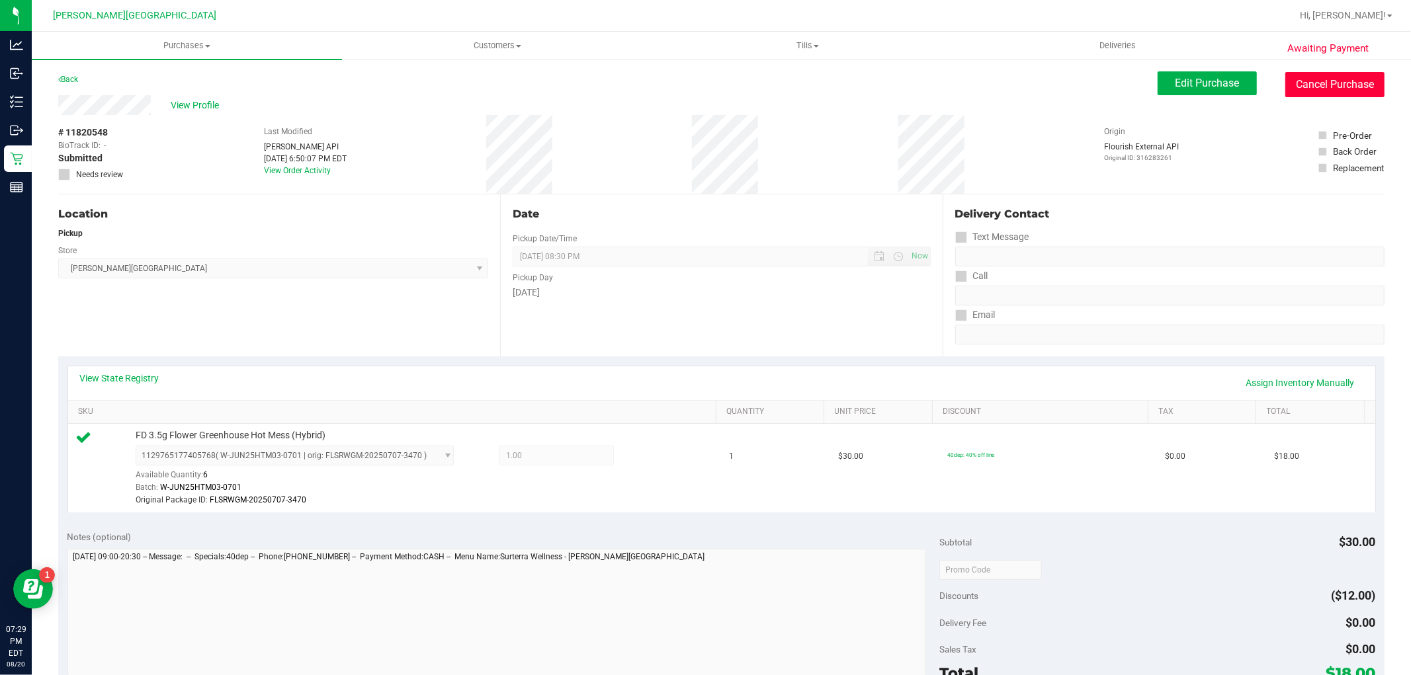
click at [1328, 77] on button "Cancel Purchase" at bounding box center [1334, 84] width 99 height 25
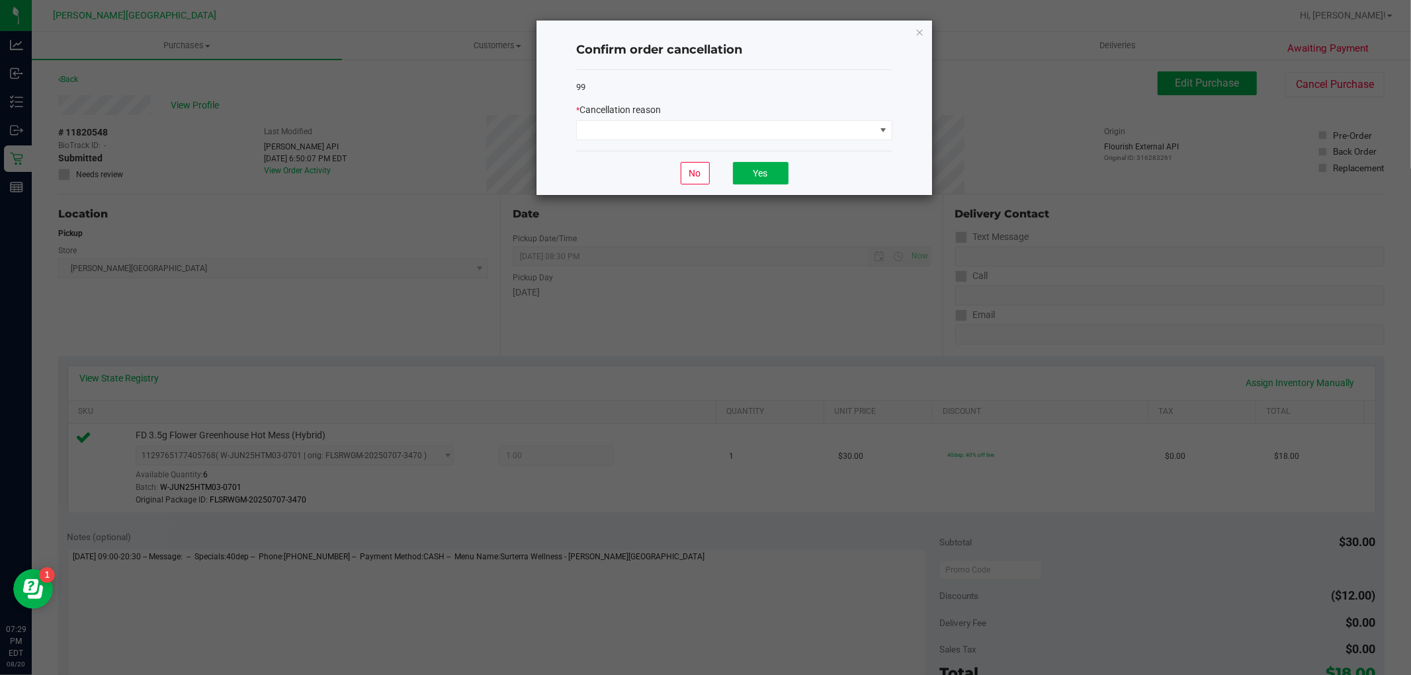
click at [818, 119] on div "* Cancellation reason" at bounding box center [734, 121] width 316 height 37
click at [816, 124] on span at bounding box center [726, 130] width 298 height 19
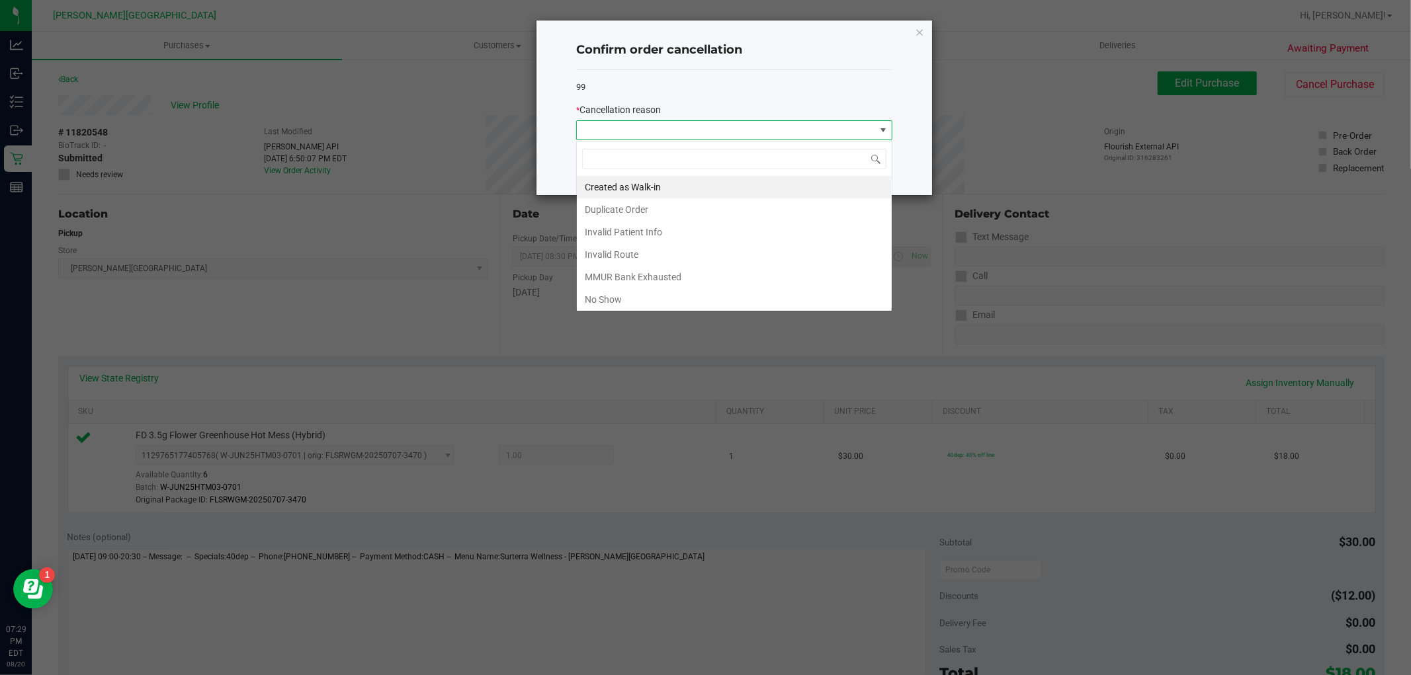
scroll to position [20, 316]
click at [647, 305] on li "No Show" at bounding box center [734, 299] width 315 height 22
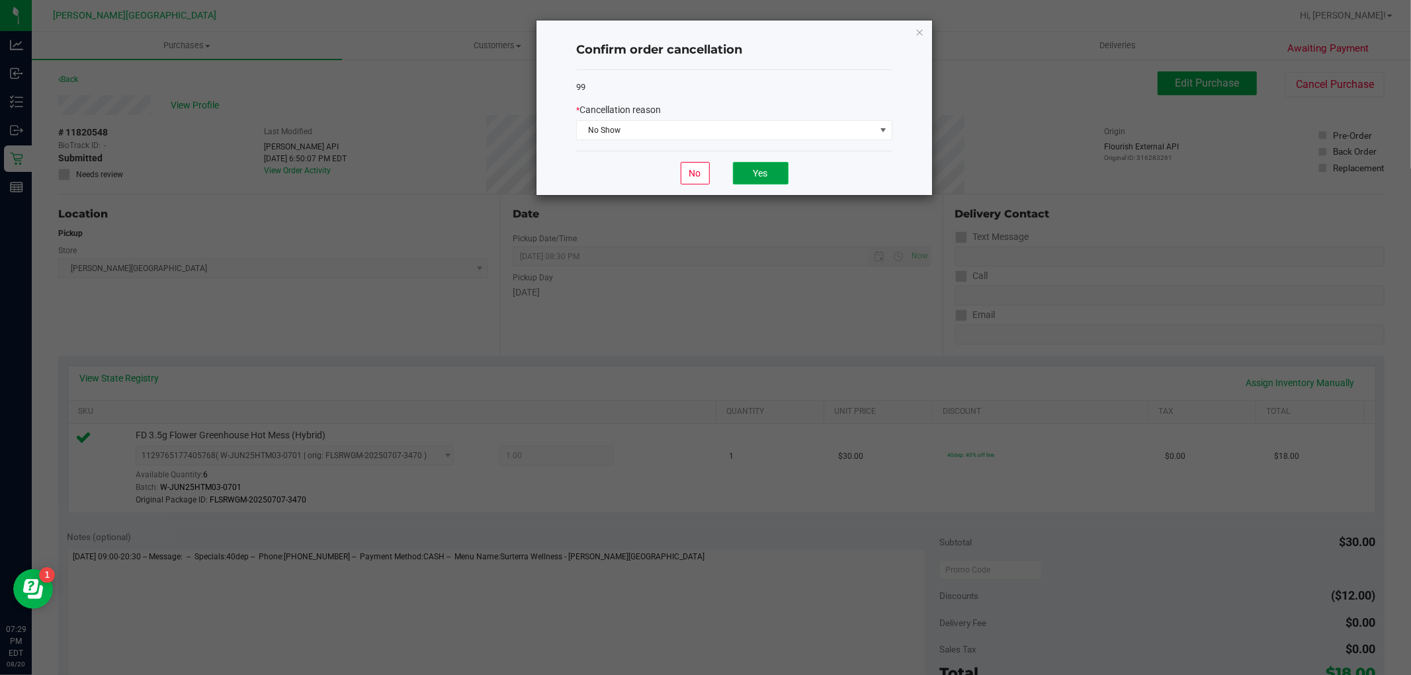
click at [774, 174] on button "Yes" at bounding box center [761, 173] width 56 height 22
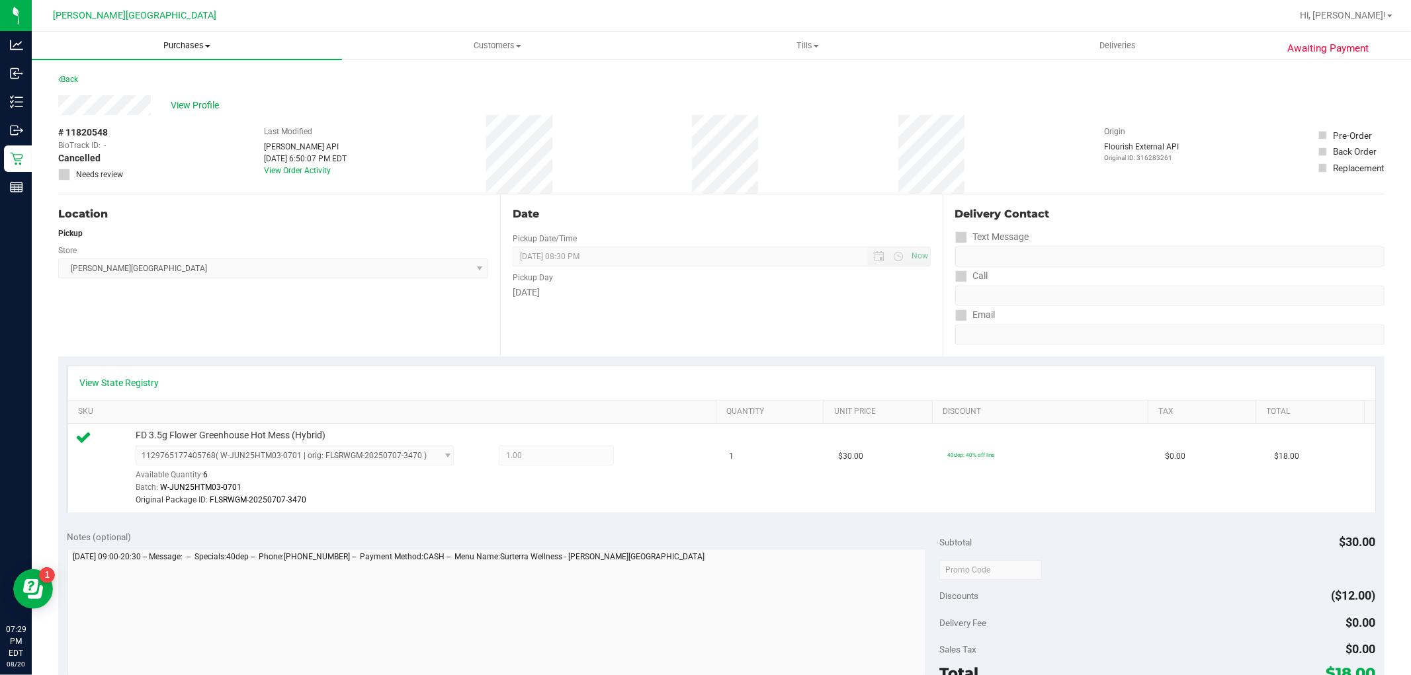
click at [188, 45] on span "Purchases" at bounding box center [187, 46] width 310 height 12
click at [169, 94] on li "Fulfillment" at bounding box center [187, 96] width 310 height 16
